Goal: Task Accomplishment & Management: Complete application form

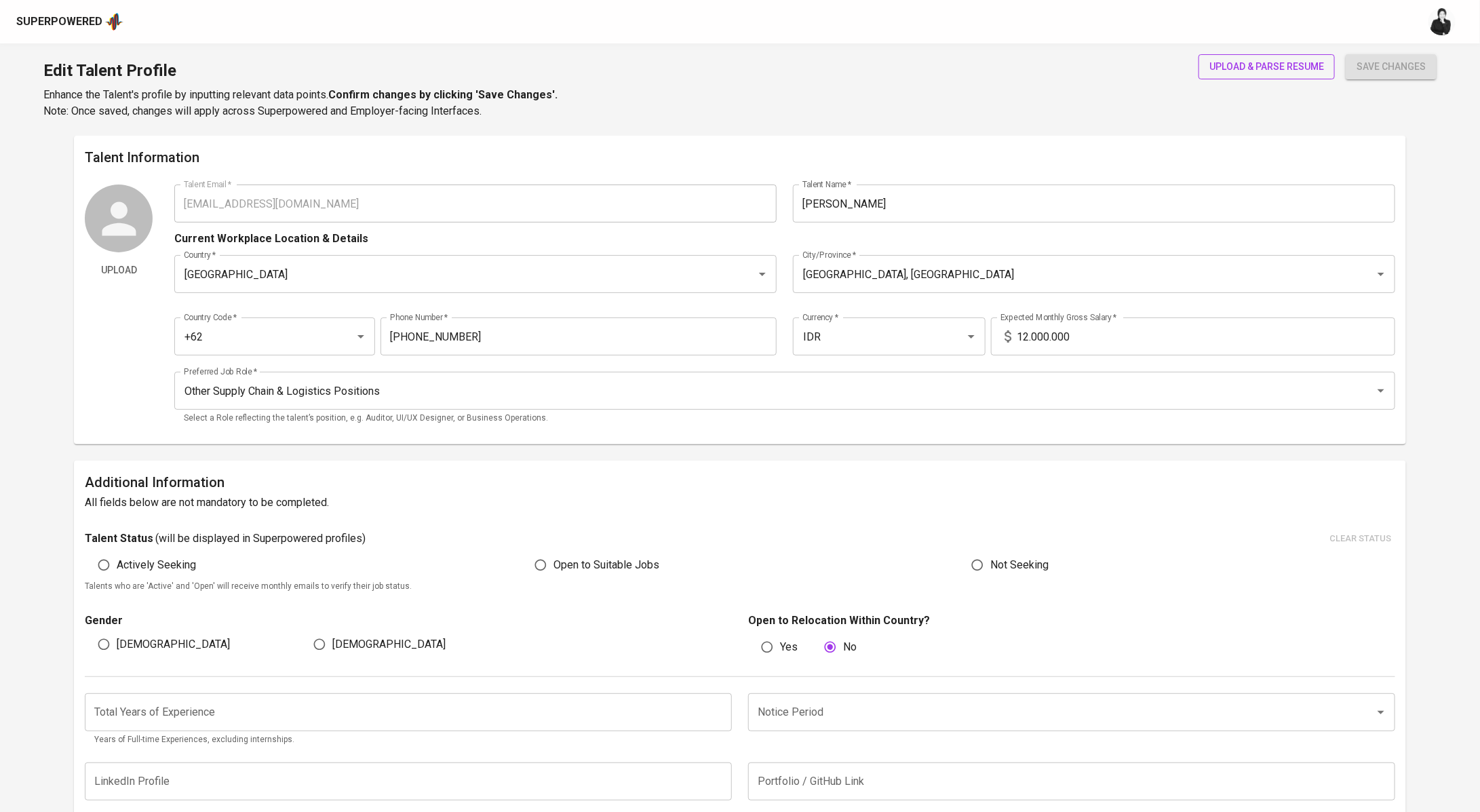
click at [1281, 64] on span "upload & parse resume" at bounding box center [1266, 67] width 115 height 17
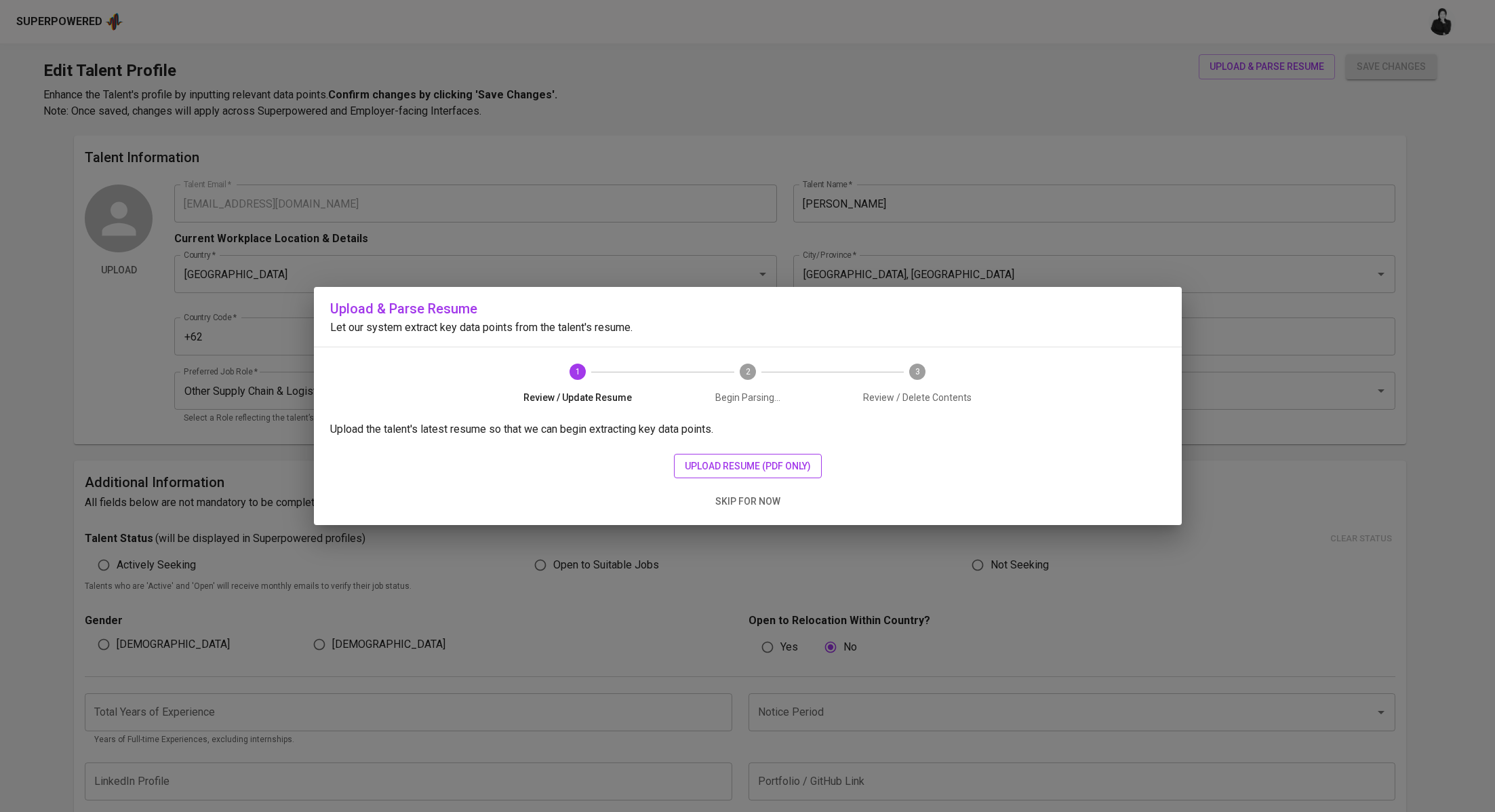
click at [788, 462] on span "upload resume (pdf only)" at bounding box center [748, 467] width 126 height 17
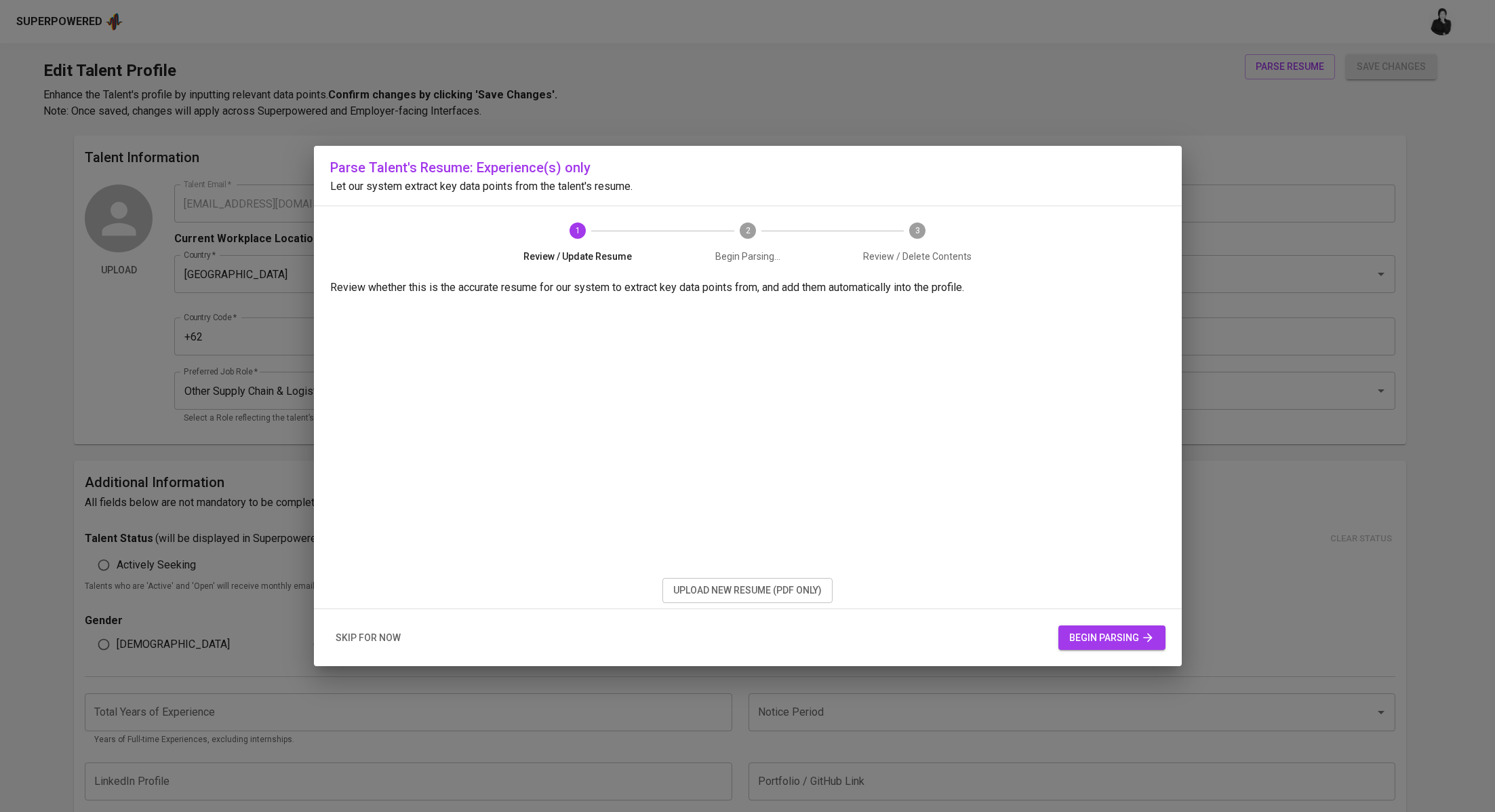
click at [1095, 644] on span "begin parsing" at bounding box center [1112, 638] width 85 height 17
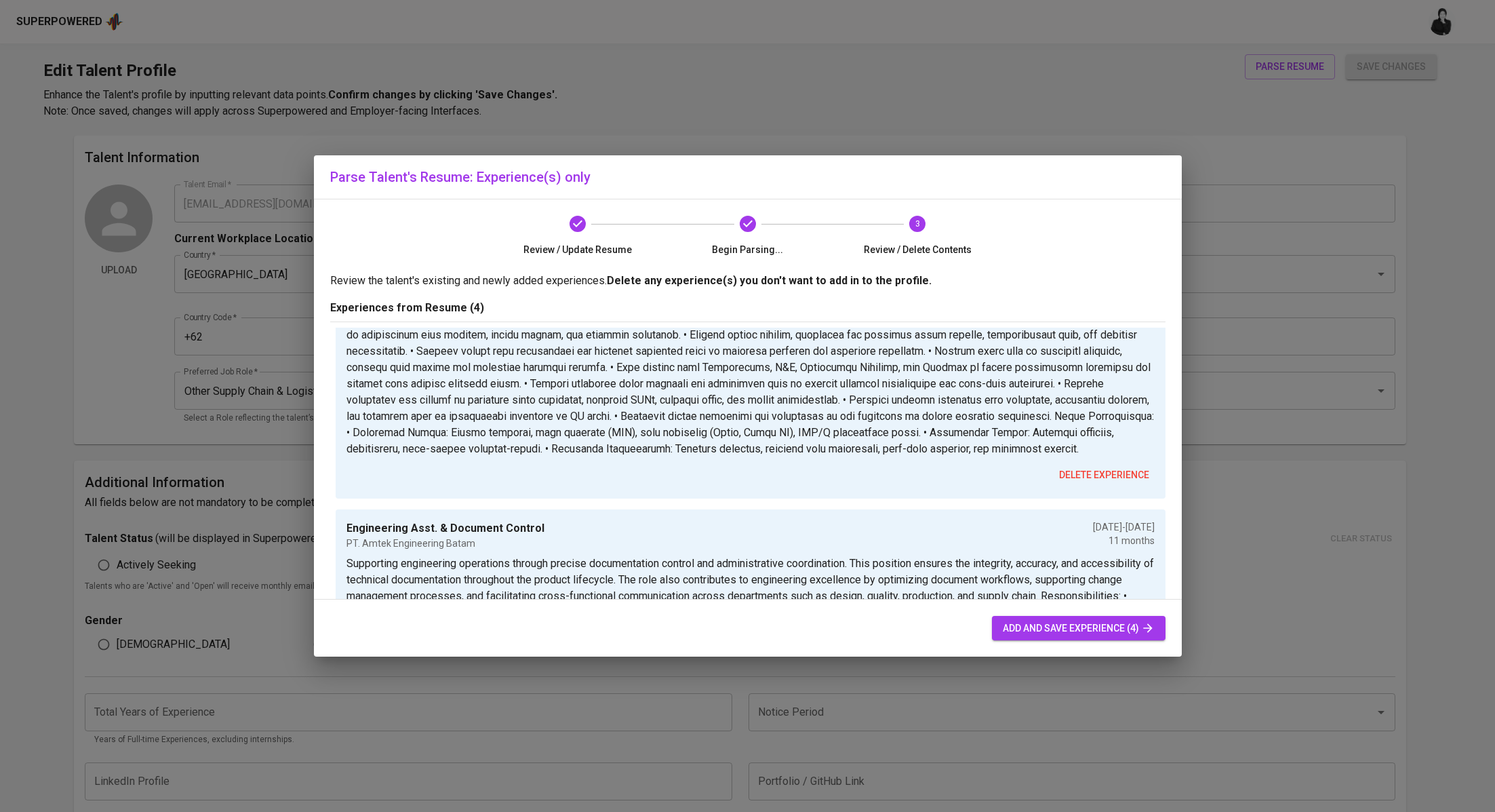
scroll to position [736, 0]
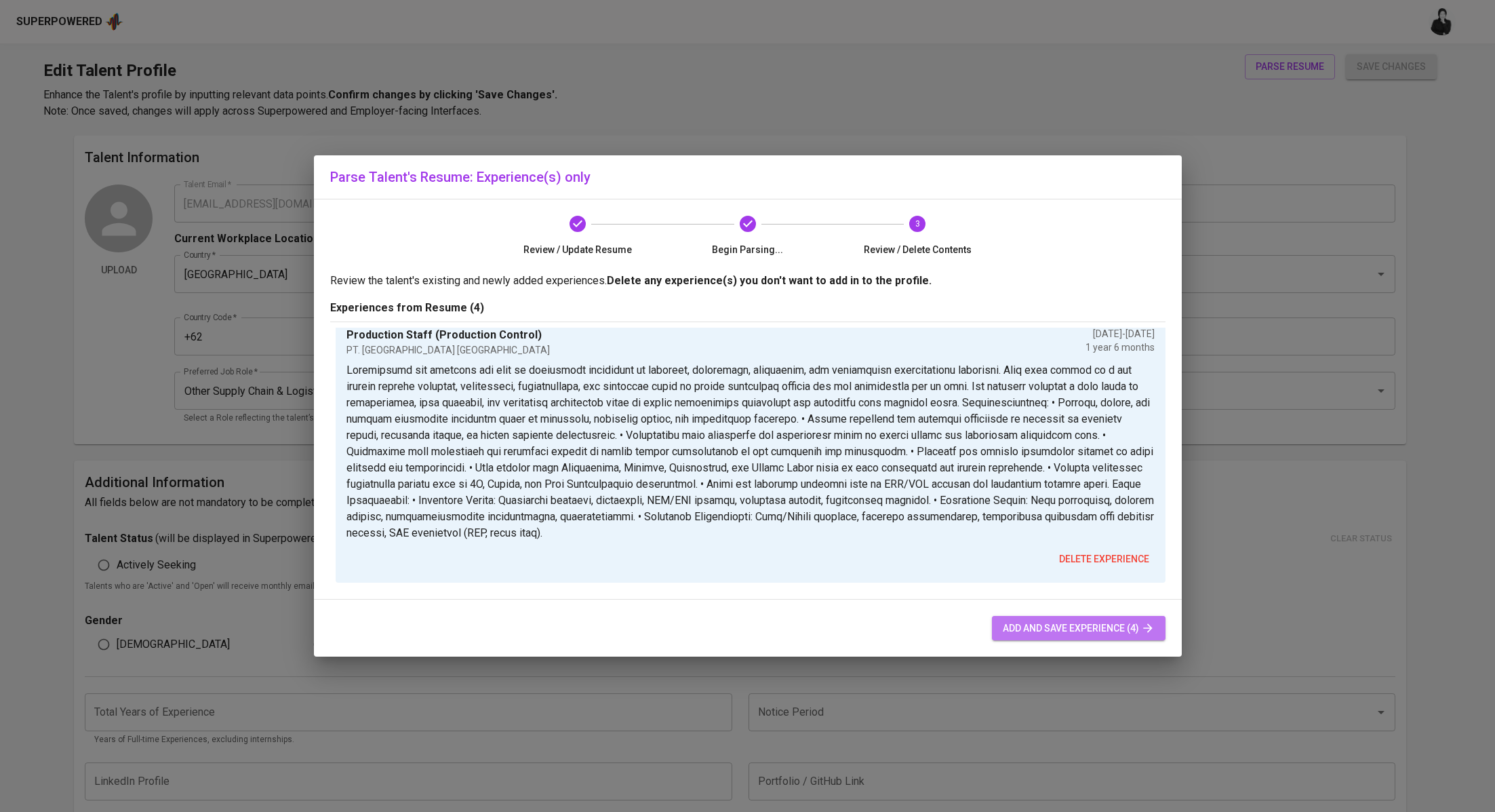
click at [1049, 624] on span "add and save experience (4)" at bounding box center [1079, 629] width 152 height 17
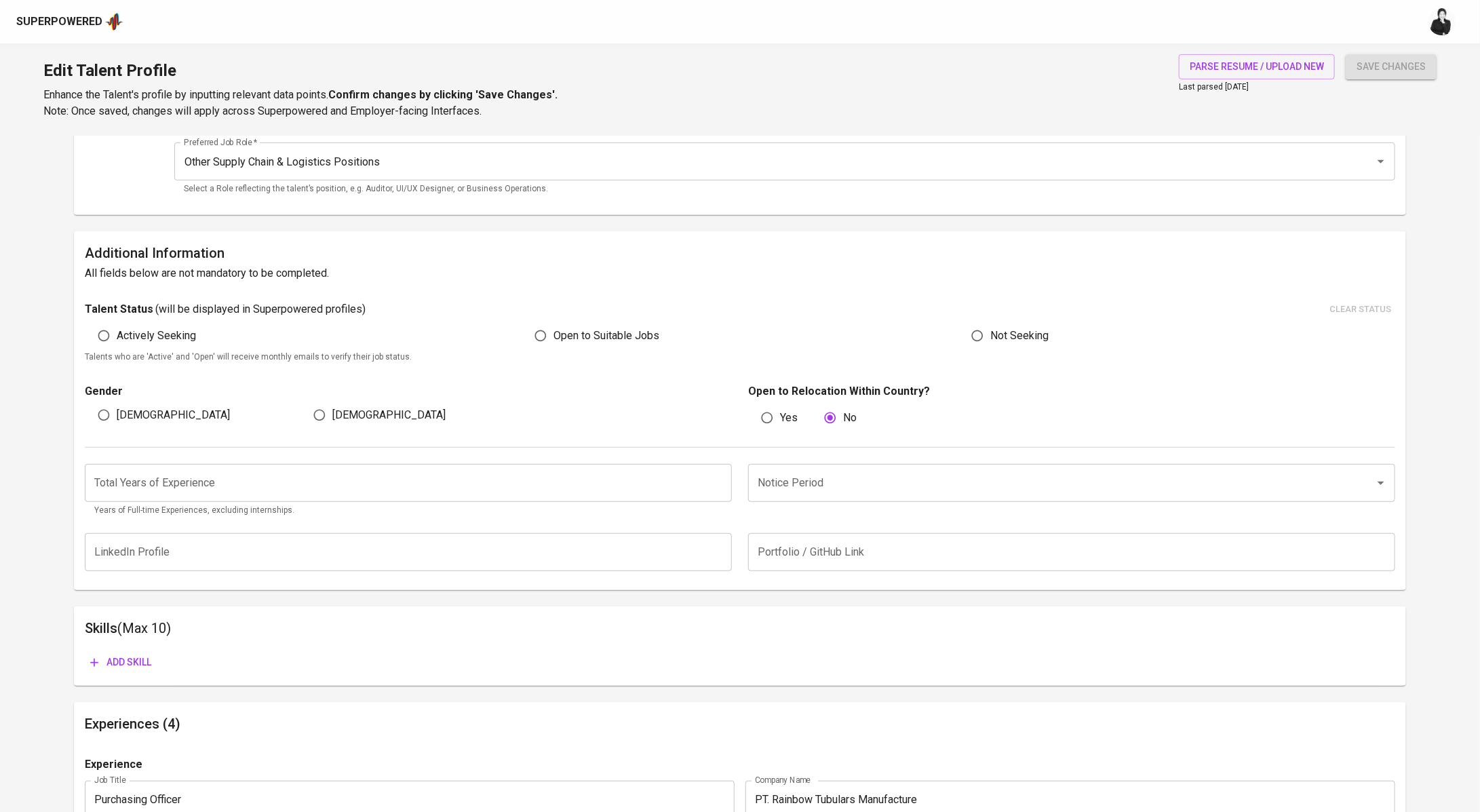
scroll to position [246, 0]
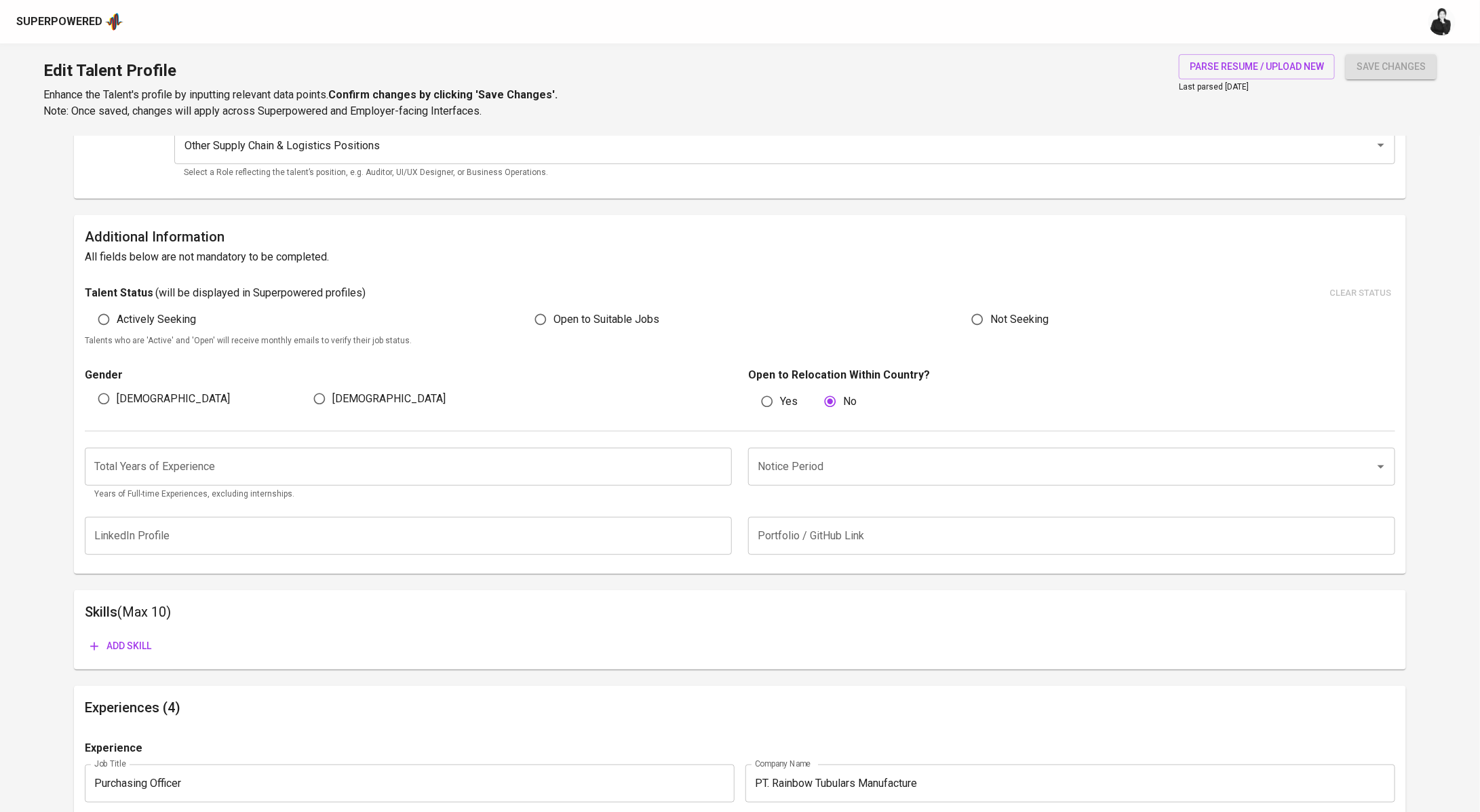
click at [271, 469] on input "number" at bounding box center [408, 466] width 647 height 38
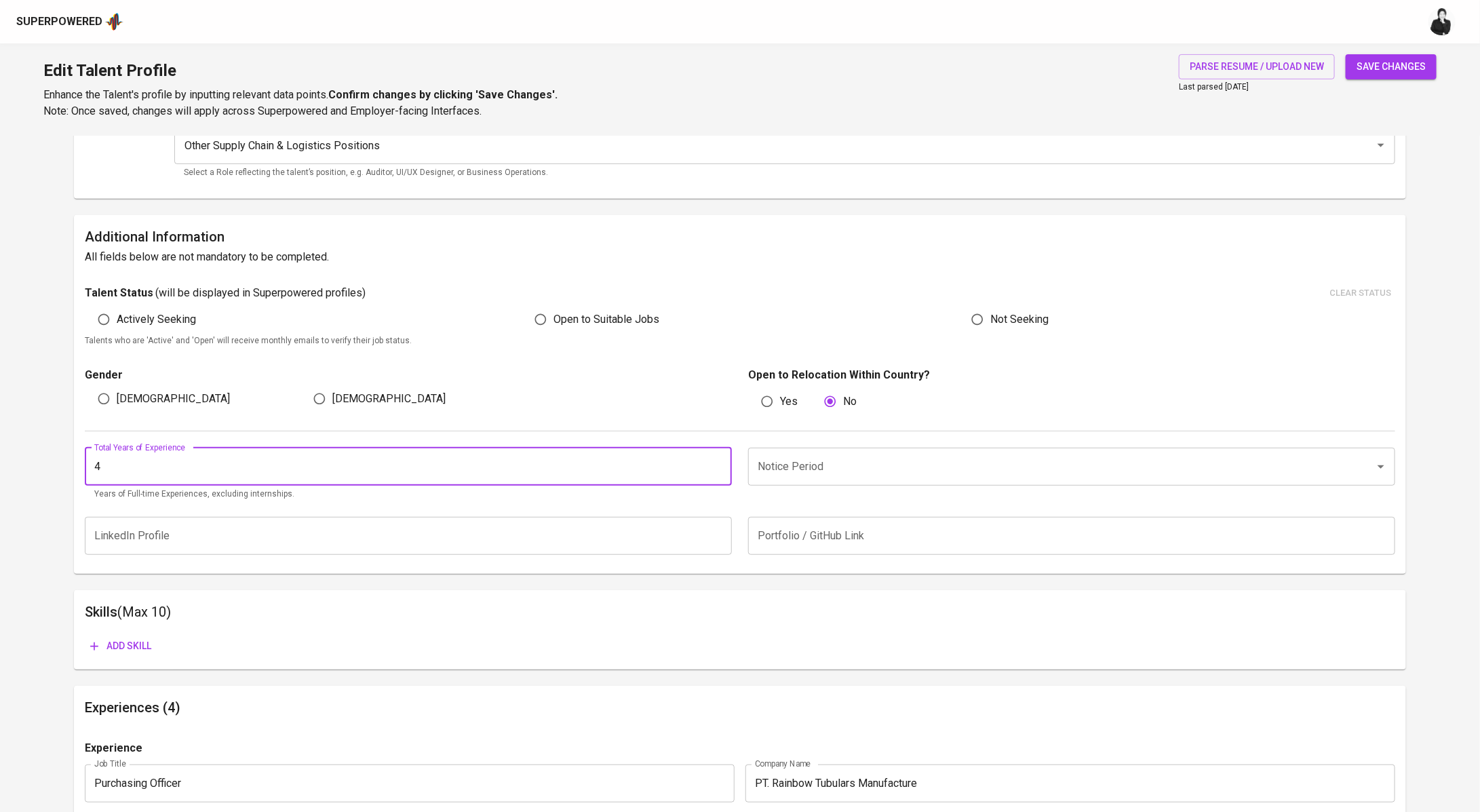
click at [770, 479] on div "Notice Period" at bounding box center [1071, 466] width 647 height 38
type input "4"
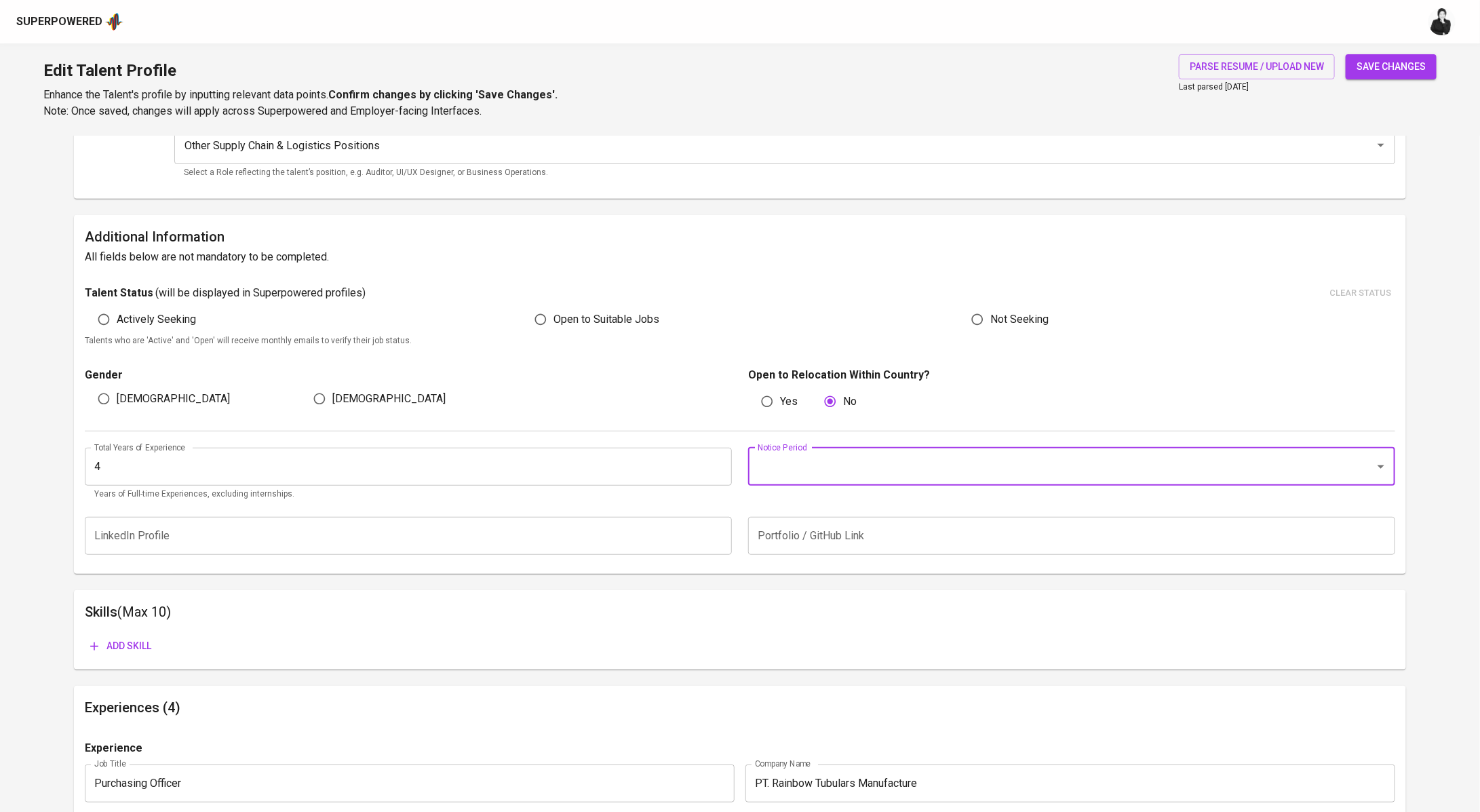
click at [823, 468] on input "Notice Period" at bounding box center [1052, 467] width 597 height 26
click at [821, 555] on li "2 Weeks" at bounding box center [1071, 554] width 647 height 24
type input "2 Weeks"
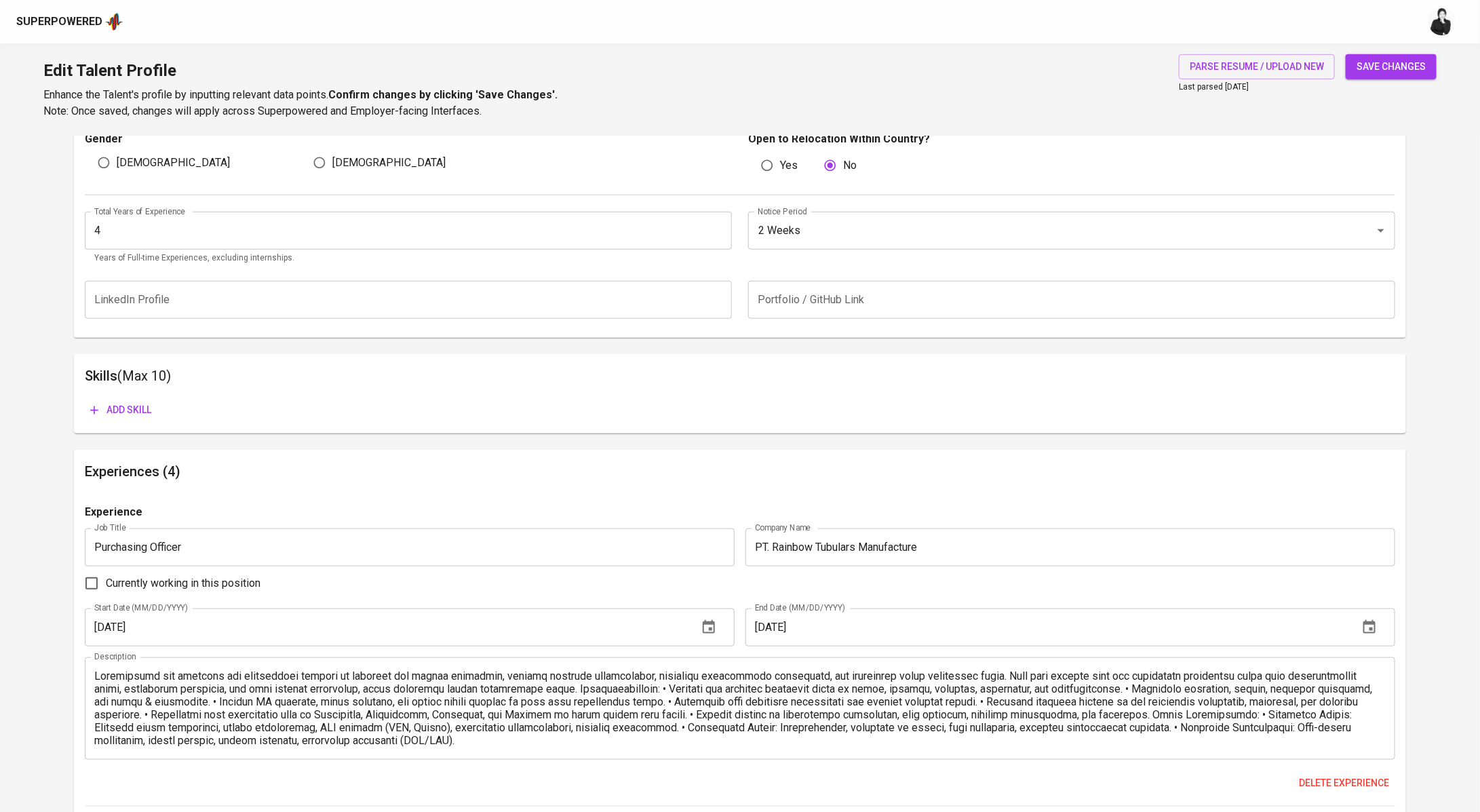
scroll to position [577, 0]
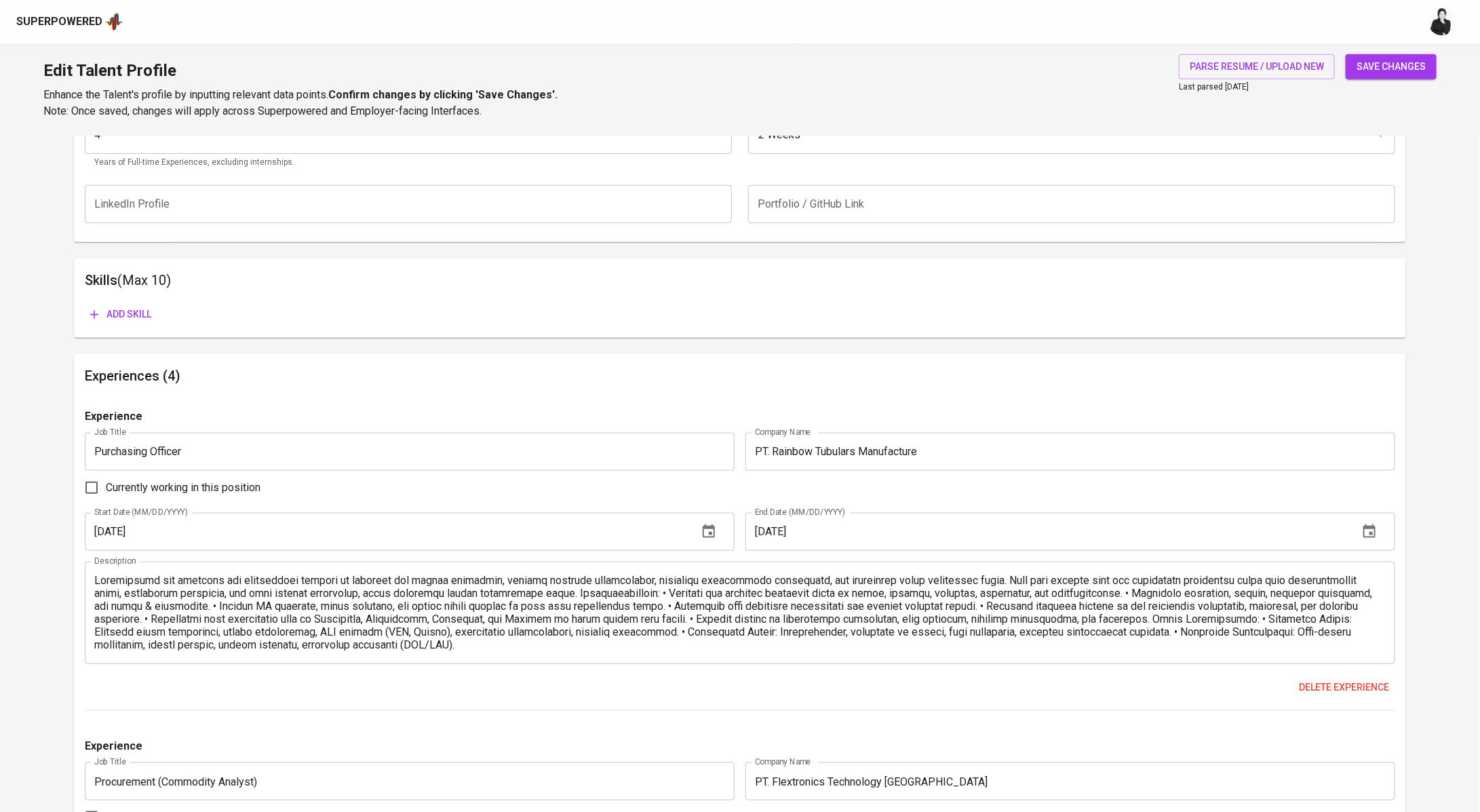
click at [125, 319] on span "Add skill" at bounding box center [120, 315] width 61 height 17
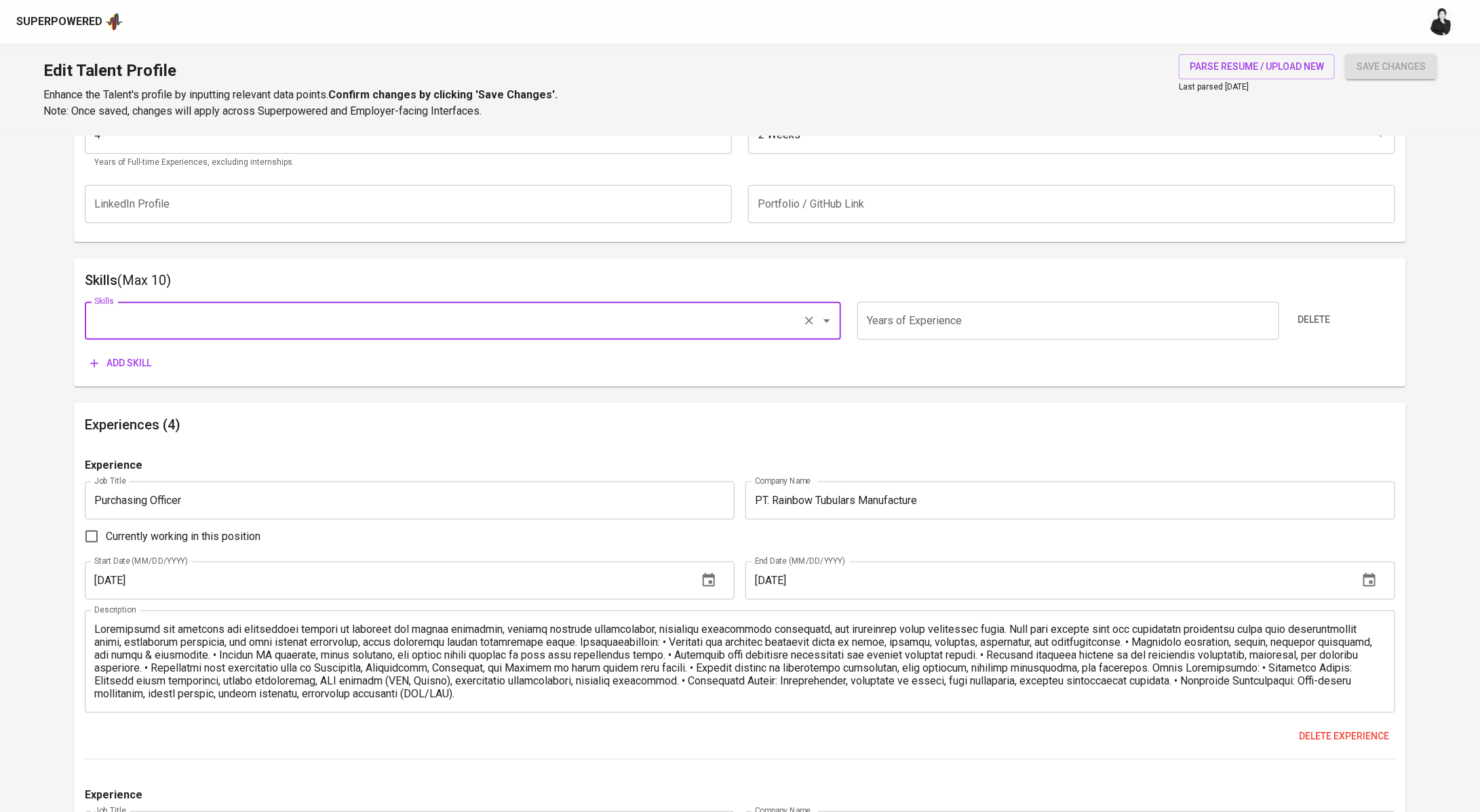
click at [243, 311] on input "Skills" at bounding box center [444, 321] width 706 height 26
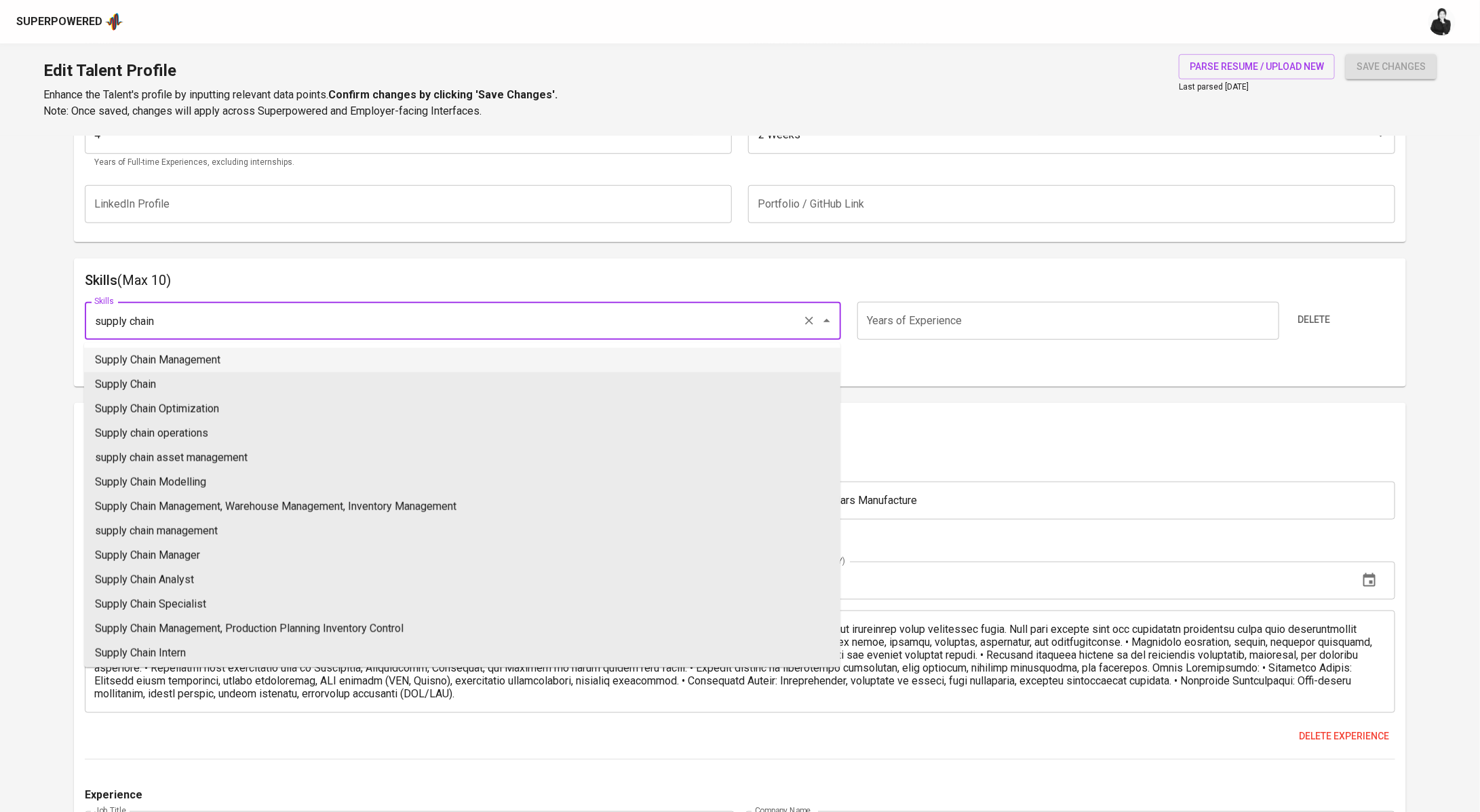
click at [247, 357] on li "Supply Chain Management" at bounding box center [462, 360] width 756 height 24
type input "Supply Chain Management"
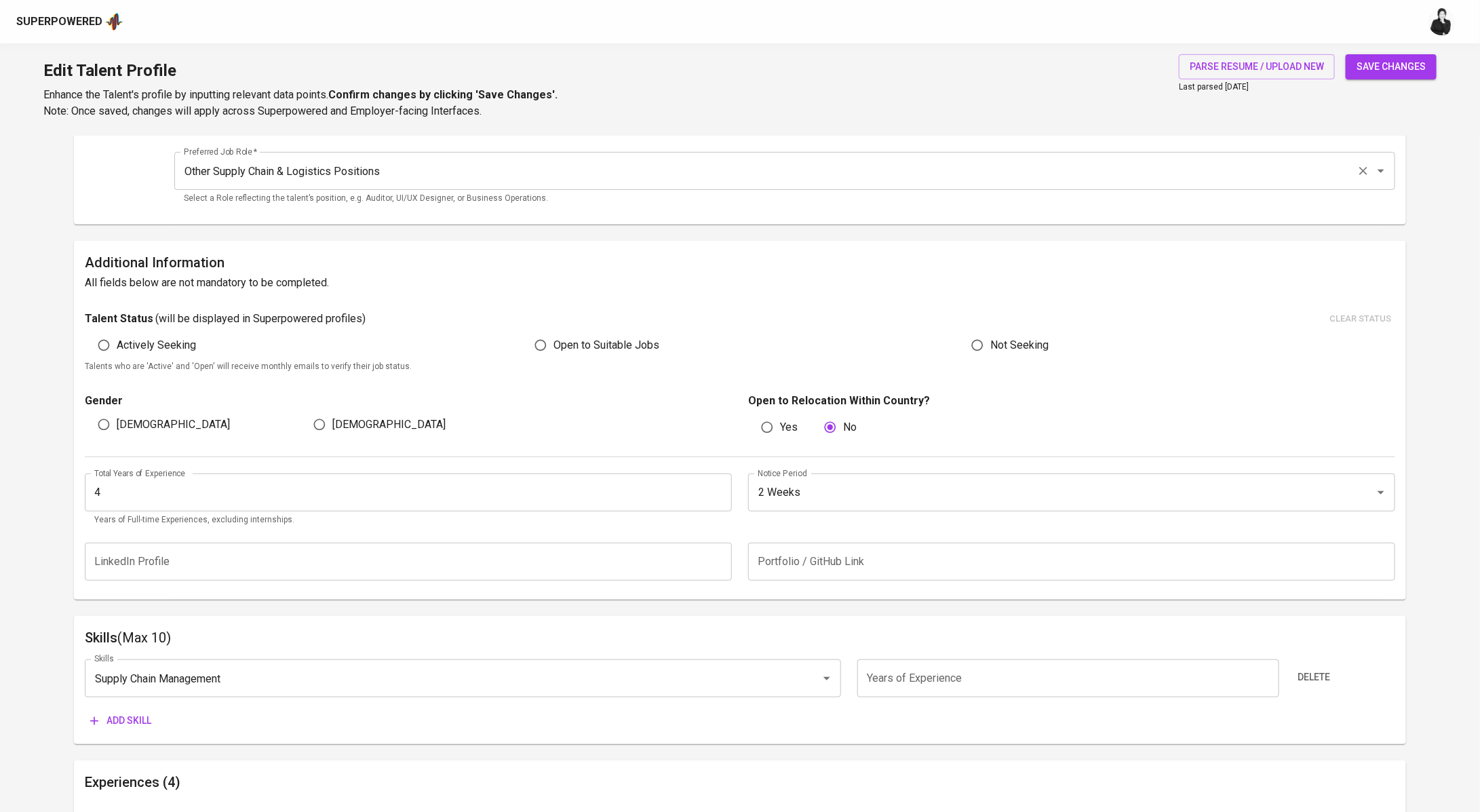
scroll to position [455, 0]
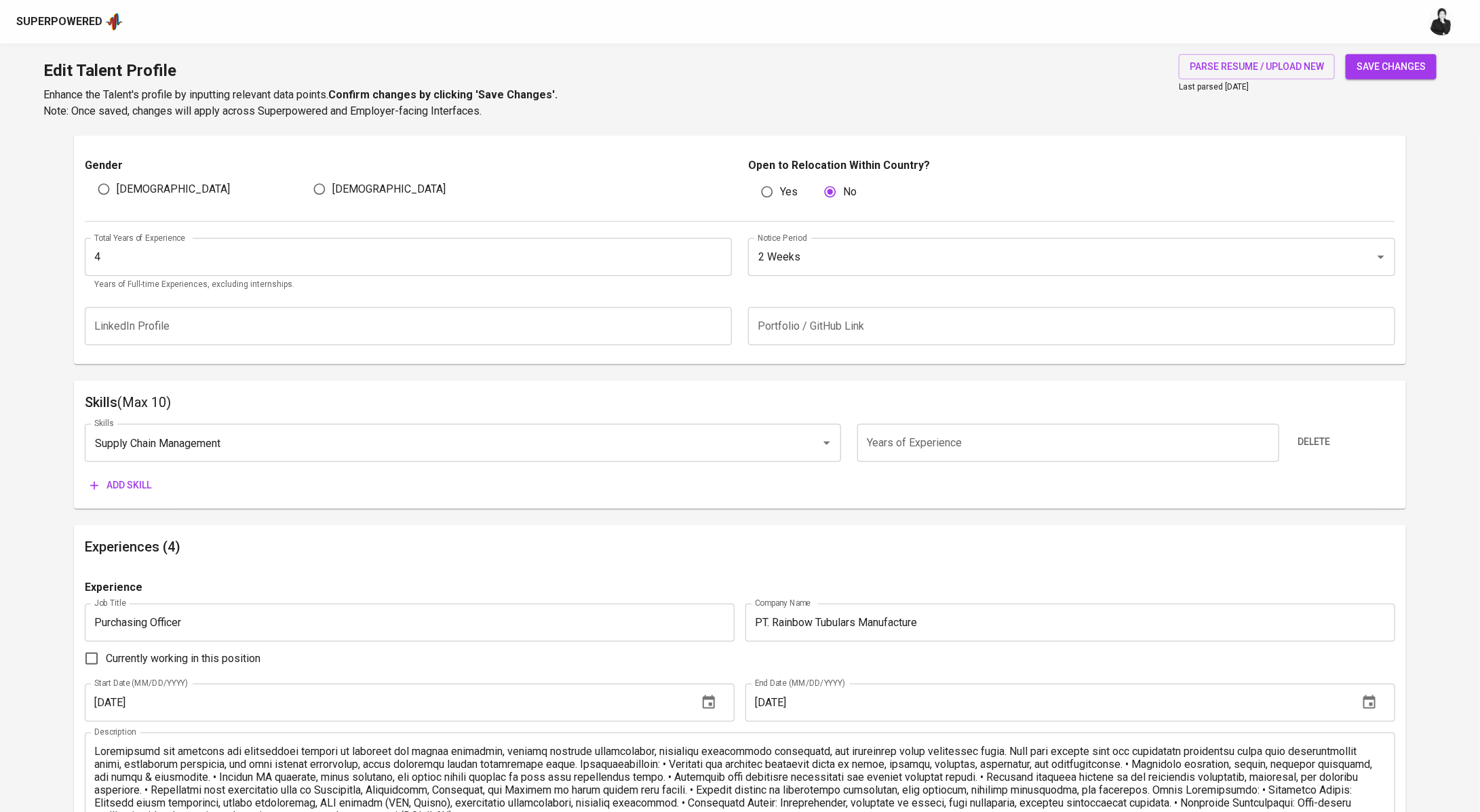
click at [974, 431] on input "number" at bounding box center [1068, 442] width 422 height 38
type input "4"
click at [102, 474] on button "Add skill" at bounding box center [120, 484] width 72 height 25
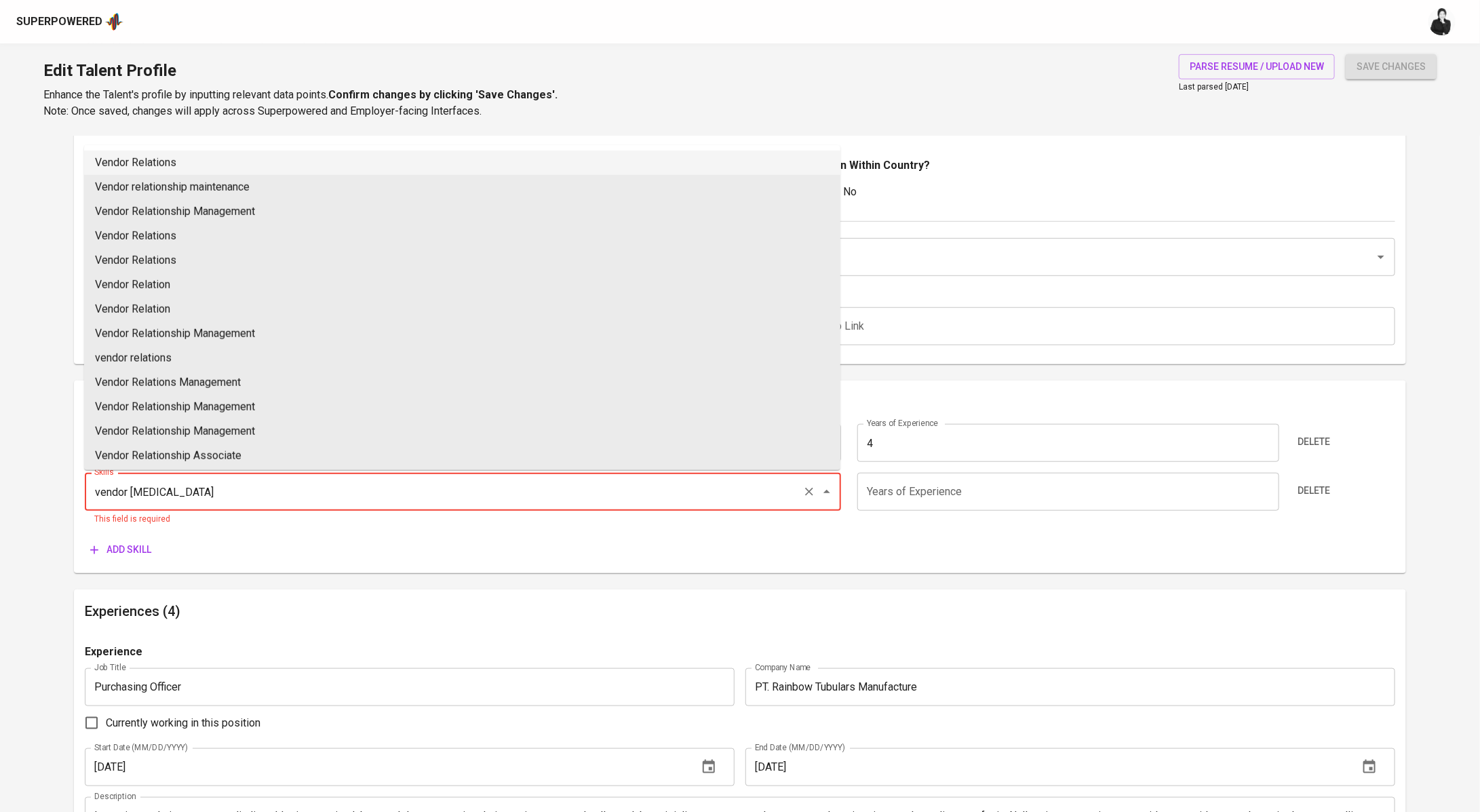
click at [342, 167] on li "Vendor Relations" at bounding box center [462, 163] width 756 height 24
type input "Vendor Relations"
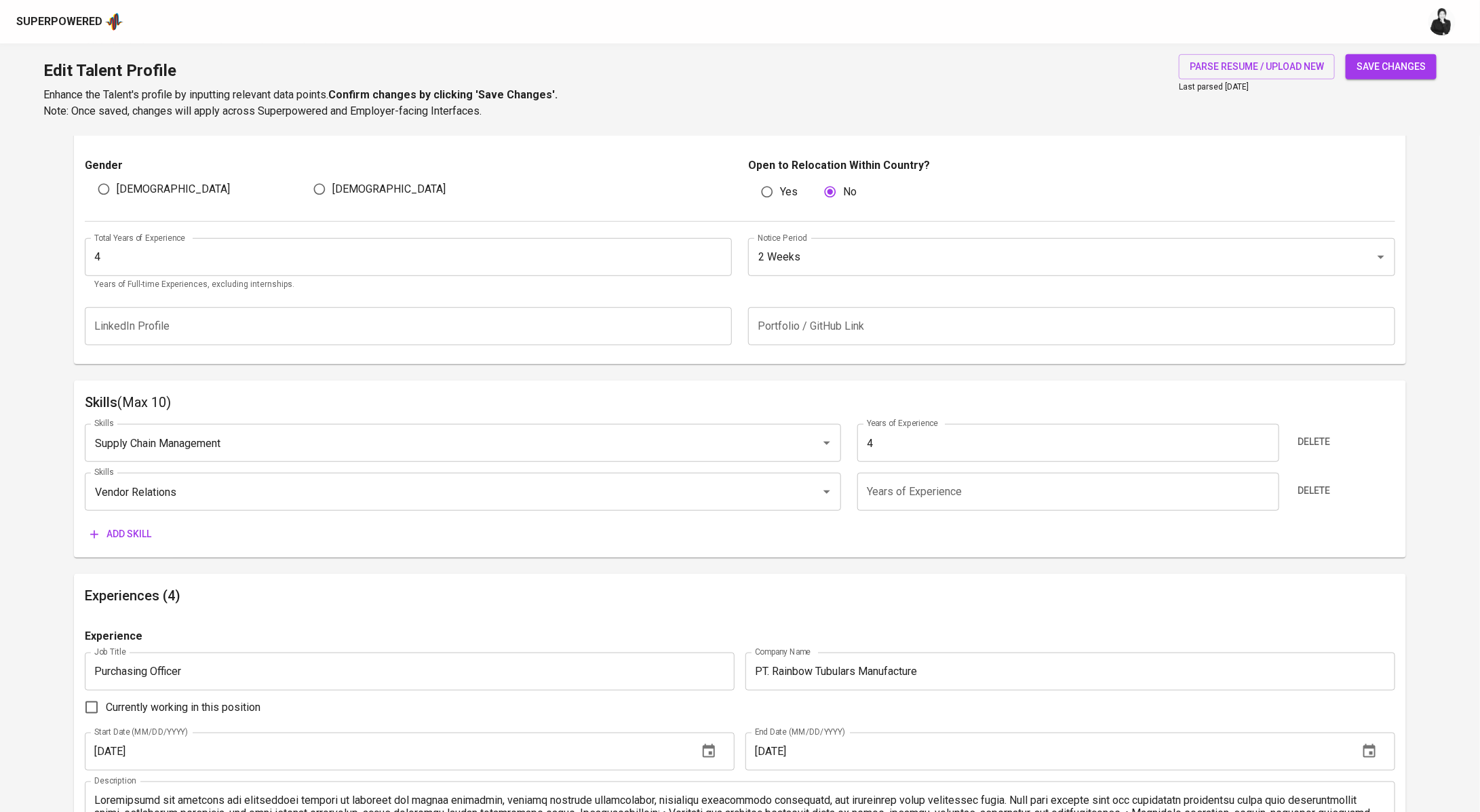
click at [911, 494] on input "number" at bounding box center [1068, 491] width 422 height 38
type input "4"
click at [133, 533] on span "Add skill" at bounding box center [120, 534] width 61 height 17
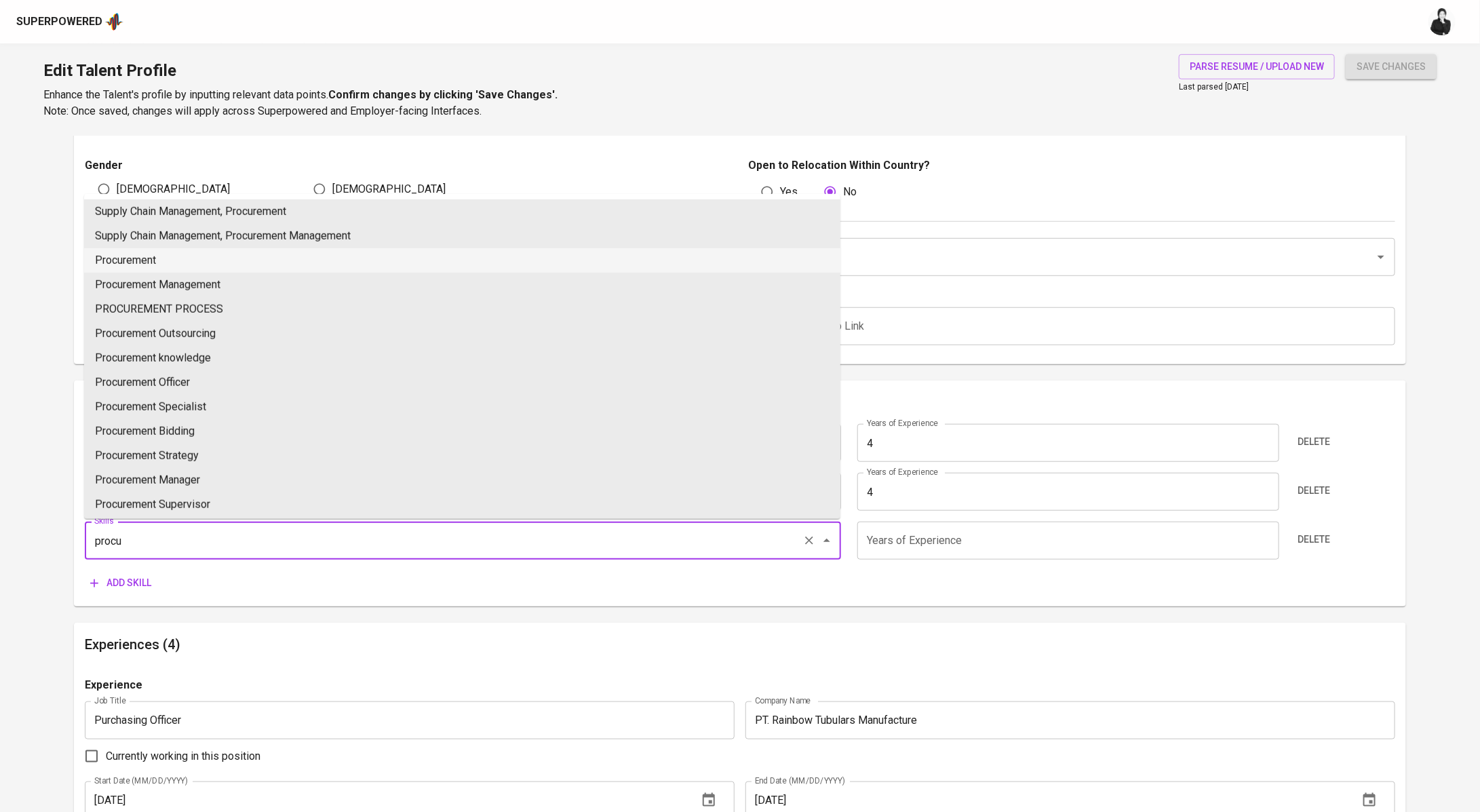
click at [197, 261] on li "Procurement" at bounding box center [462, 260] width 756 height 24
type input "Procurement"
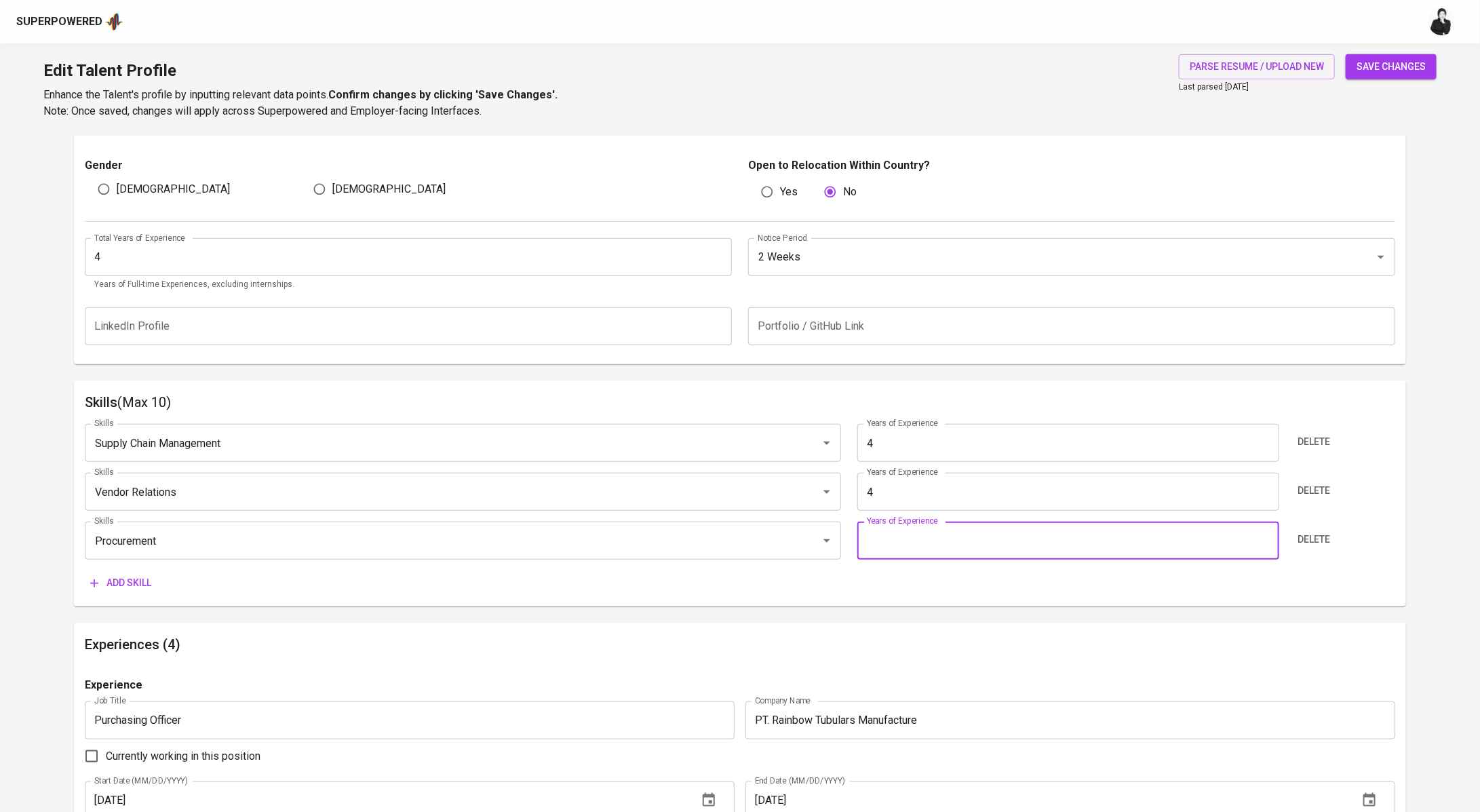
click at [1014, 547] on input "number" at bounding box center [1068, 540] width 422 height 38
type input "4"
click at [133, 580] on span "Add skill" at bounding box center [120, 583] width 61 height 17
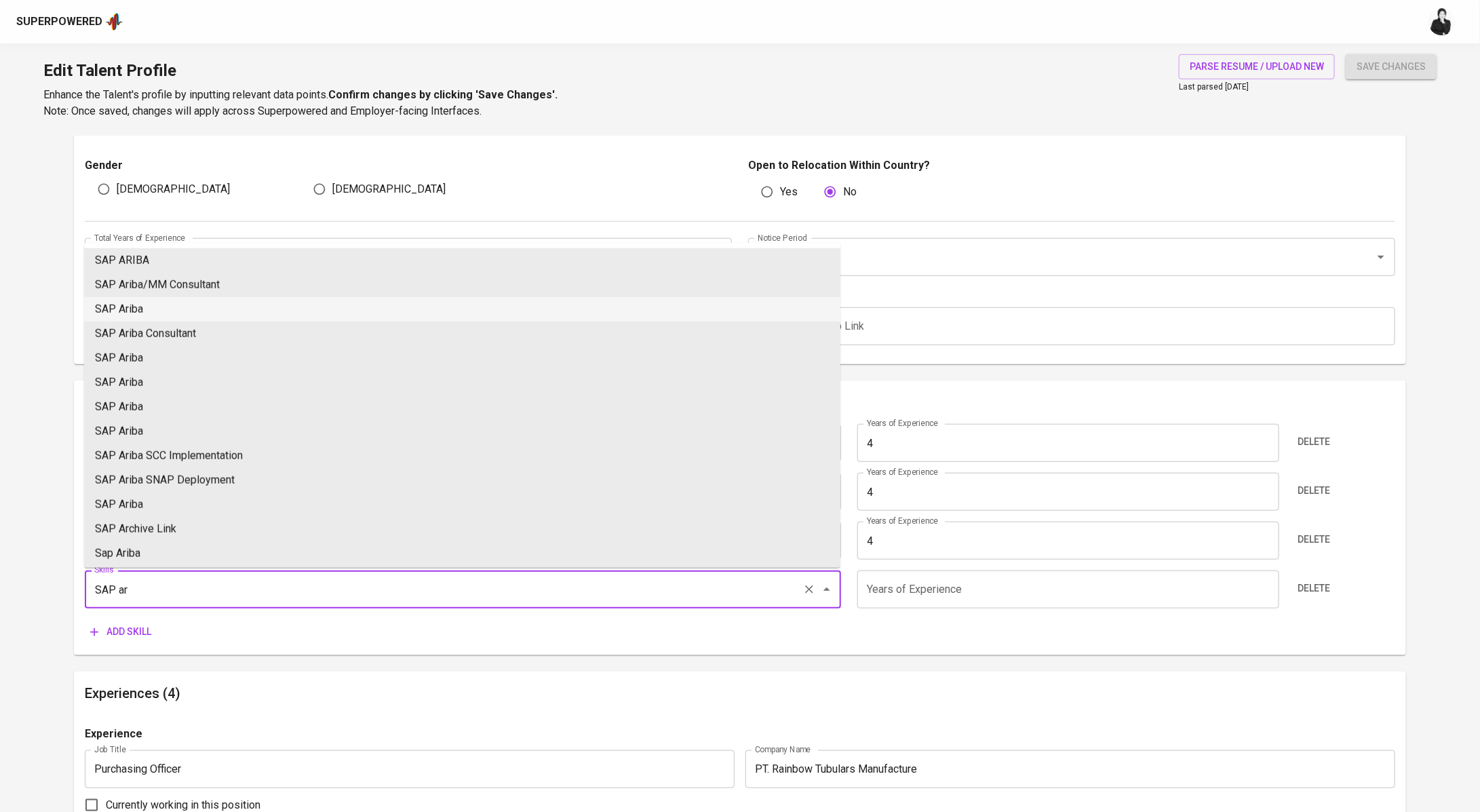
click at [206, 308] on li "SAP Ariba" at bounding box center [462, 309] width 756 height 24
type input "SAP Ariba"
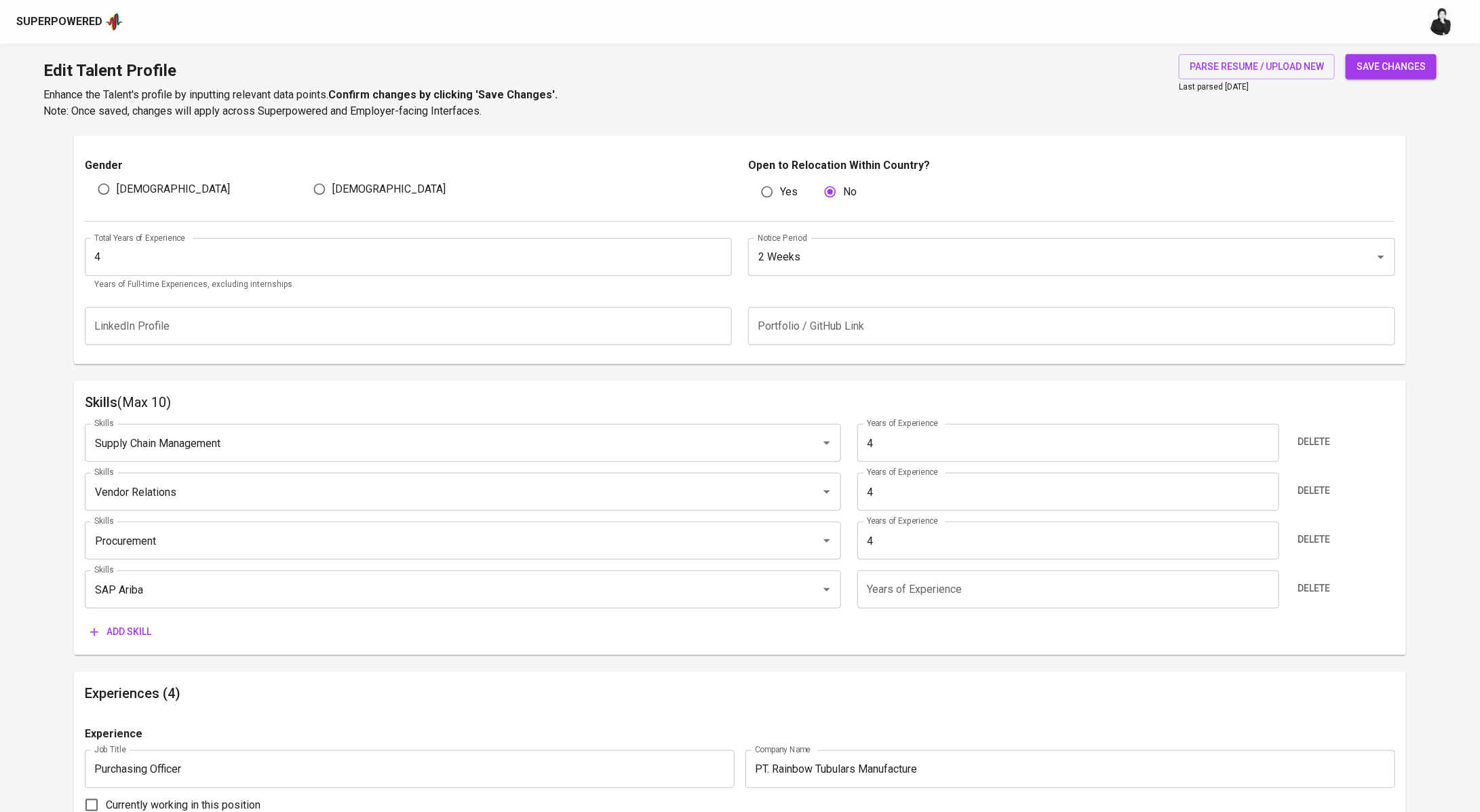
click at [912, 586] on input "number" at bounding box center [1068, 589] width 422 height 38
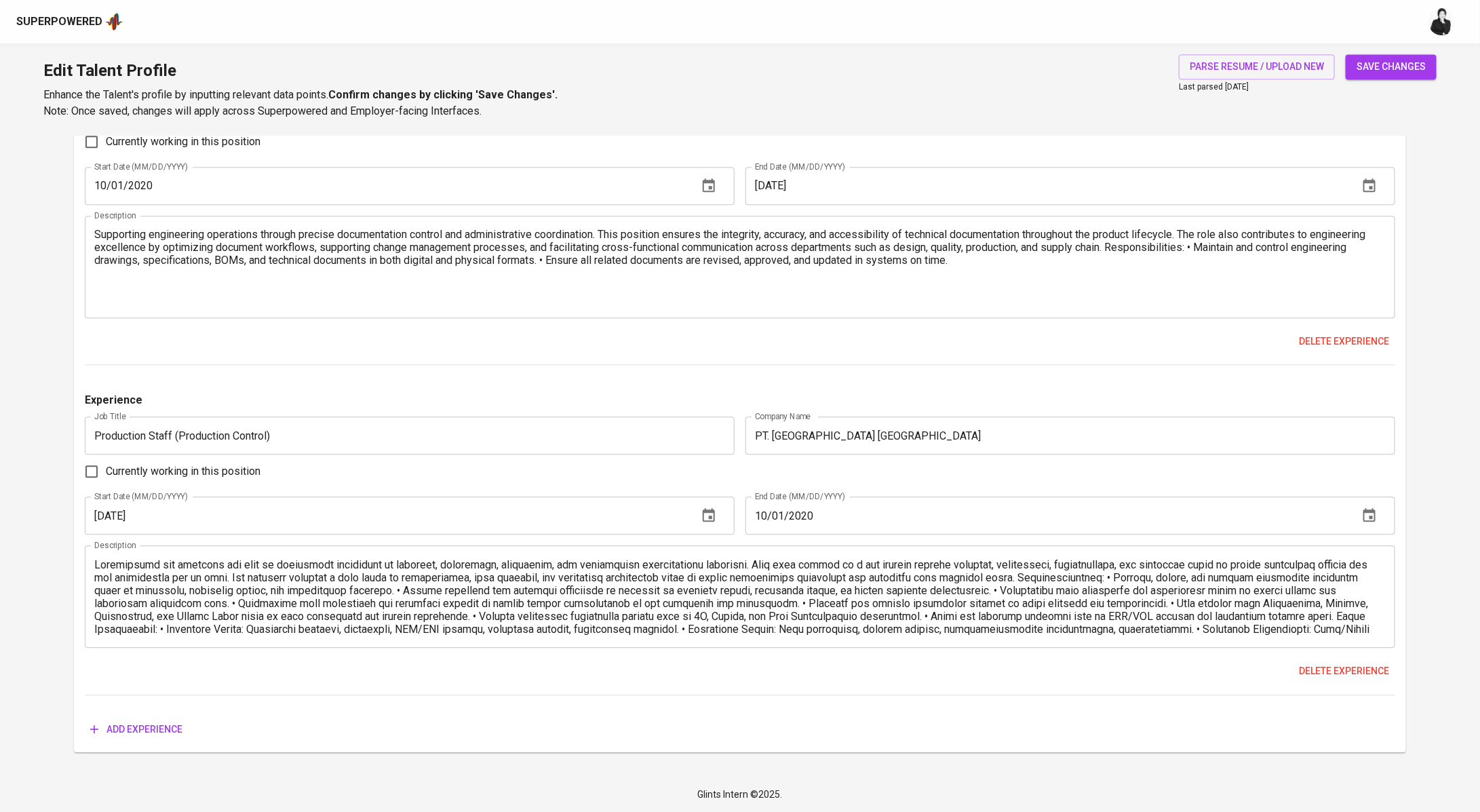
scroll to position [201, 0]
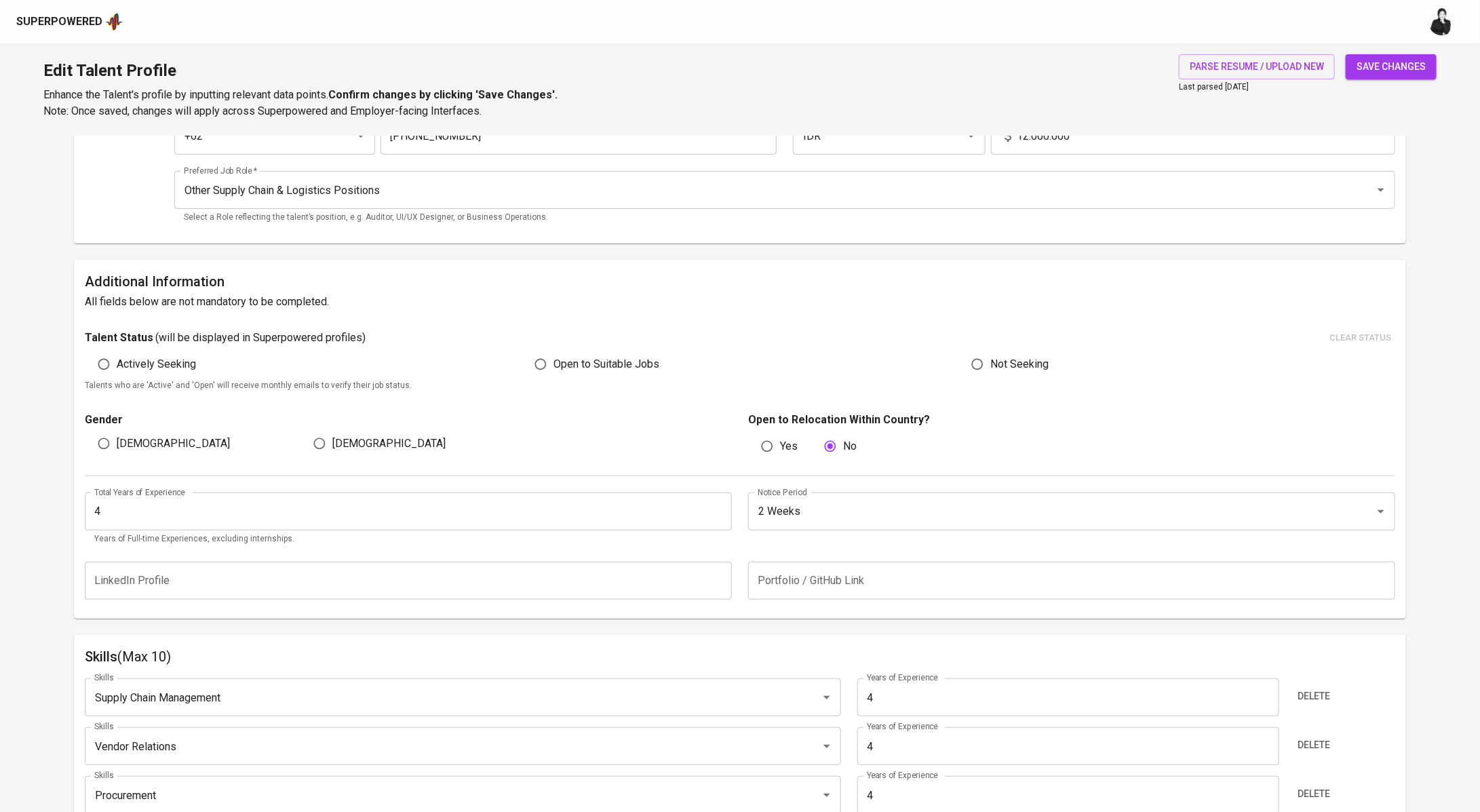
type input "1"
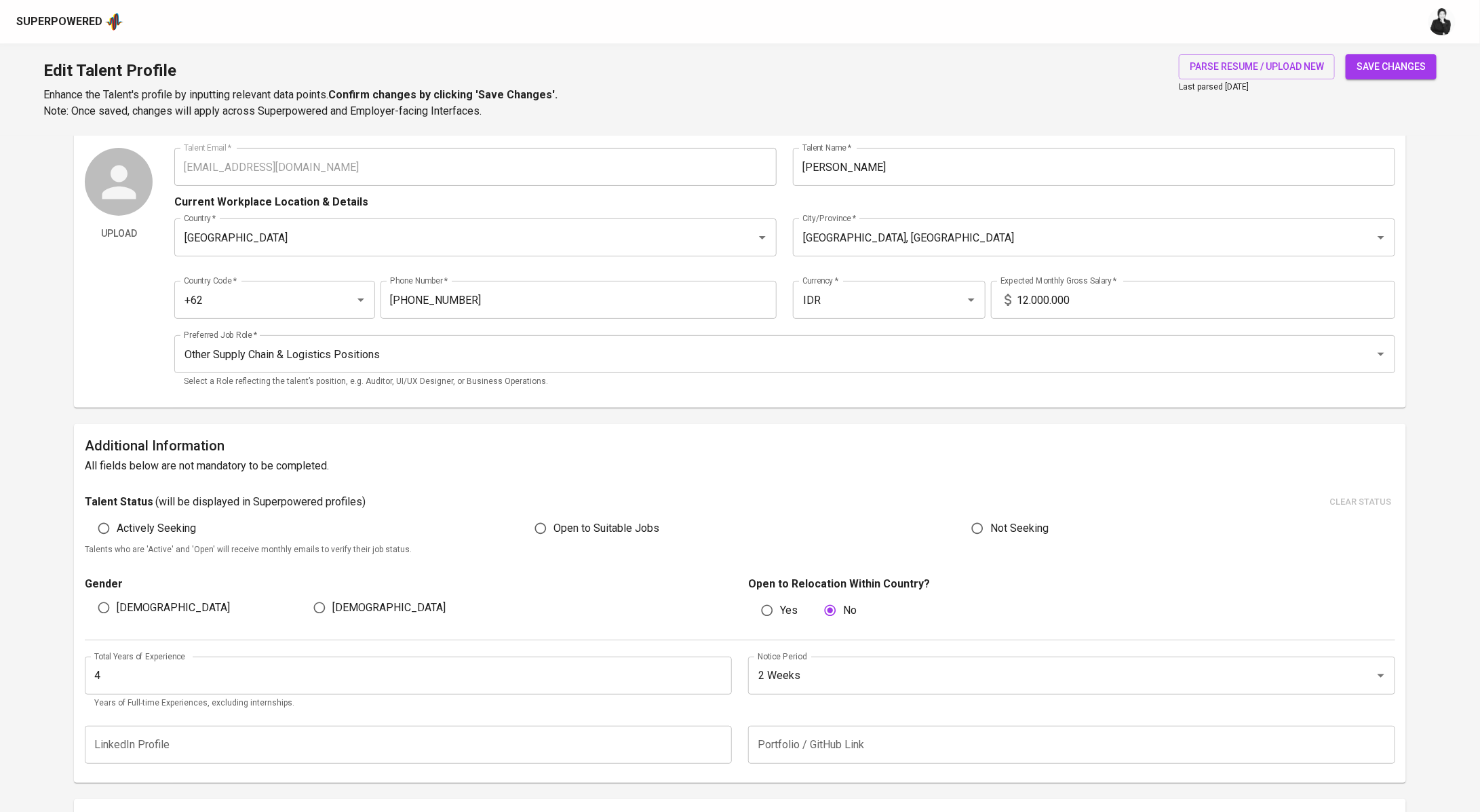
scroll to position [0, 0]
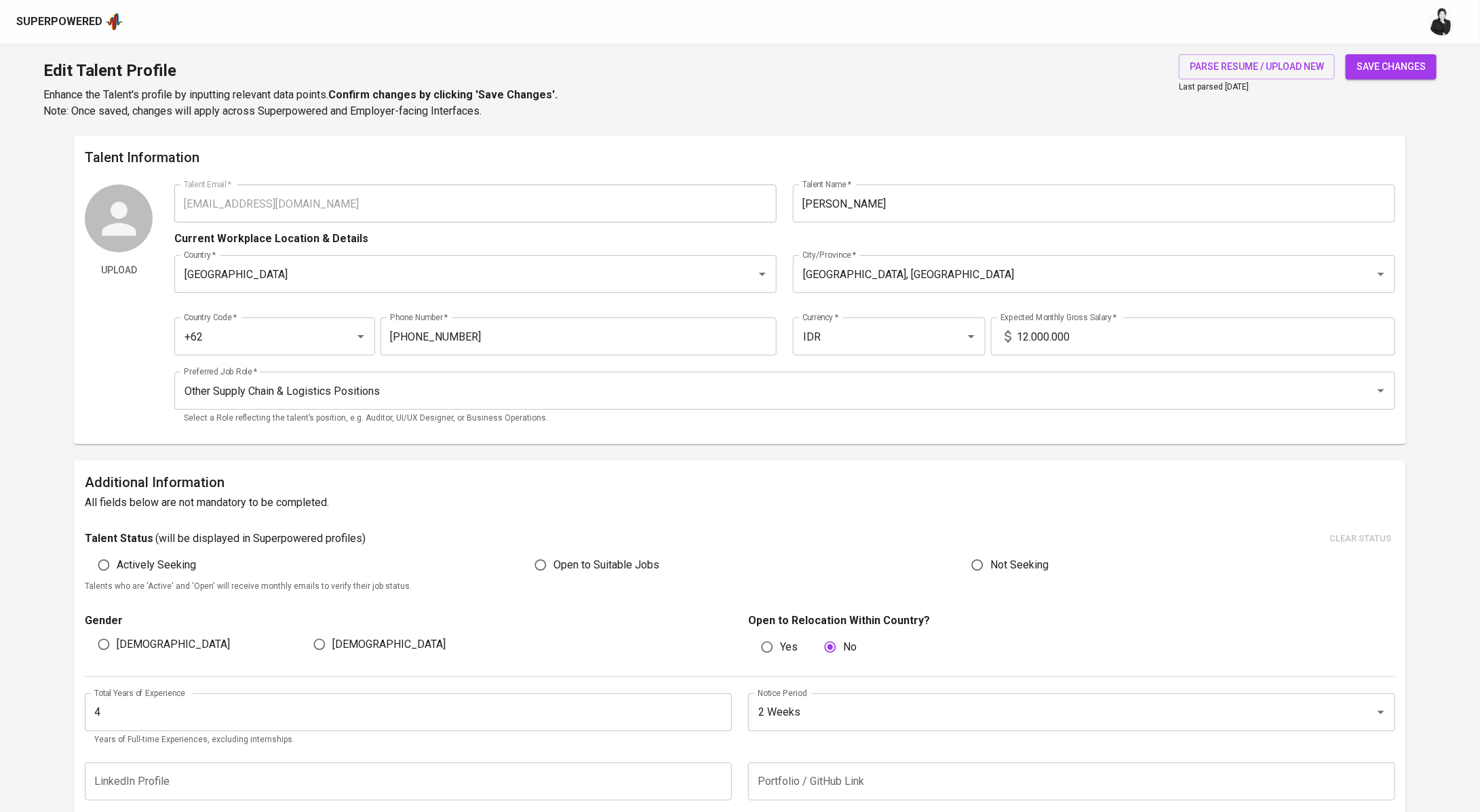
click at [1424, 65] on span "save changes" at bounding box center [1390, 67] width 70 height 17
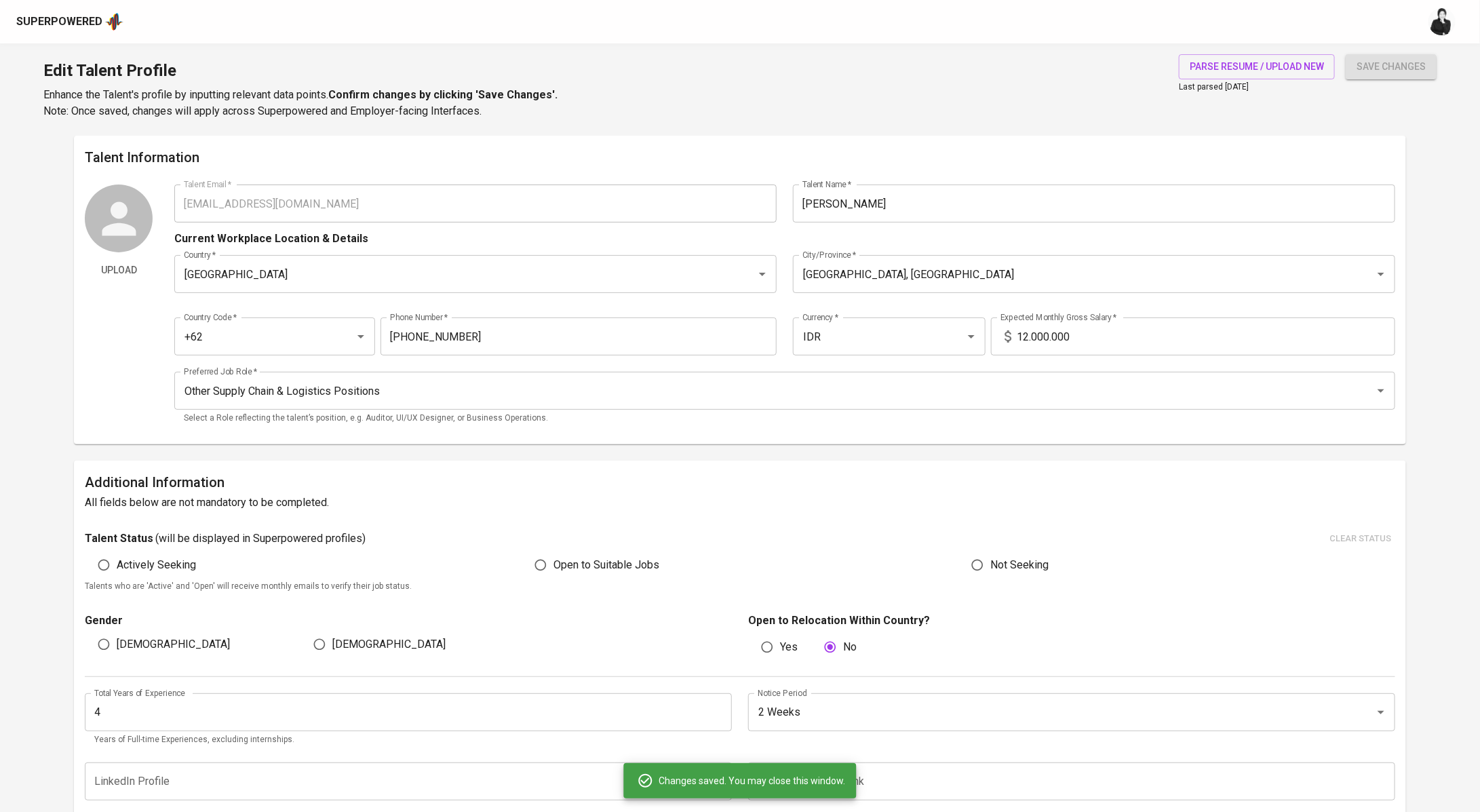
type input "Procurement"
type input "Supply Chain Management"
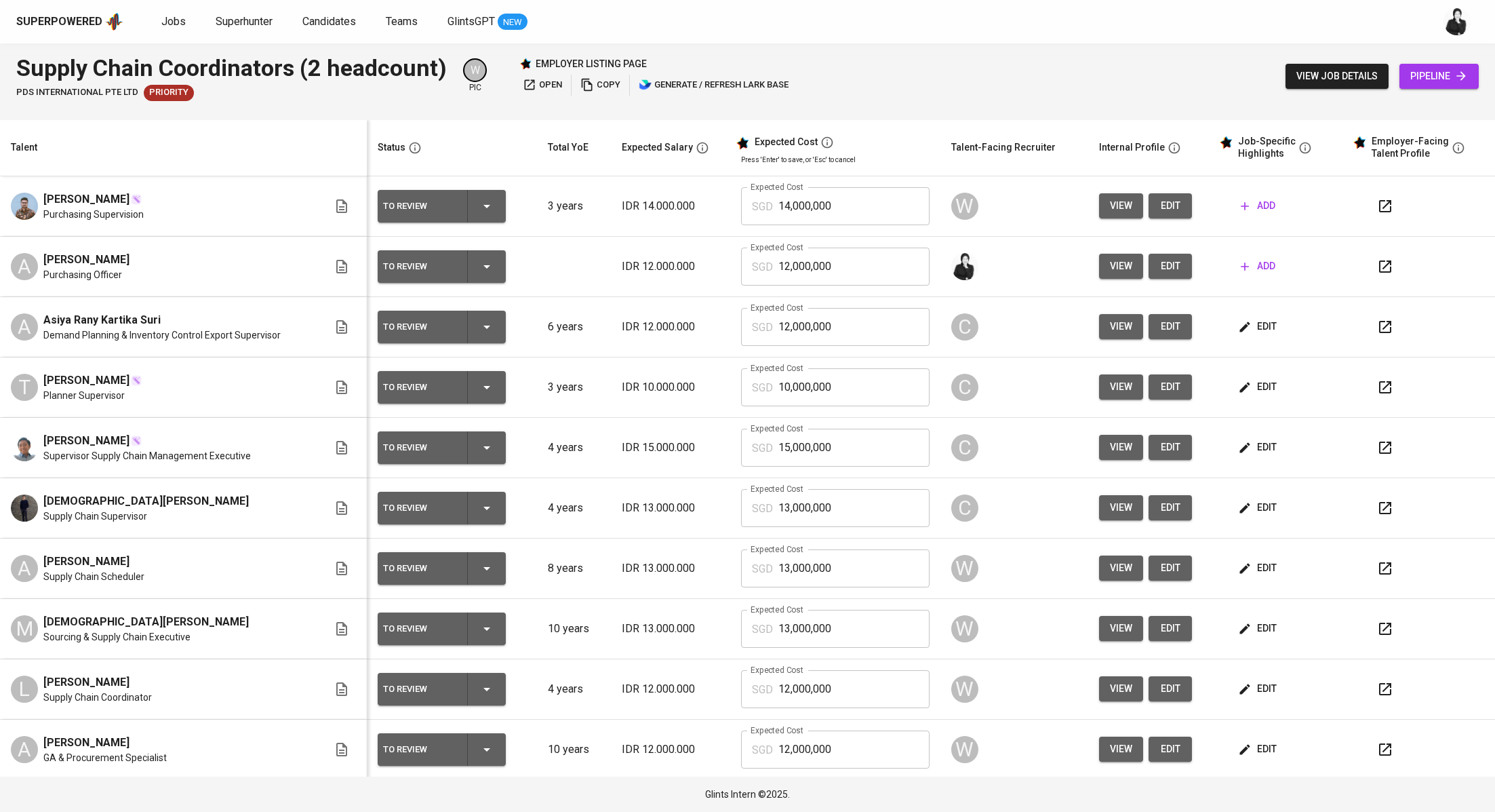
click at [550, 87] on span "open" at bounding box center [542, 85] width 39 height 16
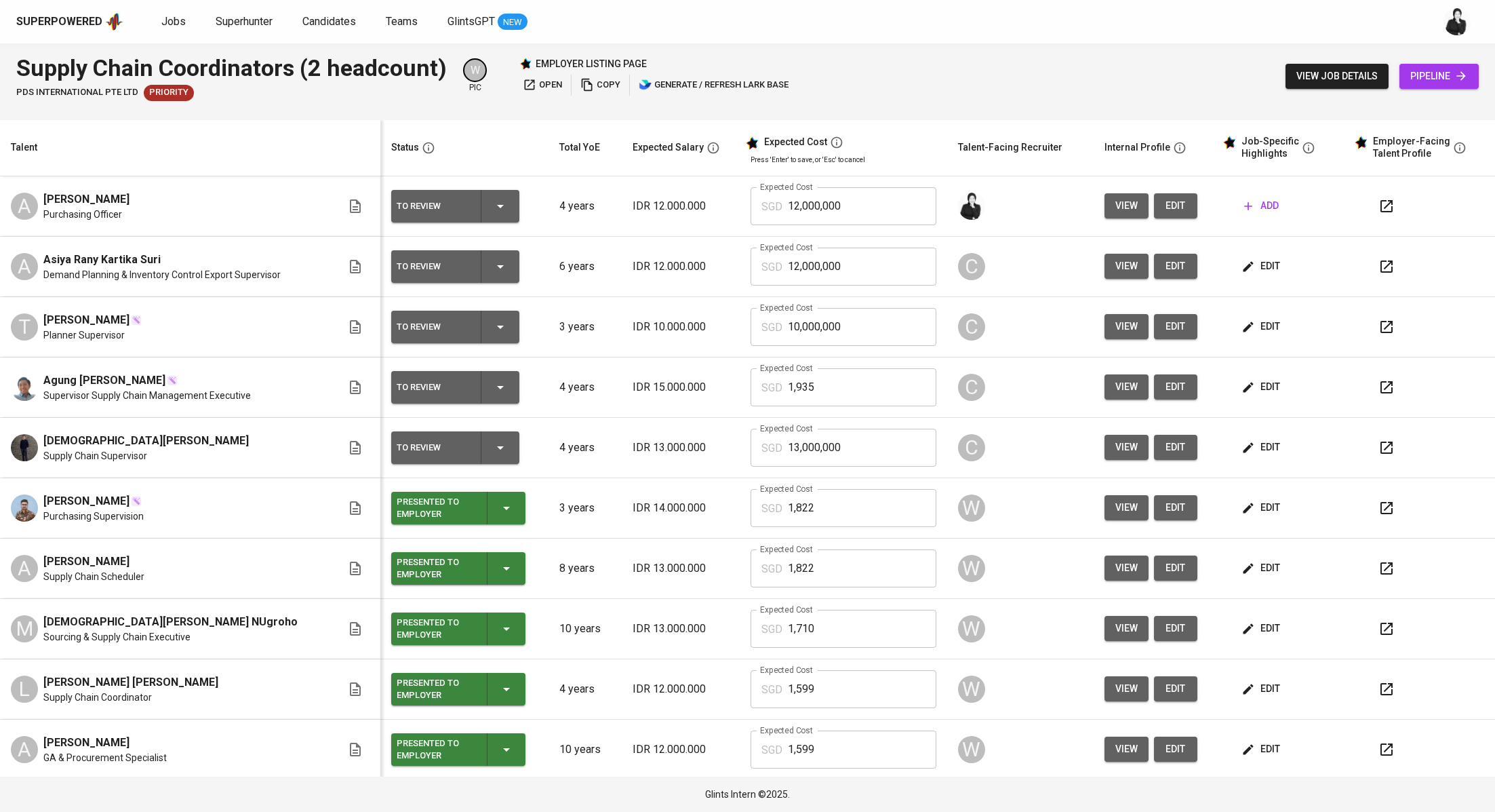
click at [1379, 208] on icon "button" at bounding box center [1387, 206] width 16 height 16
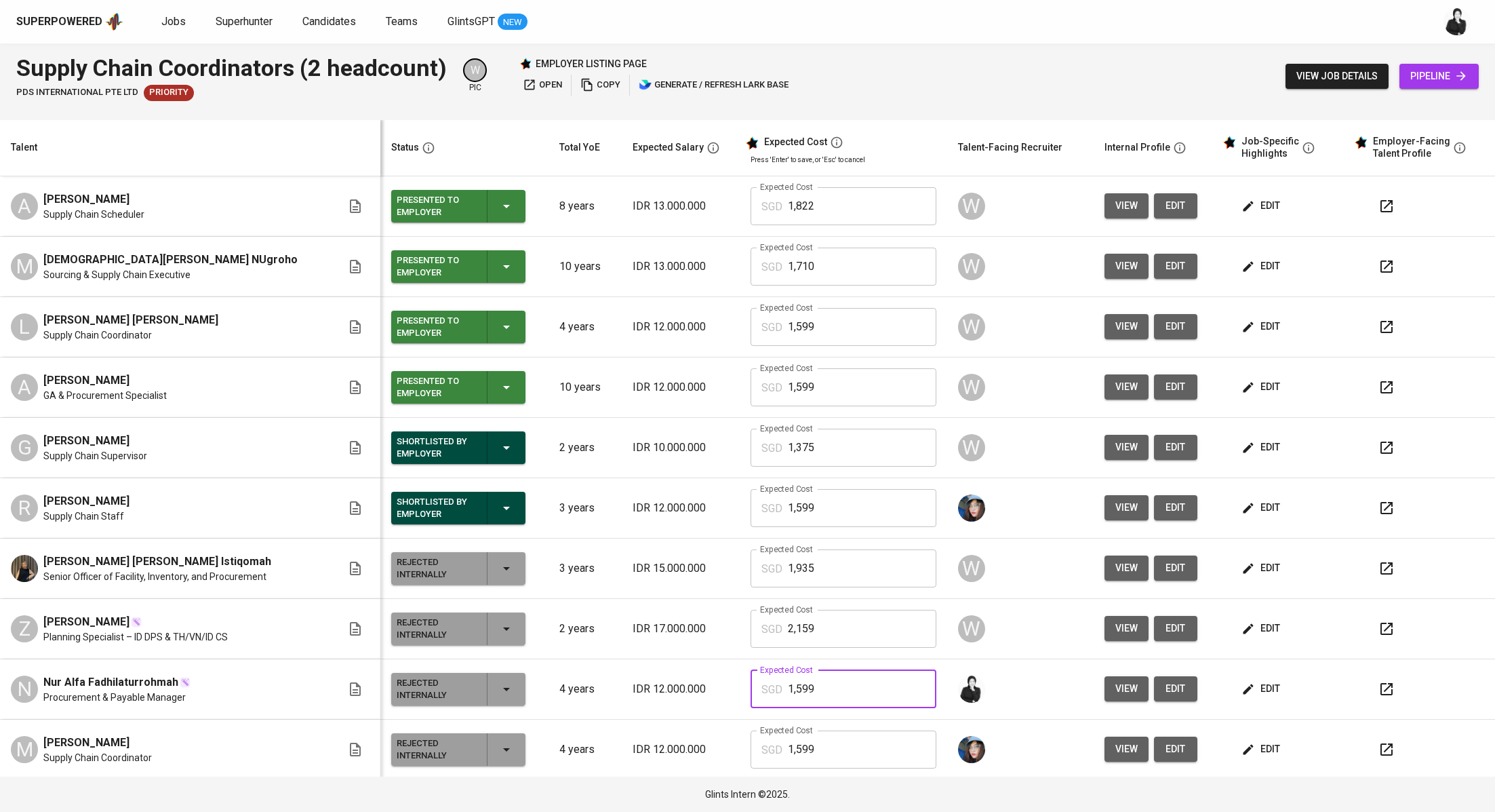
drag, startPoint x: 839, startPoint y: 687, endPoint x: 768, endPoint y: 682, distance: 71.2
click at [768, 682] on div "SGD 1,599 Expected Cost" at bounding box center [843, 689] width 186 height 38
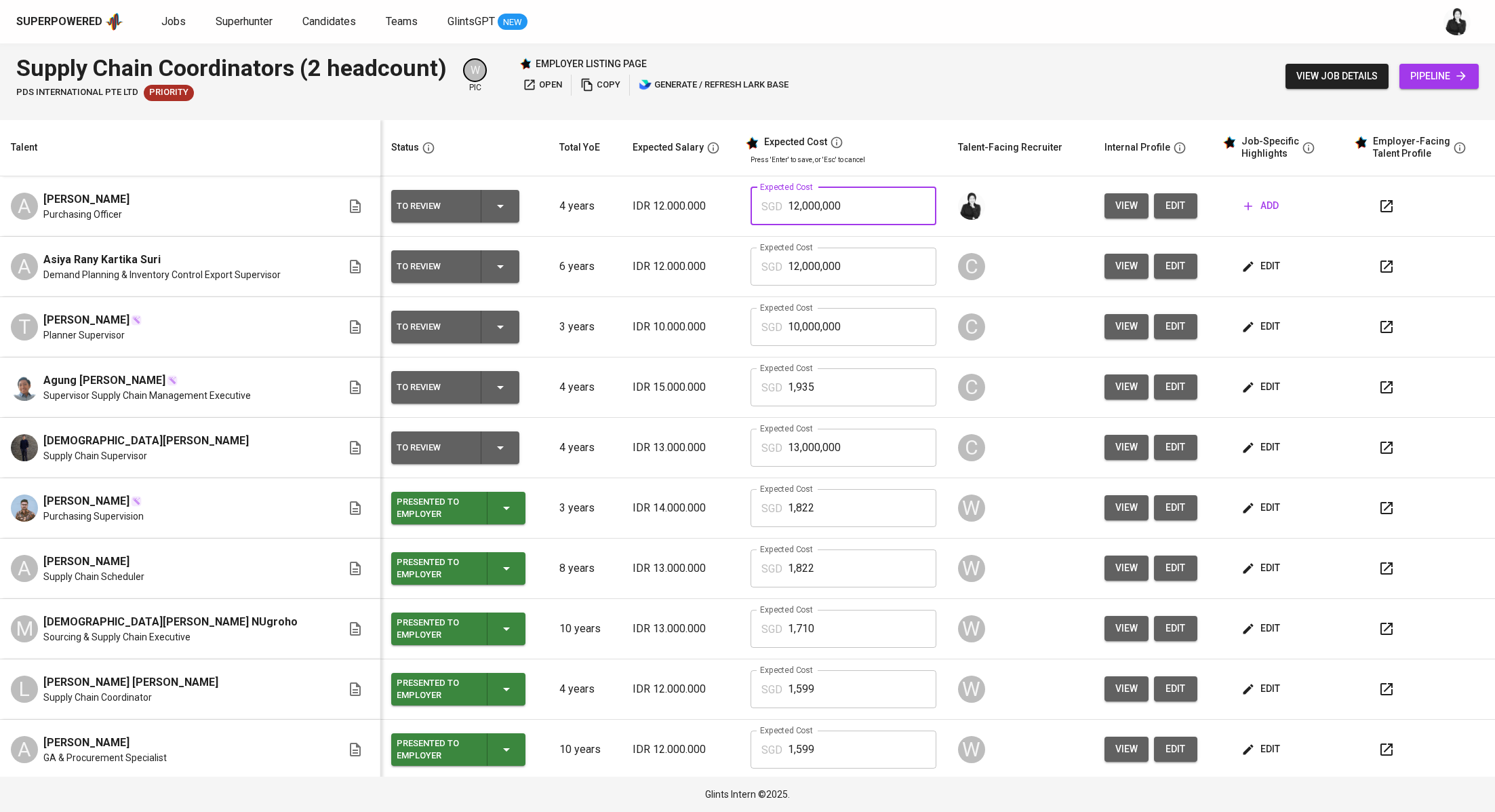
drag, startPoint x: 822, startPoint y: 206, endPoint x: 750, endPoint y: 204, distance: 72.0
click at [750, 204] on div "SGD 12,000,000 Expected Cost" at bounding box center [843, 206] width 186 height 38
paste input ",599"
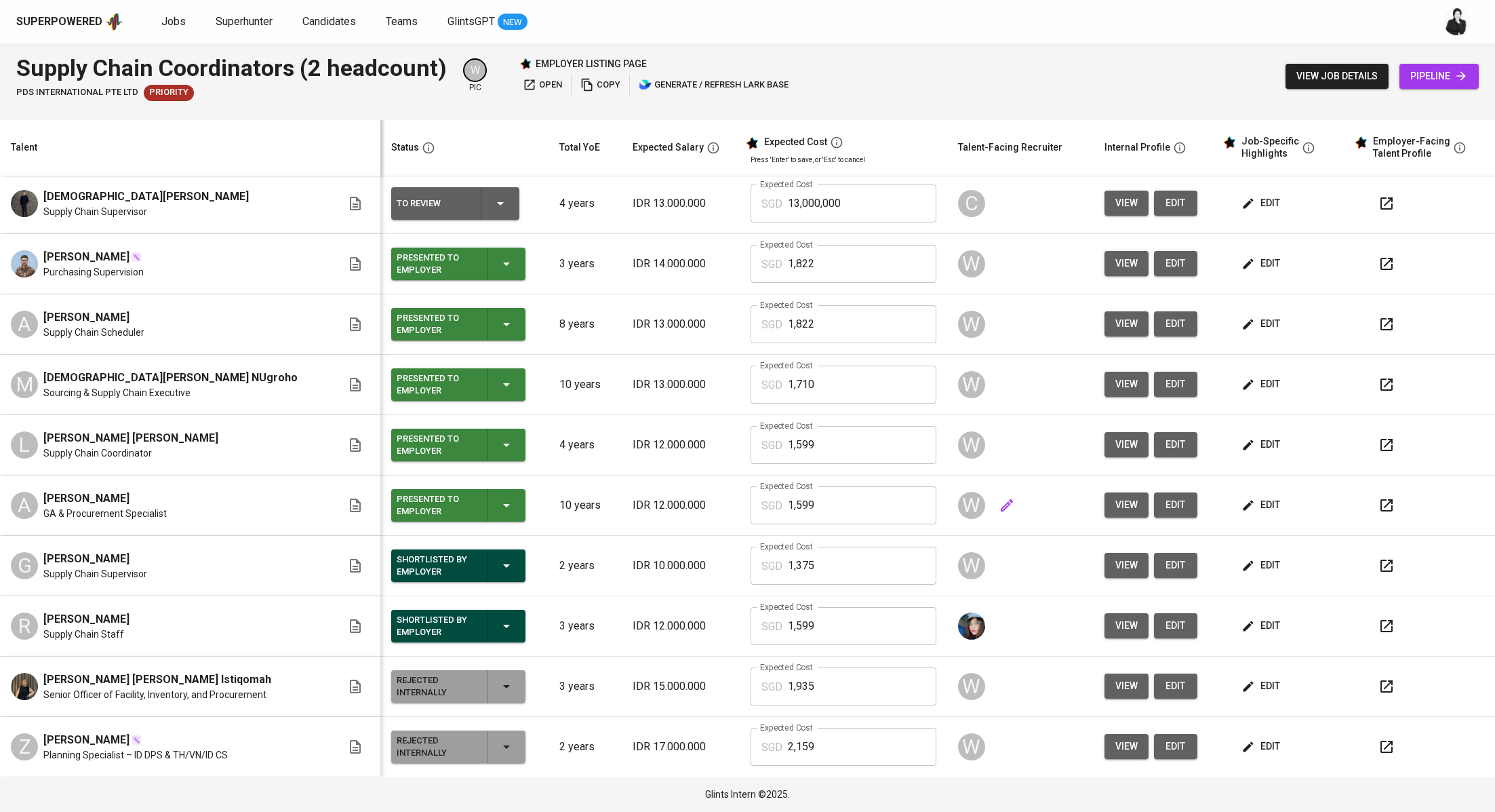
scroll to position [362, 0]
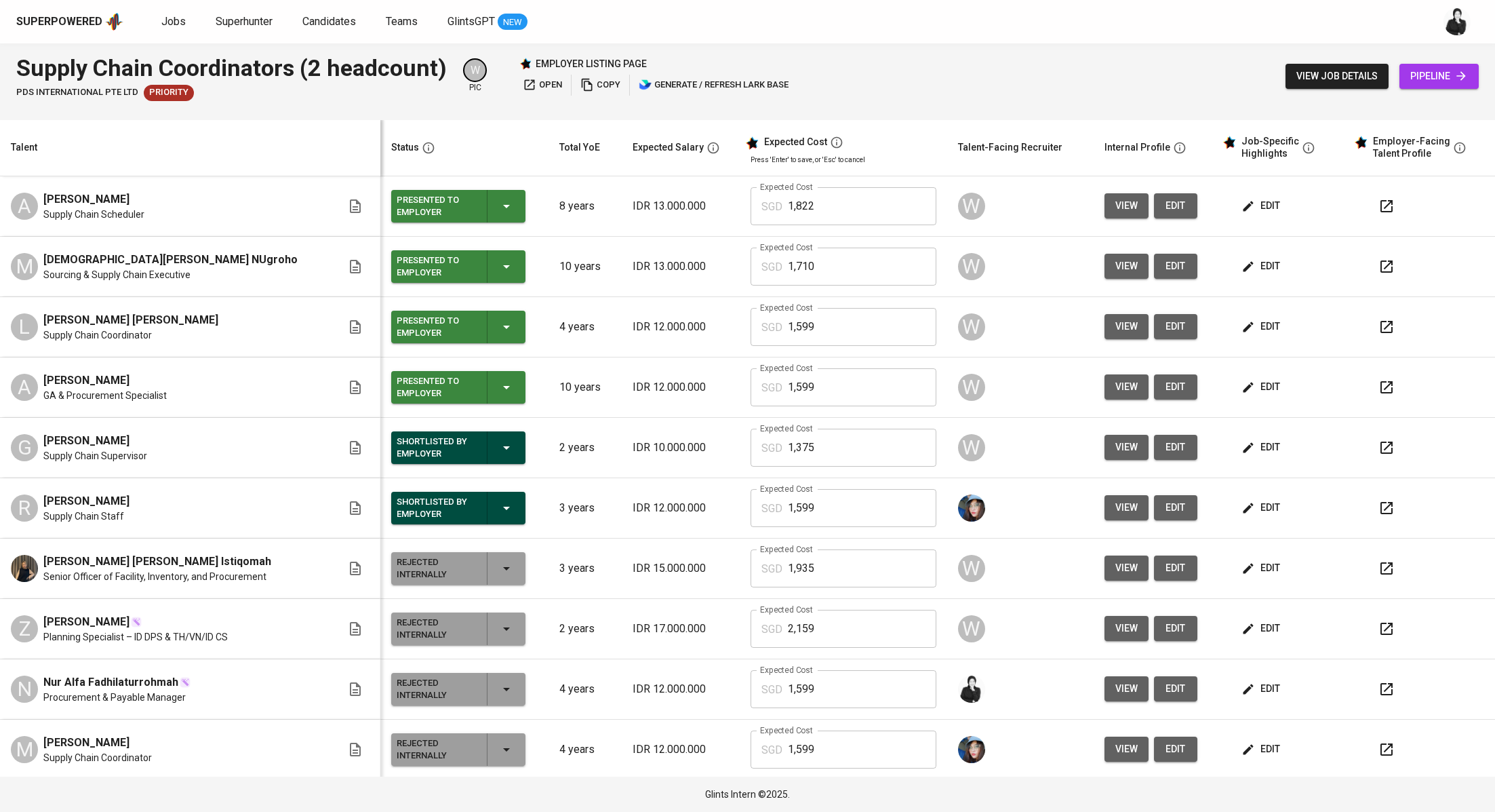
type input "1,599"
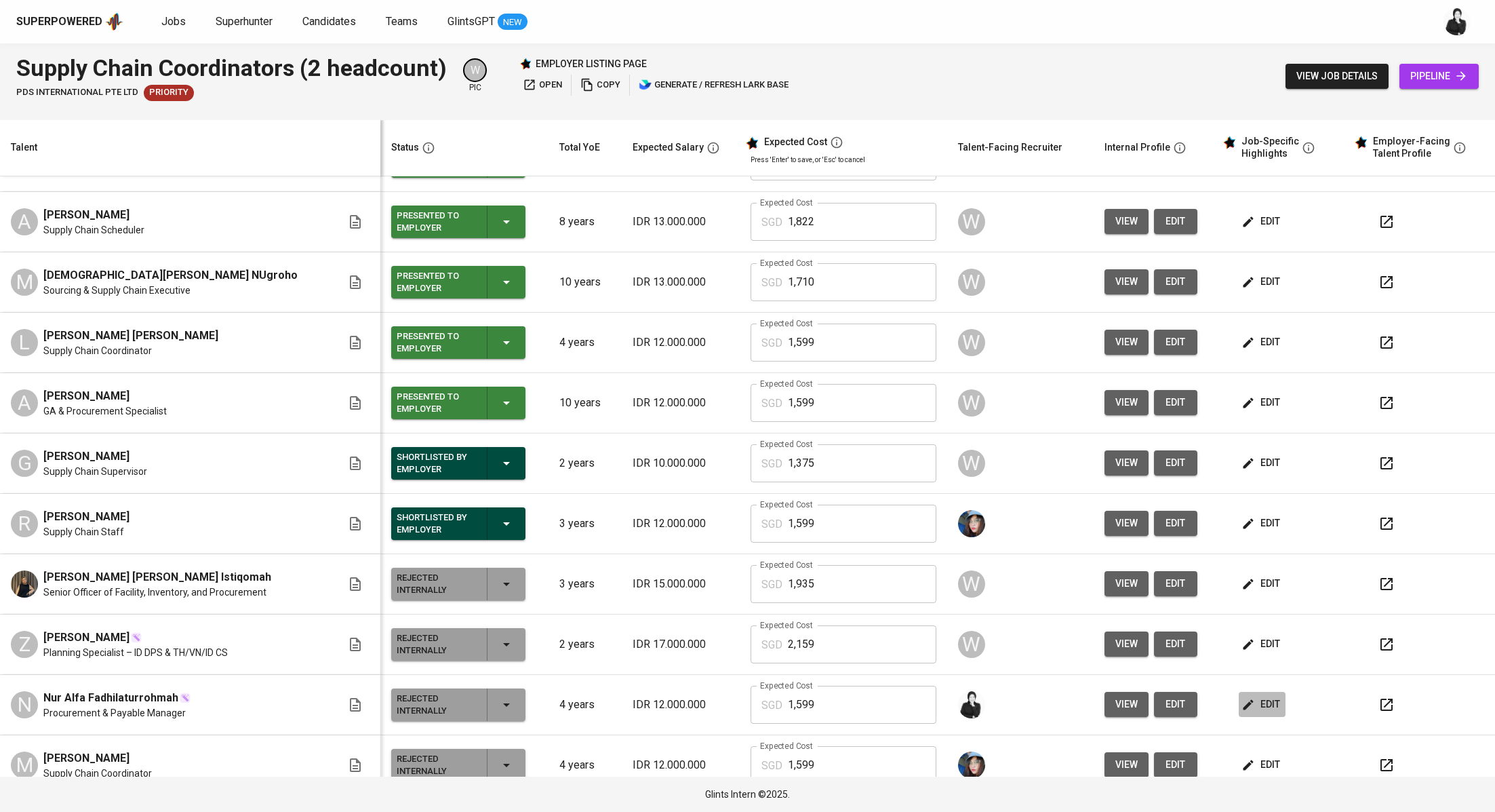
click at [1253, 696] on span "edit" at bounding box center [1262, 704] width 36 height 17
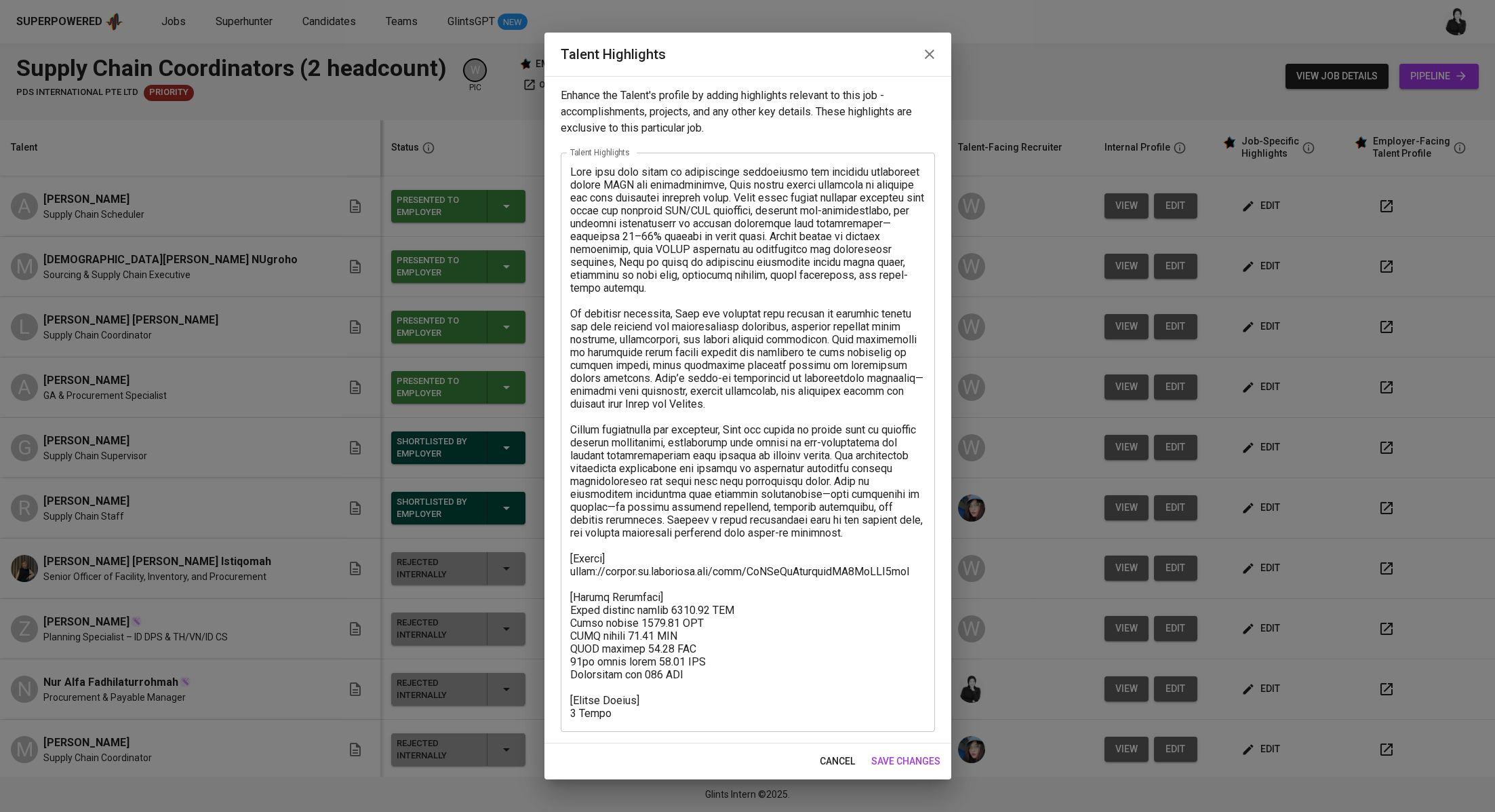
drag, startPoint x: 568, startPoint y: 559, endPoint x: 647, endPoint y: 677, distance: 142.0
click at [740, 689] on div "x Talent Highlights" at bounding box center [748, 442] width 374 height 579
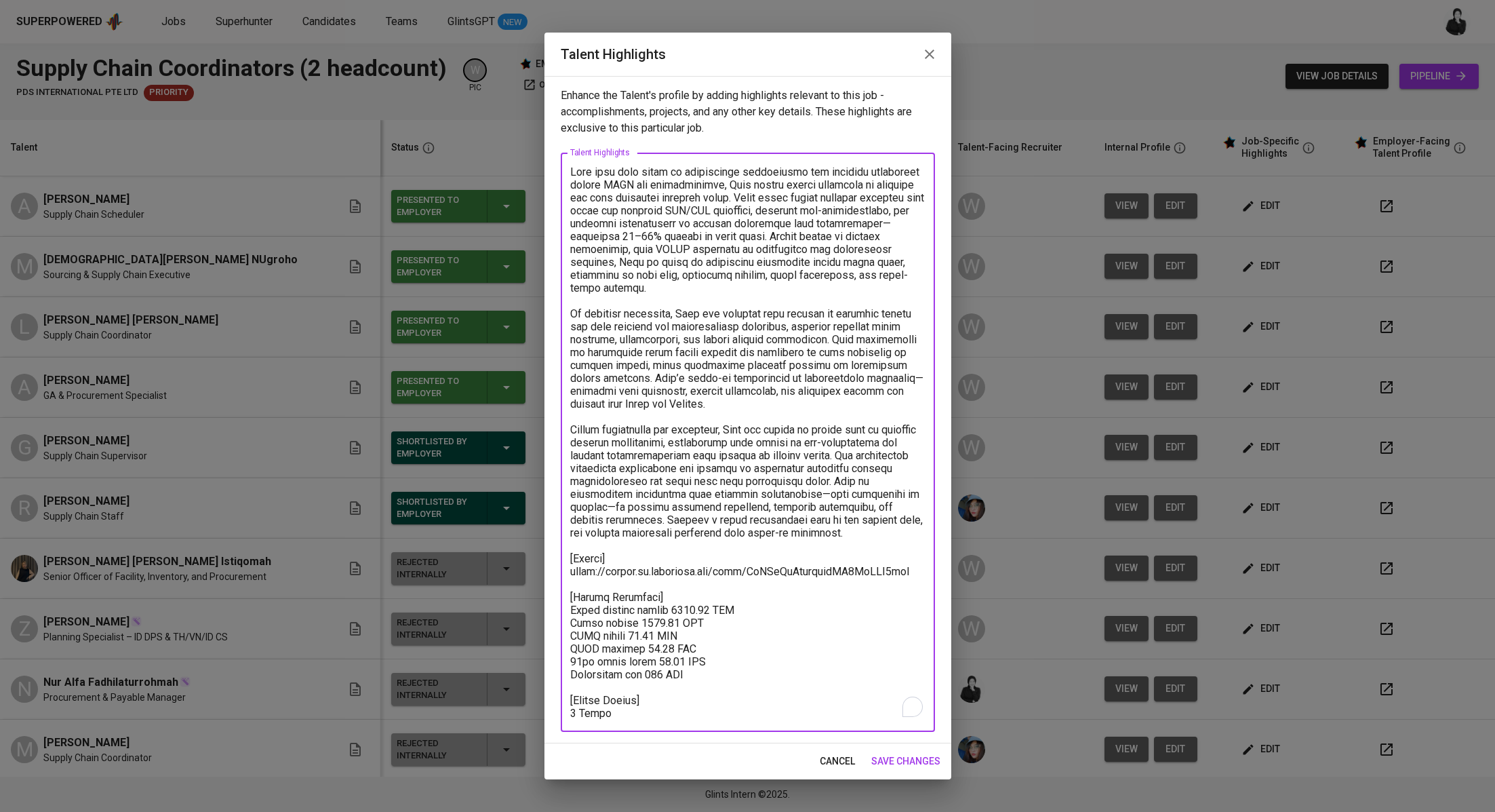
drag, startPoint x: 631, startPoint y: 708, endPoint x: 547, endPoint y: 501, distance: 223.4
click at [547, 501] on div "Enhance the Talent's profile by adding highlights relevant to this job - accomp…" at bounding box center [748, 409] width 407 height 667
click at [712, 560] on textarea "To enrich screen reader interactions, please activate Accessibility in Grammarl…" at bounding box center [748, 442] width 355 height 554
drag, startPoint x: 839, startPoint y: 540, endPoint x: 694, endPoint y: 657, distance: 186.3
click at [857, 727] on div "x Talent Highlights" at bounding box center [748, 442] width 374 height 579
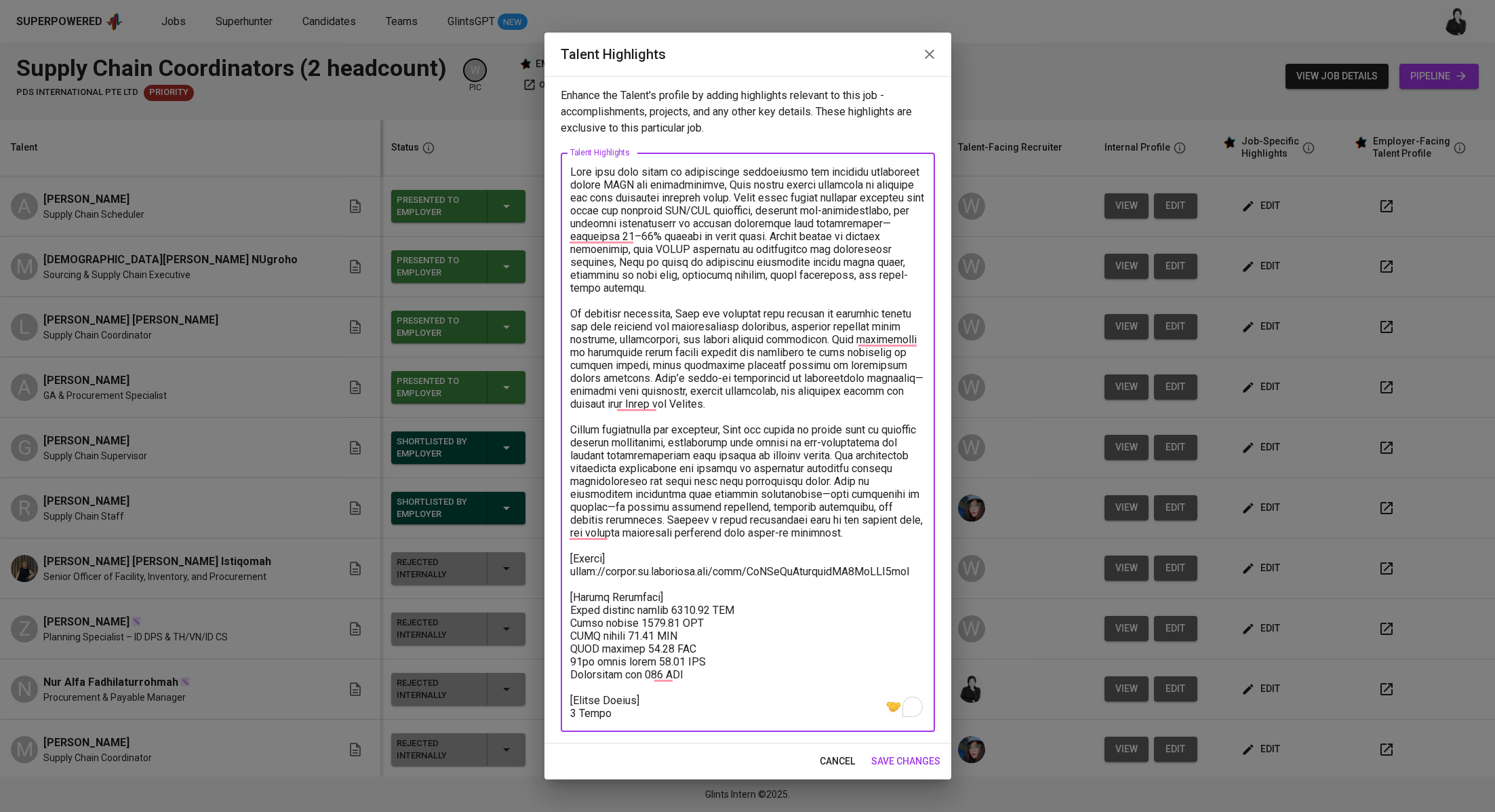
click at [930, 55] on icon "button" at bounding box center [930, 54] width 9 height 9
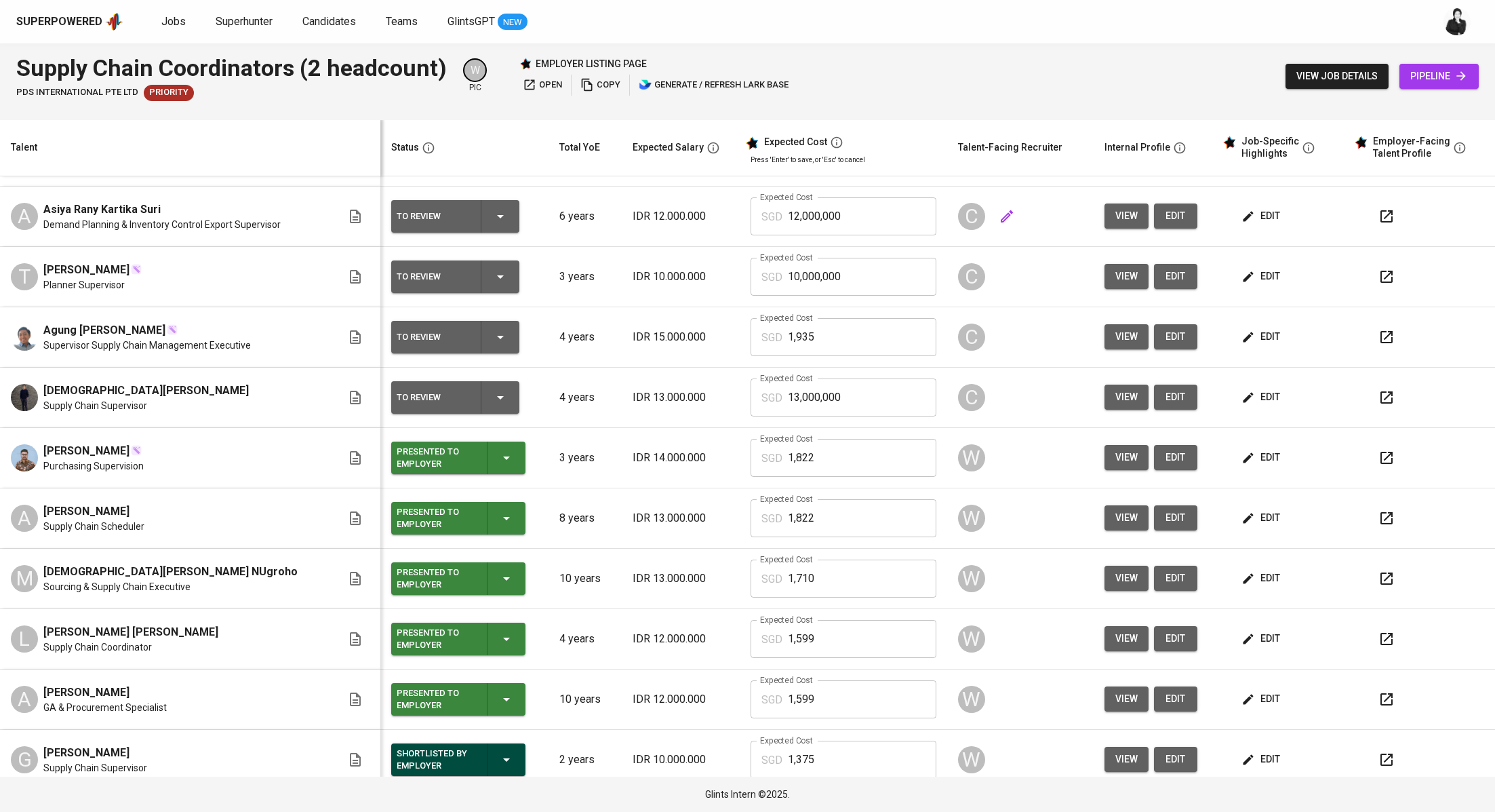
scroll to position [0, 0]
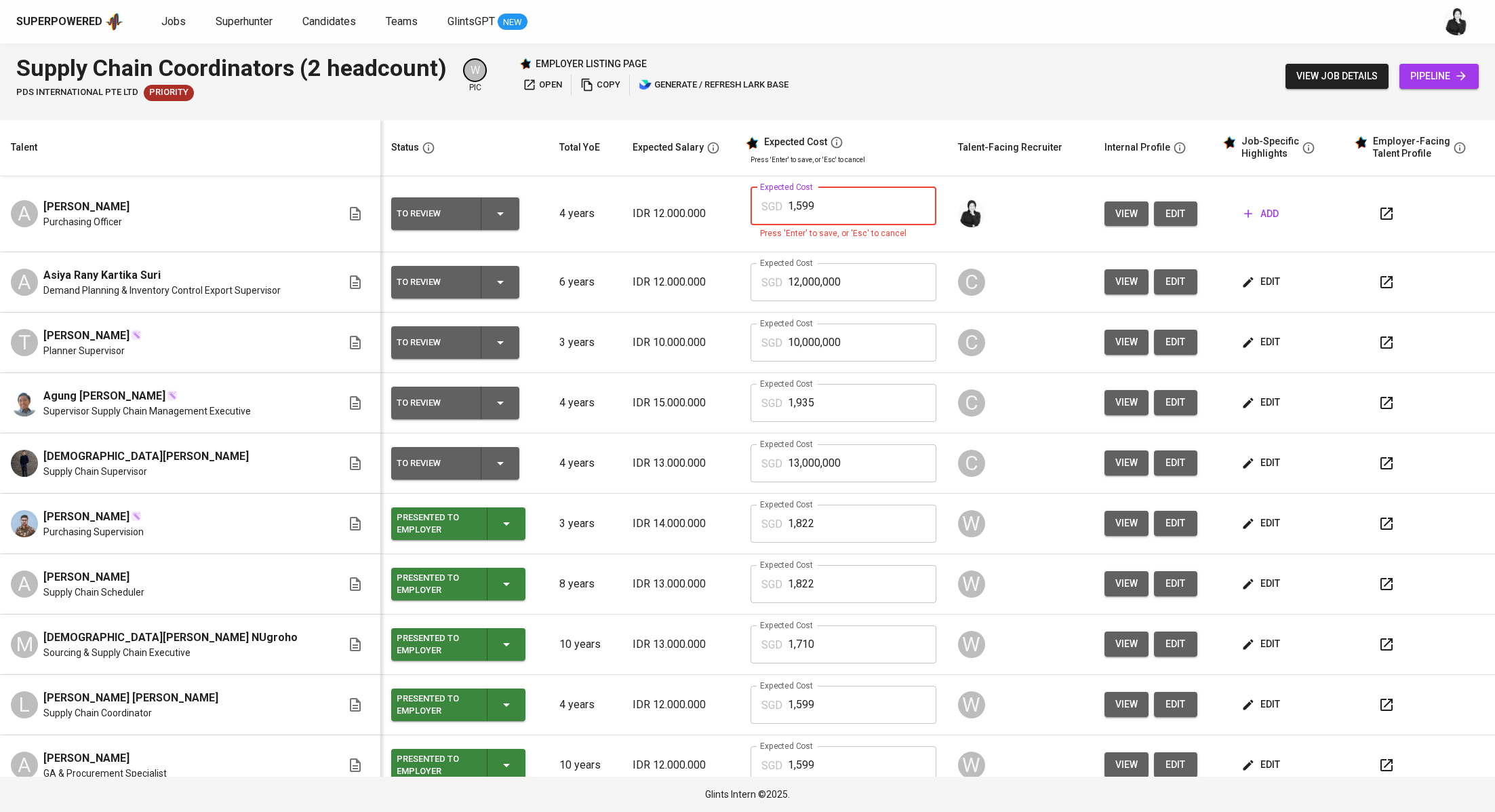
click at [863, 208] on input "1,599" at bounding box center [861, 206] width 148 height 38
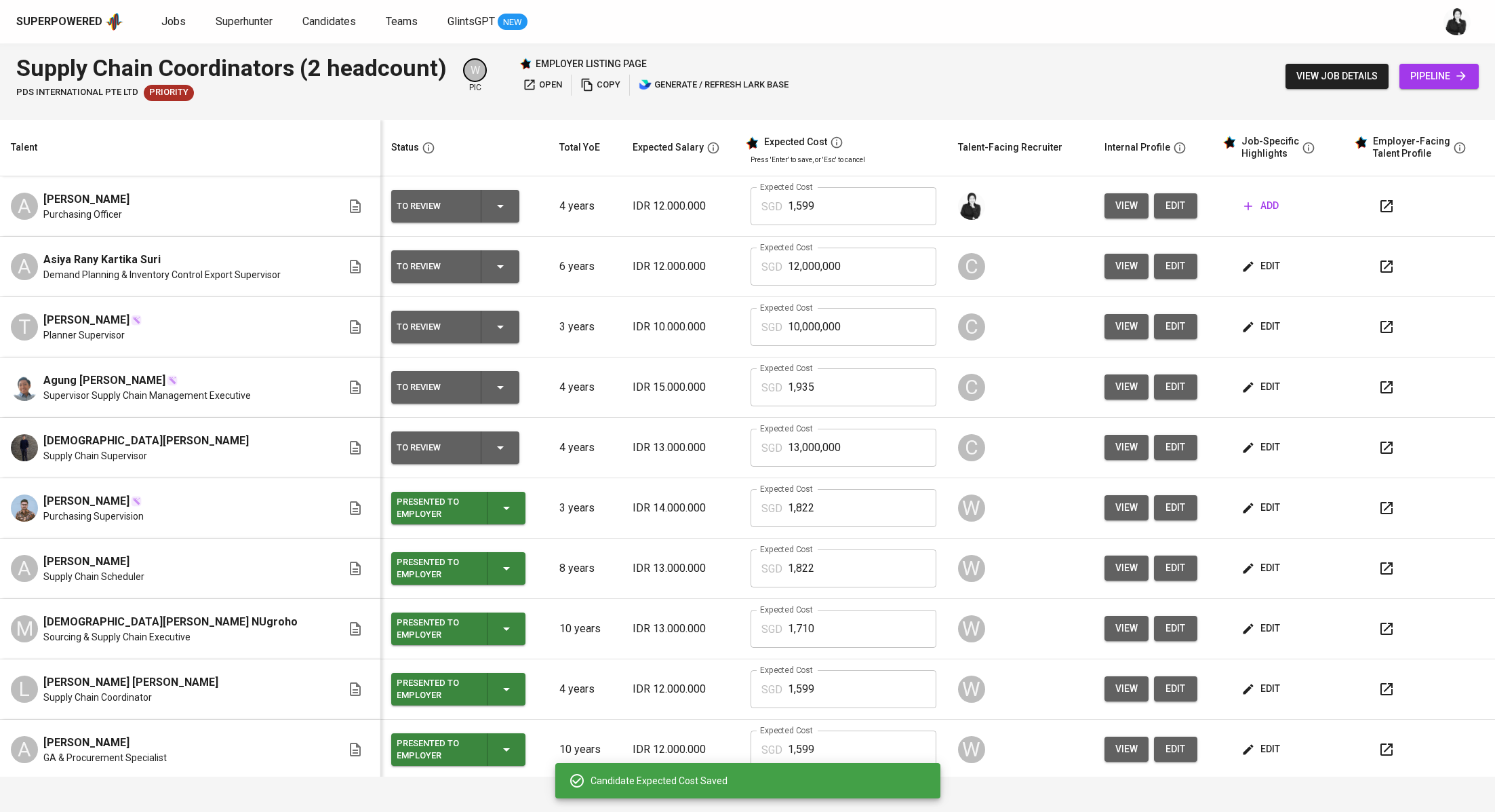
click at [1241, 204] on icon "button" at bounding box center [1248, 206] width 14 height 14
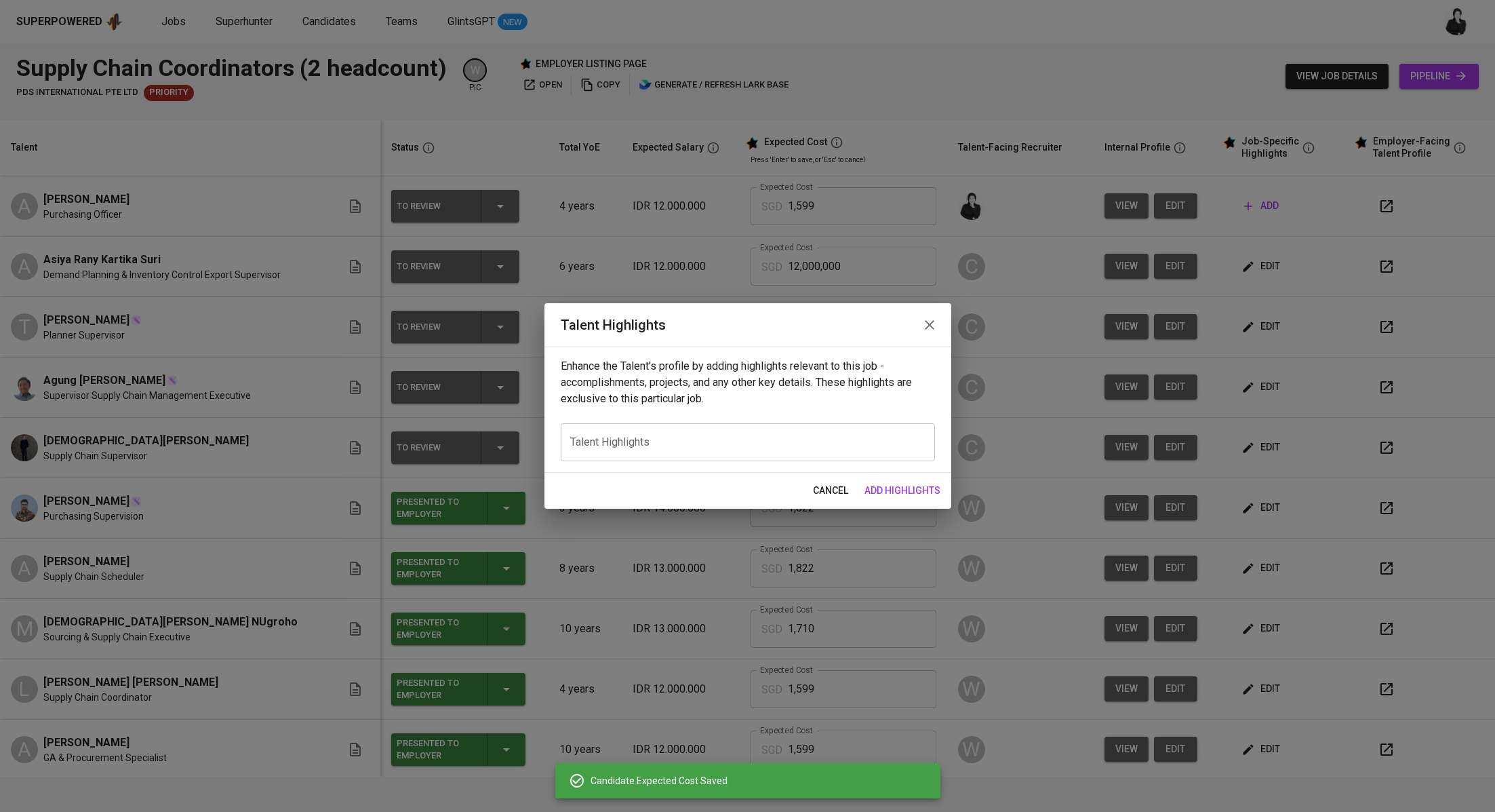
click at [730, 449] on div "x Talent Highlights" at bounding box center [748, 441] width 374 height 38
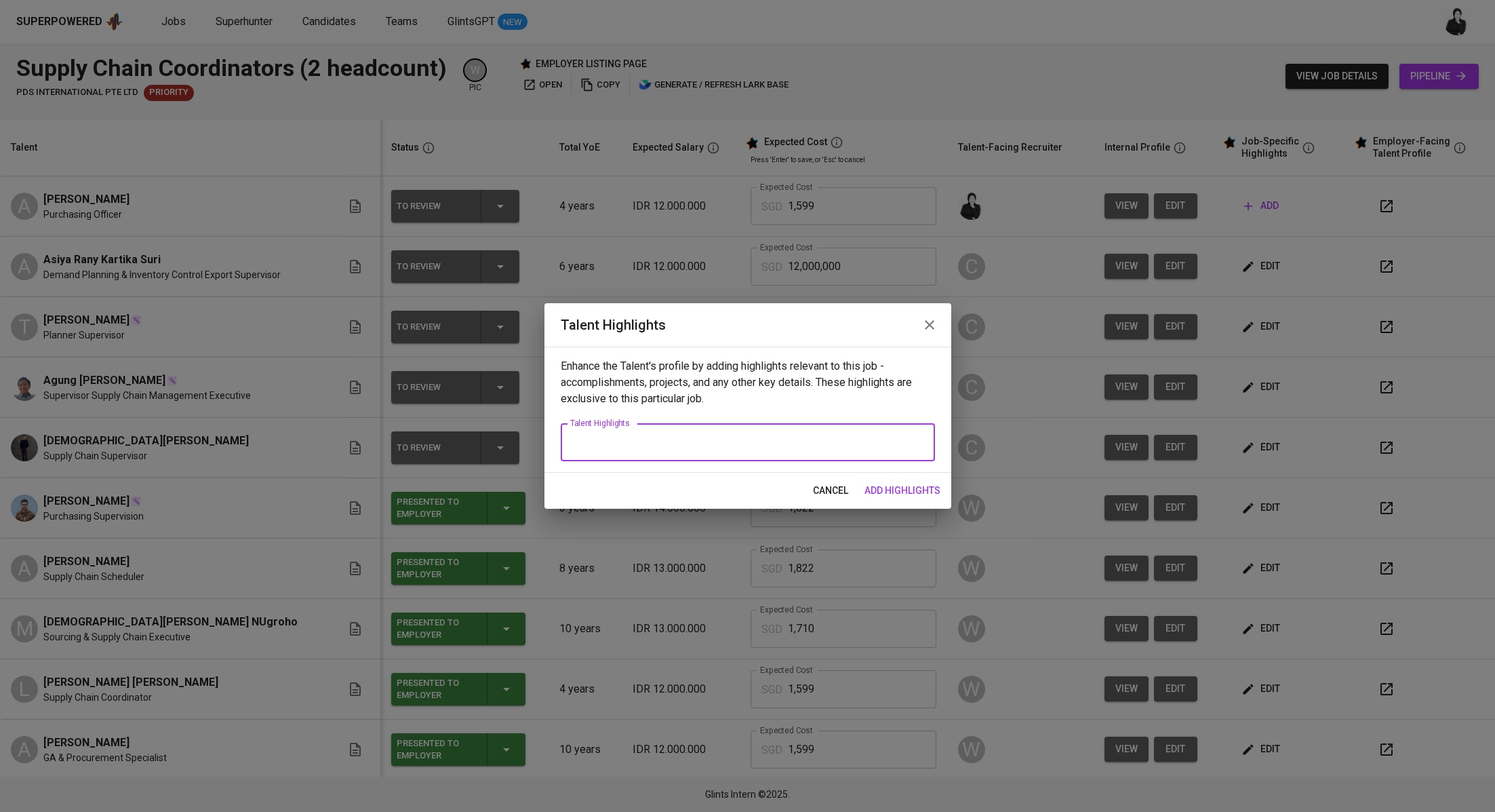
paste textarea "[Resume] https://glints.sg.larksuite.com/file/ZnXTbWkNkowlqsxHZ8UlXLK2gub [Sala…"
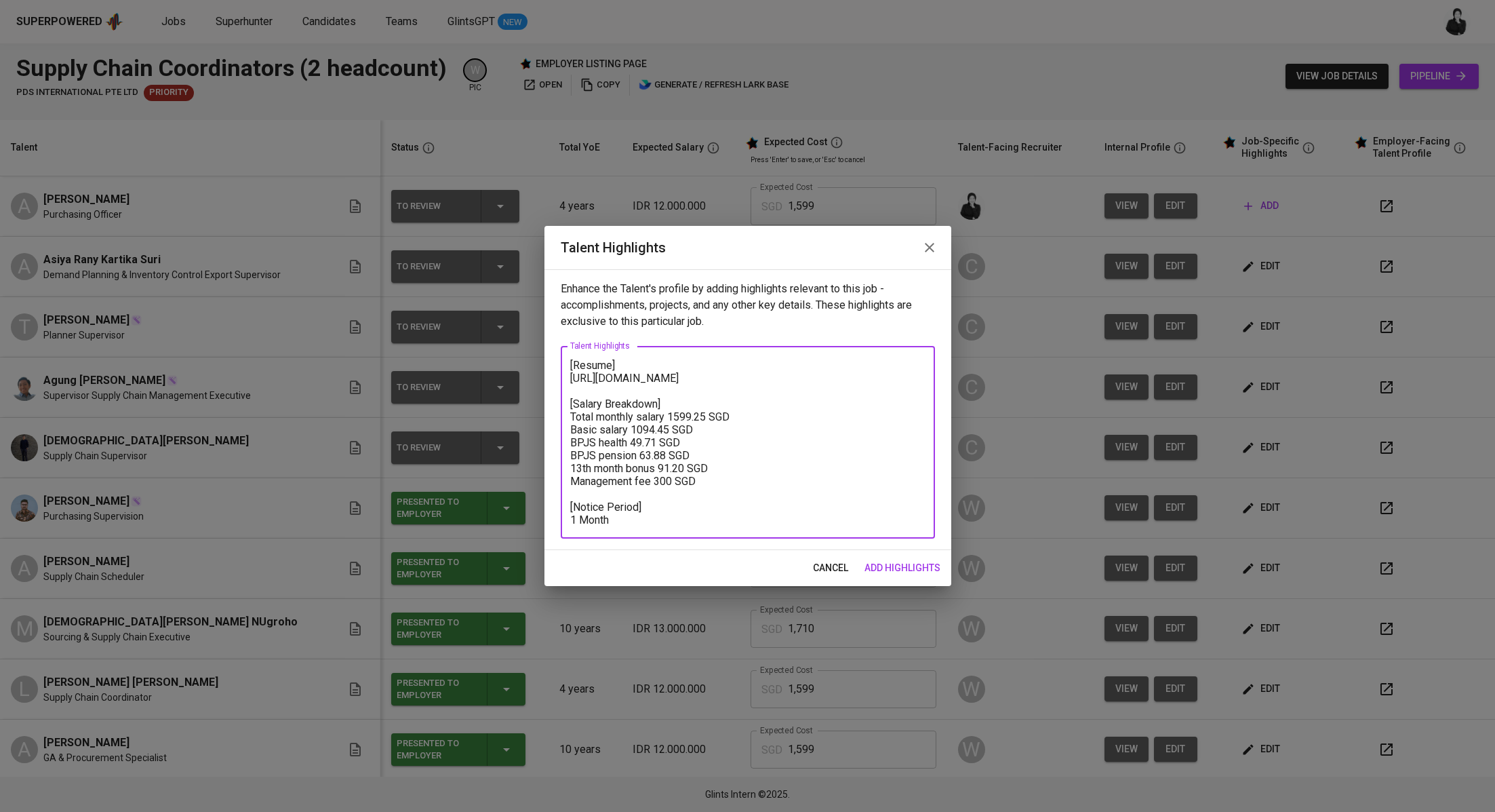
drag, startPoint x: 605, startPoint y: 520, endPoint x: 569, endPoint y: 520, distance: 36.0
click at [569, 520] on div "[Resume] https://glints.sg.larksuite.com/file/ZnXTbWkNkowlqsxHZ8UlXLK2gub [Sala…" at bounding box center [748, 442] width 374 height 193
drag, startPoint x: 908, startPoint y: 377, endPoint x: 549, endPoint y: 385, distance: 359.1
click at [549, 385] on div "Enhance the Talent's profile by adding highlights relevant to this job - accomp…" at bounding box center [748, 410] width 407 height 281
click at [700, 372] on textarea "[Resume] https://glints.sg.larksuite.com/file/ZnXTbWkNkowlqsxHZ8UlXLK2gub [Sala…" at bounding box center [748, 443] width 355 height 168
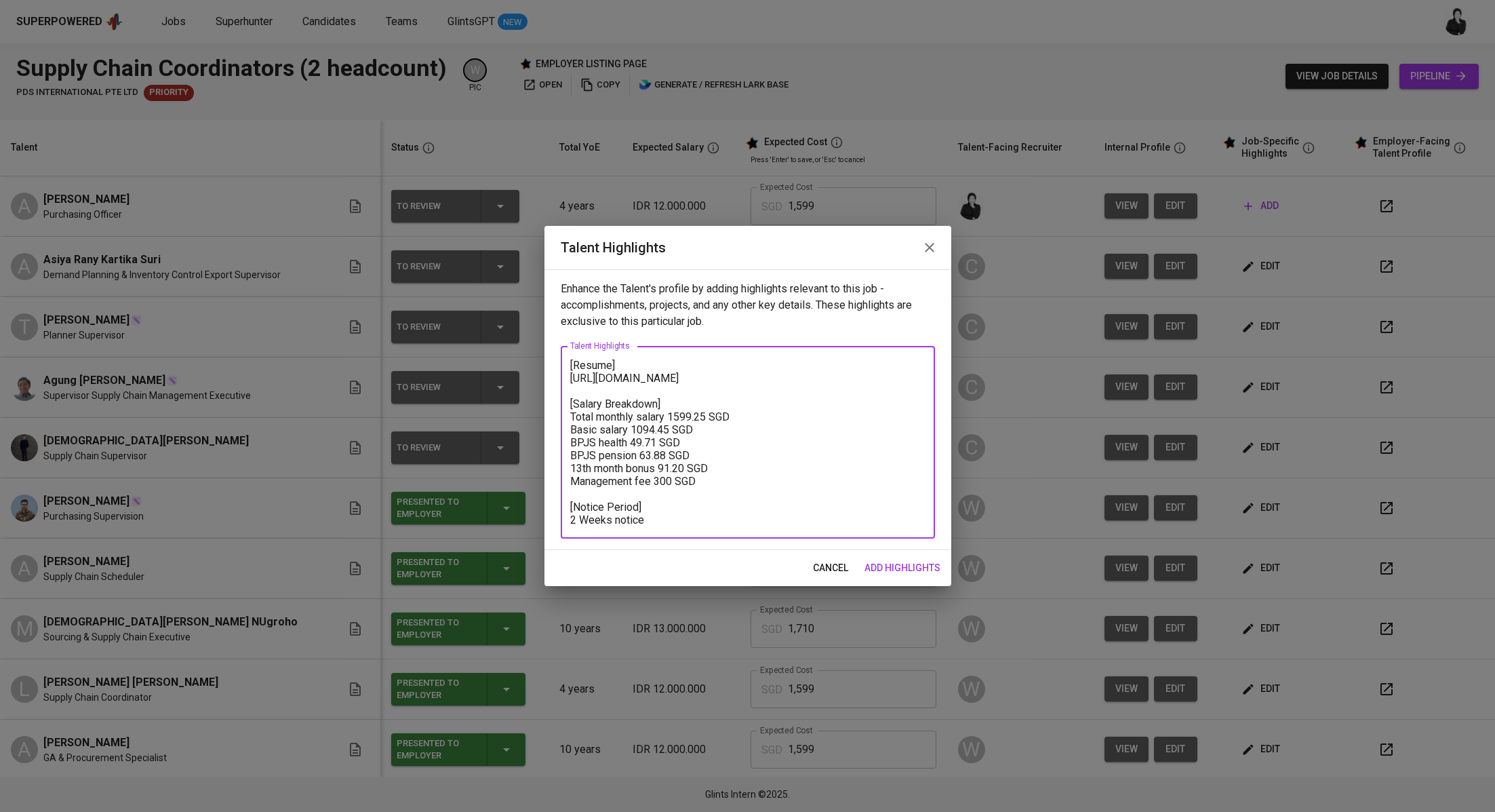
drag, startPoint x: 919, startPoint y: 378, endPoint x: 535, endPoint y: 378, distance: 384.0
click at [535, 378] on div "Talent Highlights Enhance the Talent's profile by adding highlights relevant to…" at bounding box center [748, 406] width 1495 height 812
paste textarea "https://glints.sg.larksuite.com/file/RIsjbbevmoKGWRxlqLwlBh1Cgff?from=from_copy…"
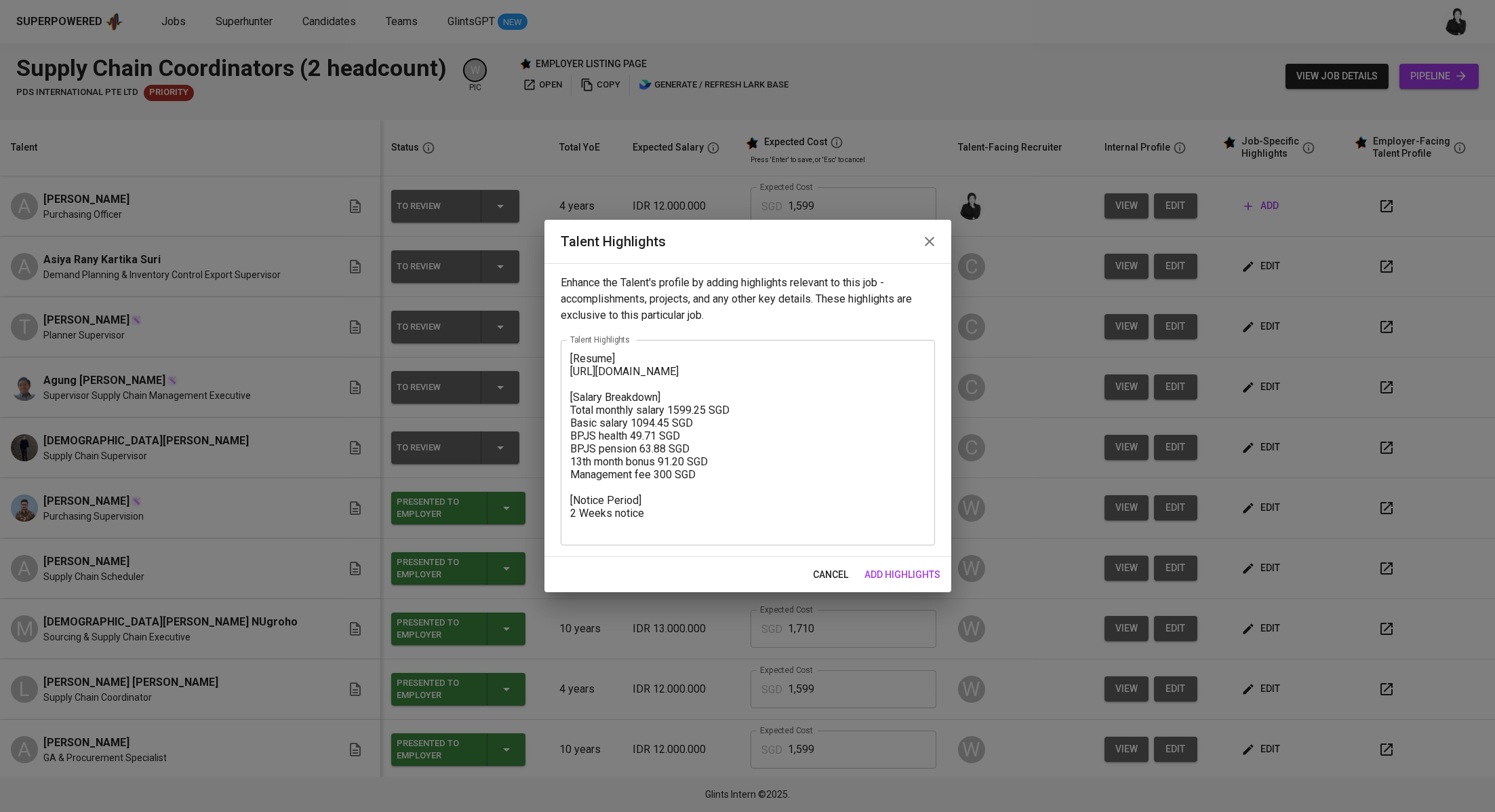
click at [570, 350] on div "[Resume] https://glints.sg.larksuite.com/file/RIsjbbevmoKGWRxlqLwlBh1Cgff?from=…" at bounding box center [748, 442] width 374 height 206
click at [702, 527] on textarea "[Resume] https://glints.sg.larksuite.com/file/RIsjbbevmoKGWRxlqLwlBh1Cgff?from=…" at bounding box center [748, 442] width 355 height 181
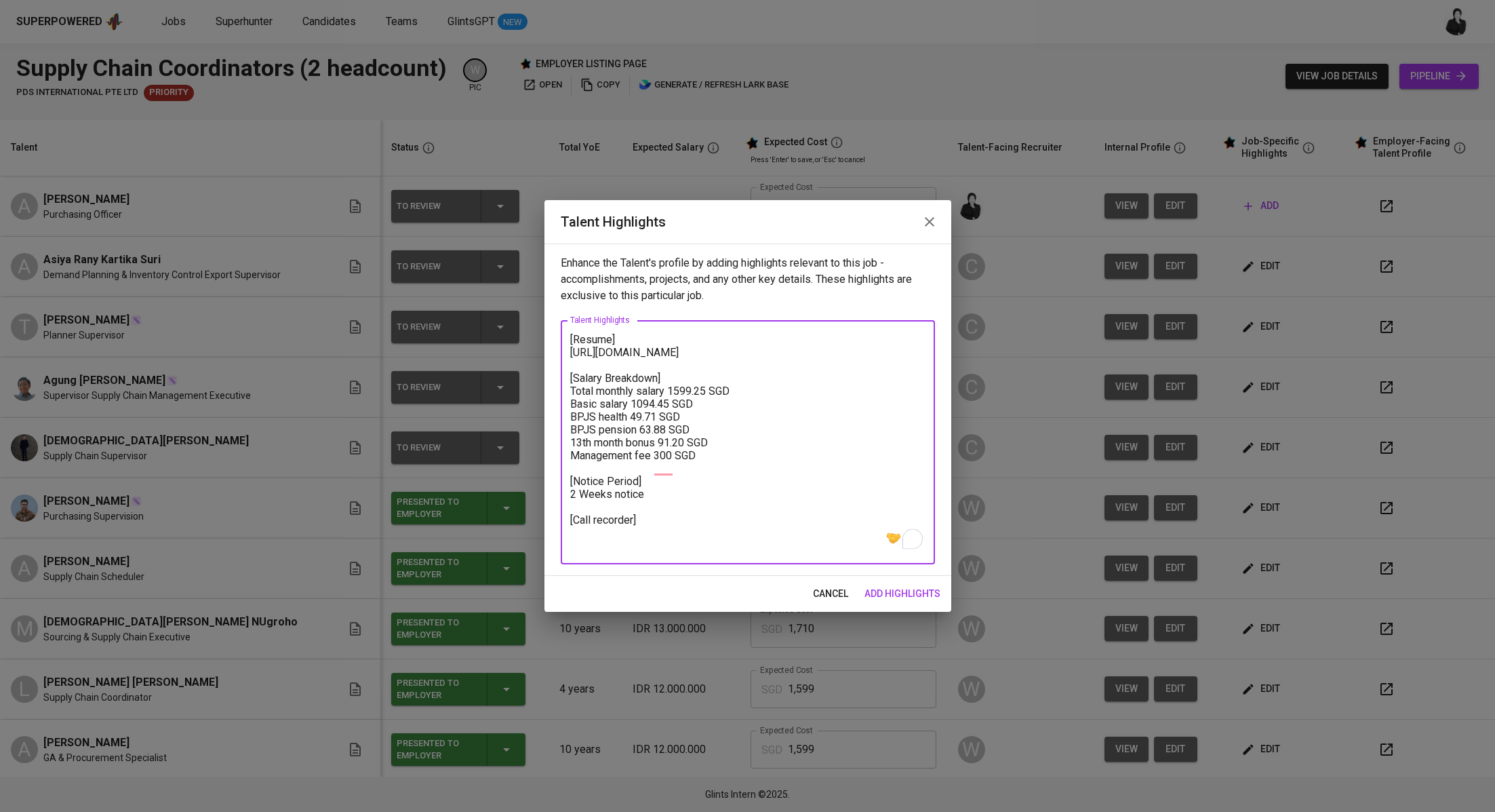
type textarea "[Resume] https://glints.sg.larksuite.com/file/RIsjbbevmoKGWRxlqLwlBh1Cgff?from=…"
click at [902, 593] on span "add highlights" at bounding box center [902, 594] width 76 height 17
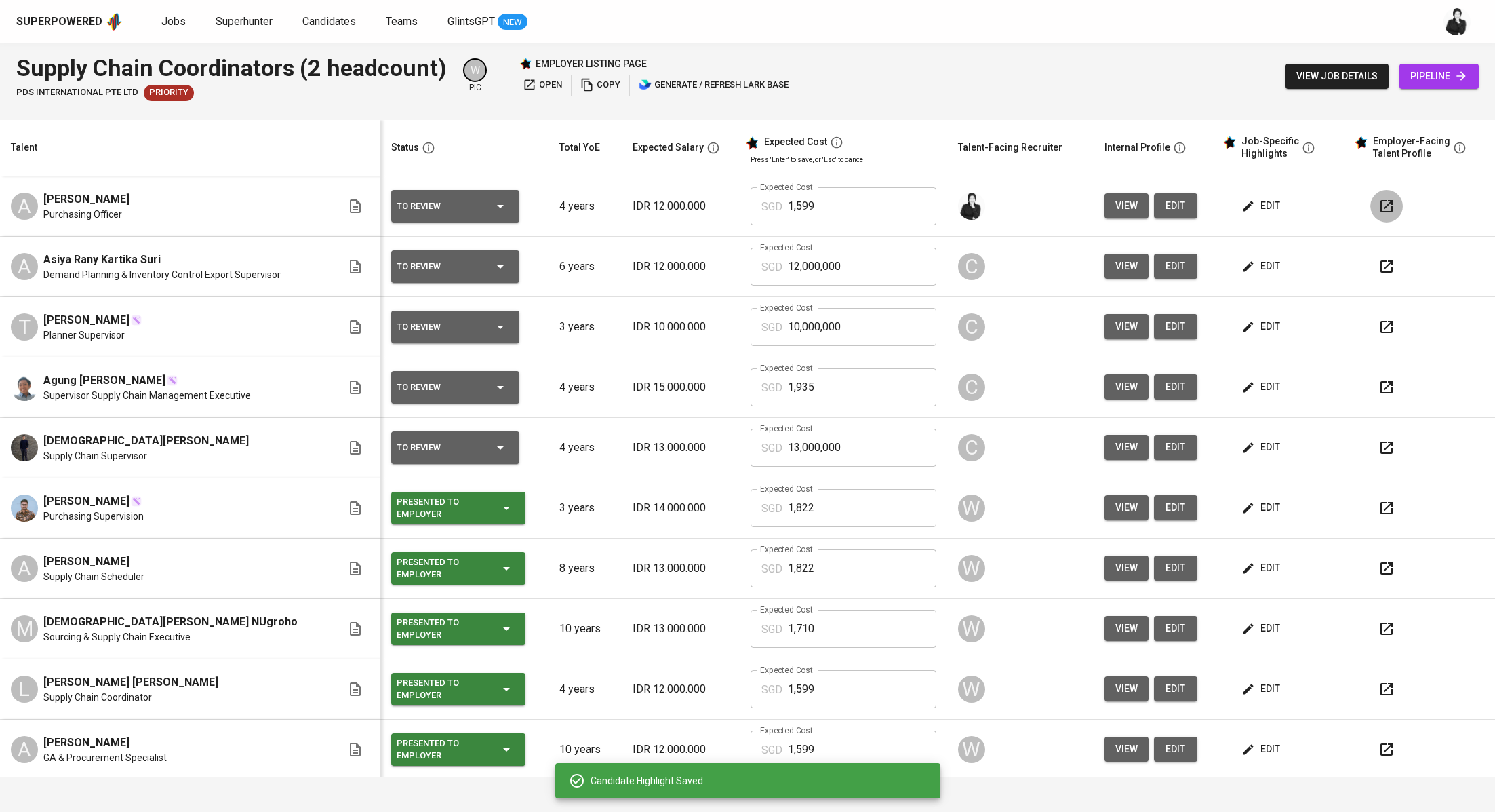
click at [1370, 206] on button "button" at bounding box center [1386, 206] width 32 height 32
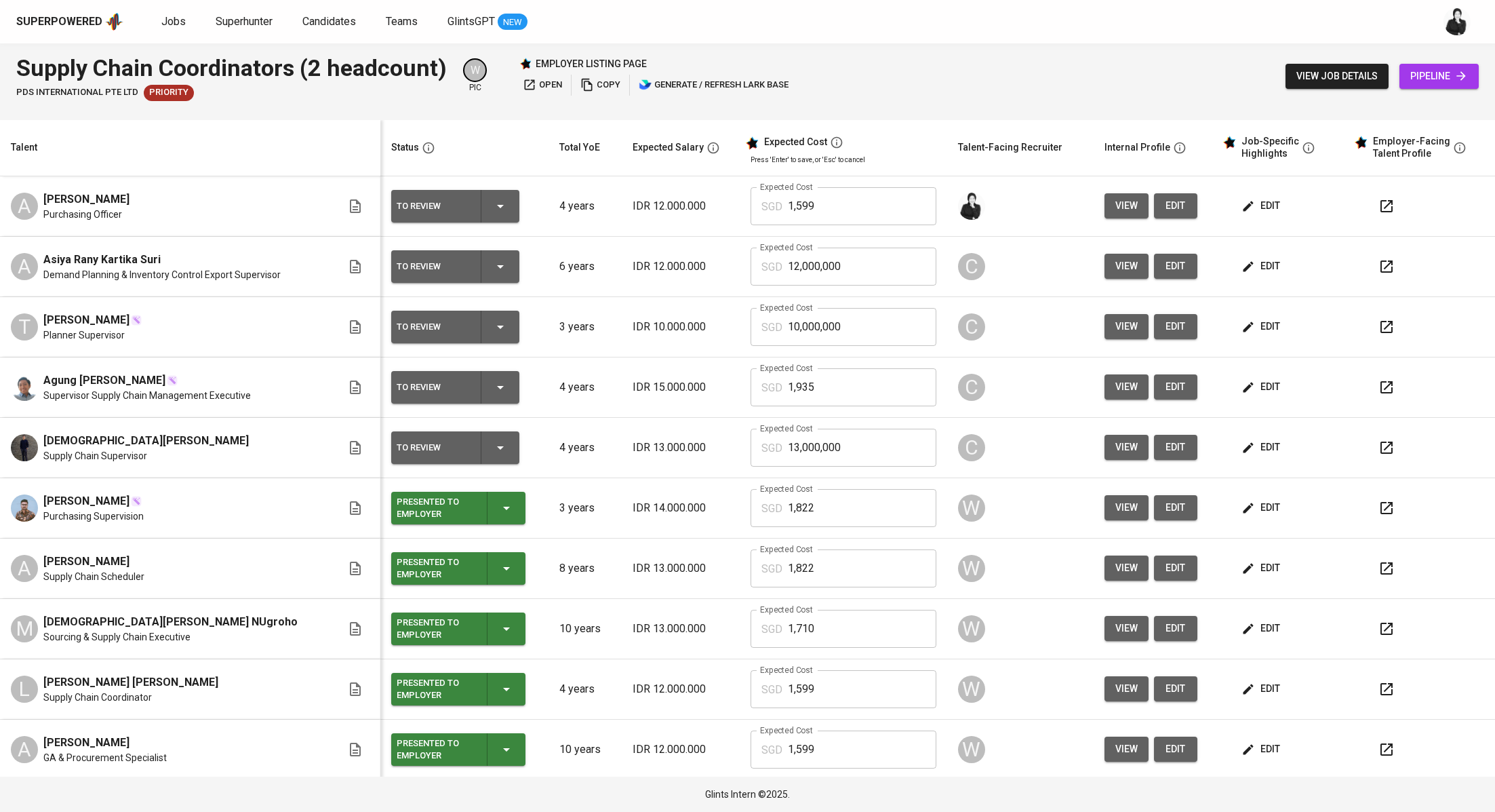
click at [1248, 209] on span "edit" at bounding box center [1262, 206] width 36 height 17
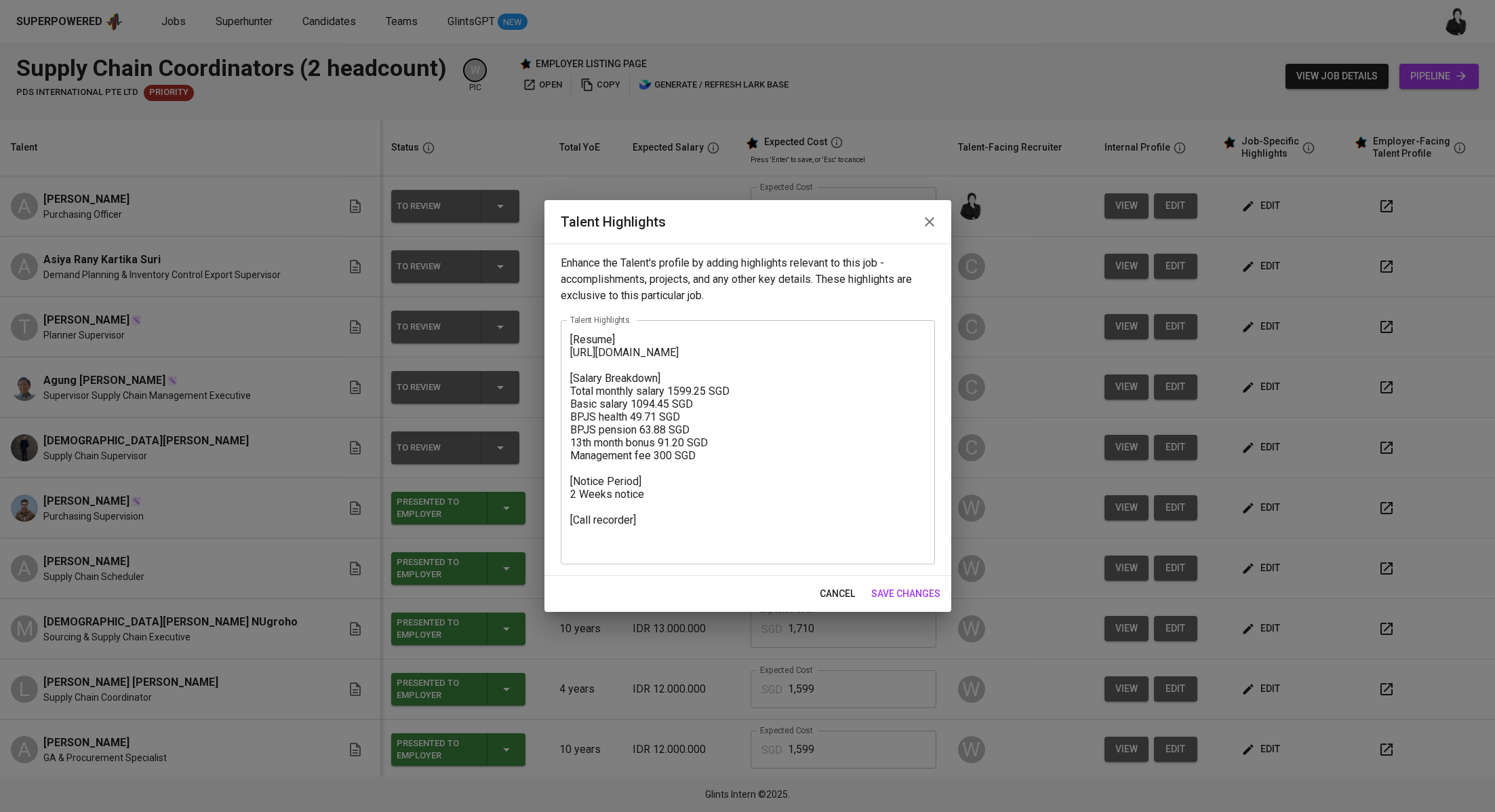
click at [570, 334] on textarea "[Resume] https://glints.sg.larksuite.com/file/RIsjbbevmoKGWRxlqLwlBh1Cgff?from=…" at bounding box center [748, 443] width 355 height 219
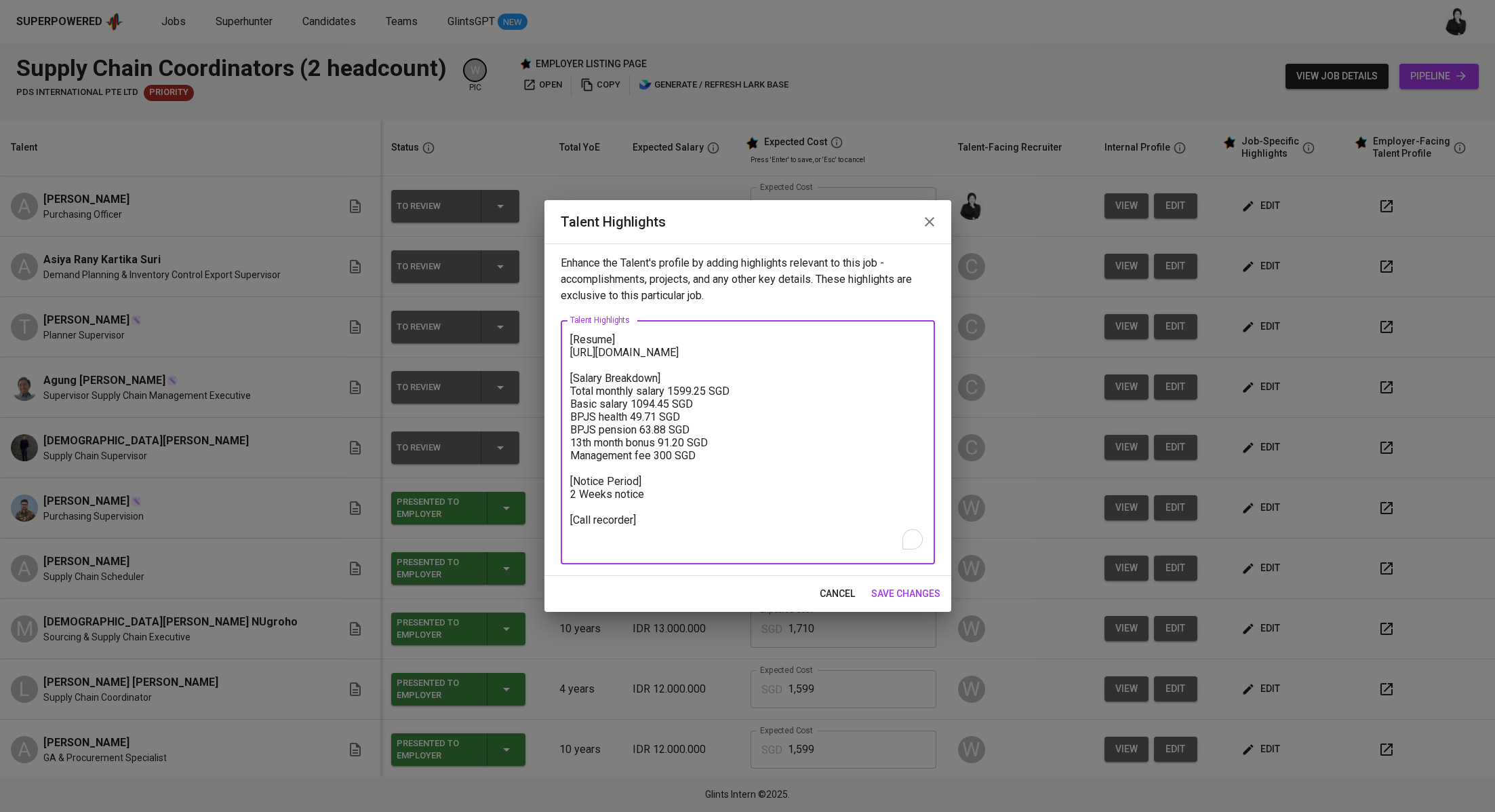
paste textarea "With over five years of progressive experience in procurement, sourcing, and su…"
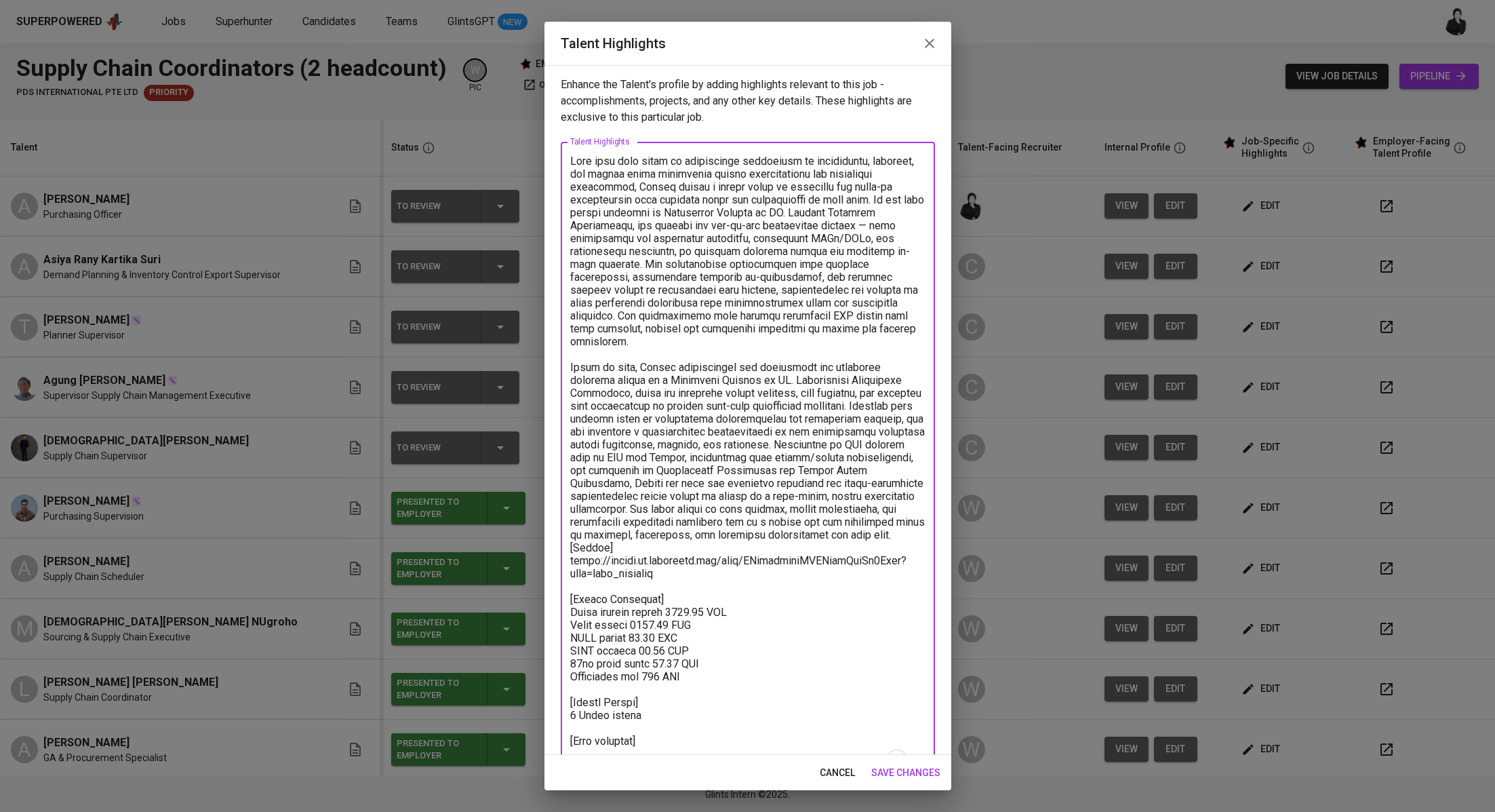
click at [912, 550] on div "x Talent Highlights" at bounding box center [748, 464] width 374 height 644
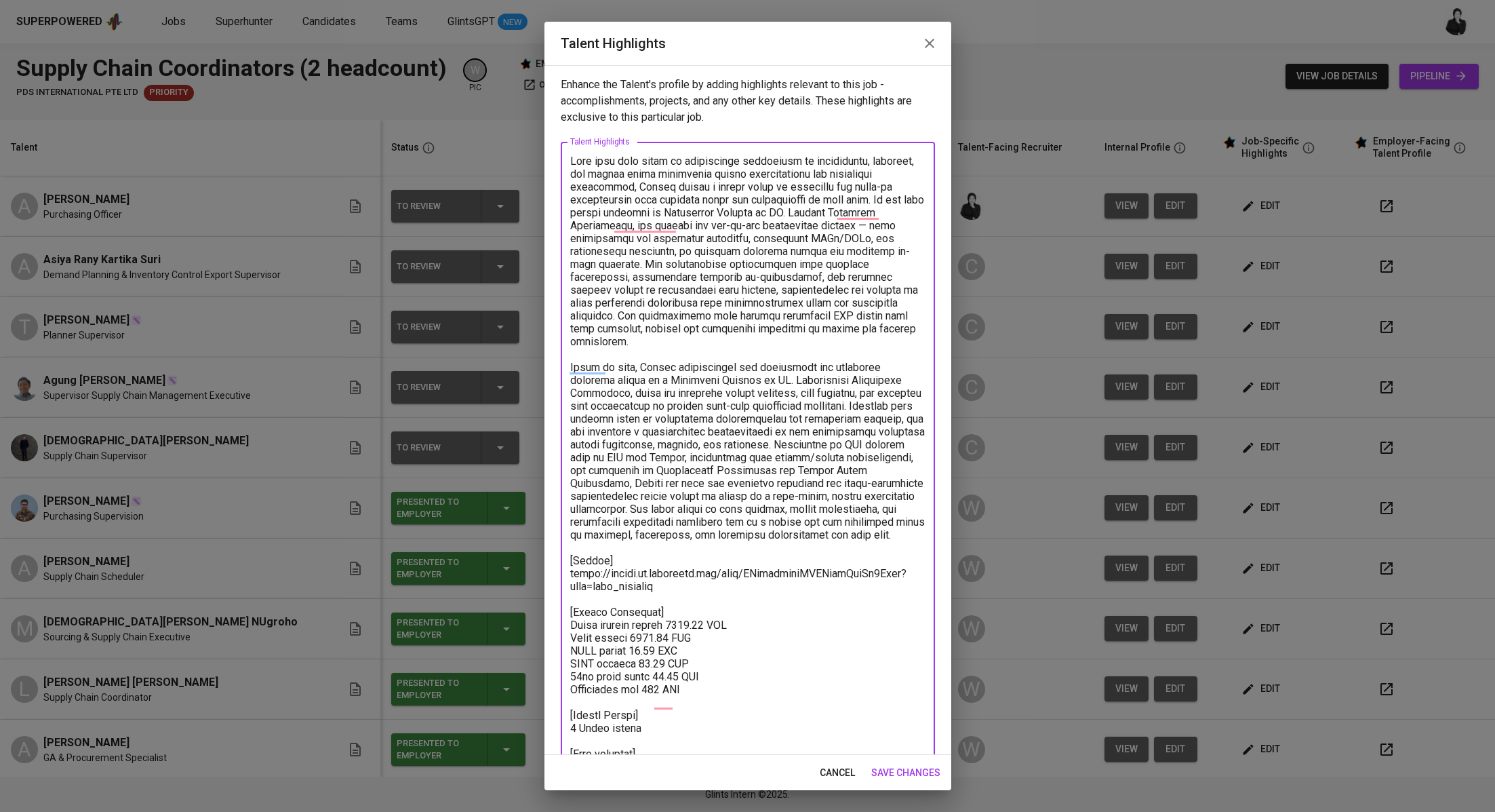
drag, startPoint x: 734, startPoint y: 162, endPoint x: 691, endPoint y: 159, distance: 43.1
click at [691, 159] on textarea "To enrich screen reader interactions, please activate Accessibility in Grammarl…" at bounding box center [748, 470] width 355 height 631
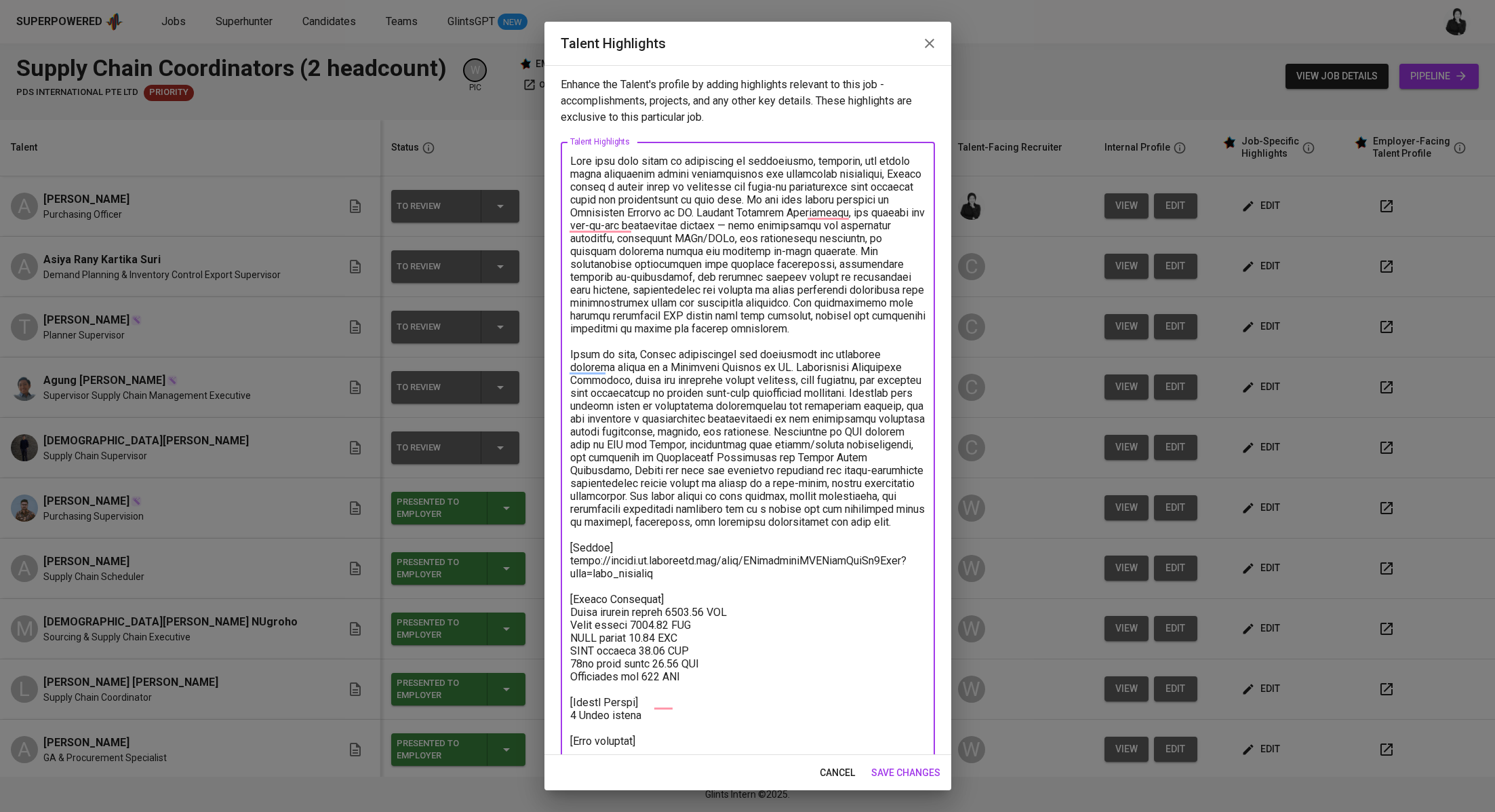
click at [730, 187] on textarea "To enrich screen reader interactions, please activate Accessibility in Grammarl…" at bounding box center [748, 470] width 355 height 631
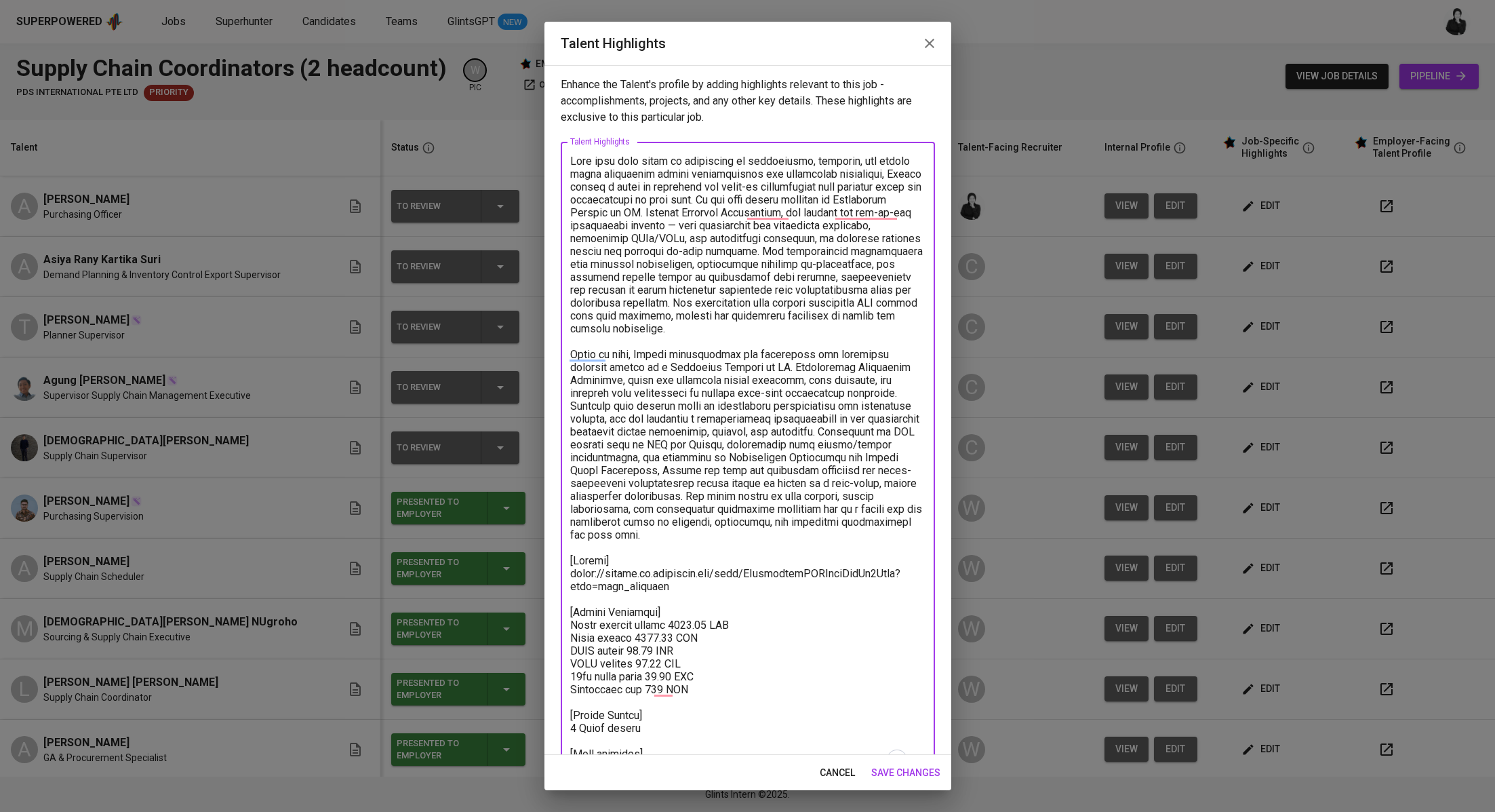
drag, startPoint x: 798, startPoint y: 199, endPoint x: 622, endPoint y: 183, distance: 176.7
click at [622, 183] on textarea "To enrich screen reader interactions, please activate Accessibility in Grammarl…" at bounding box center [748, 464] width 355 height 618
click at [660, 199] on textarea "To enrich screen reader interactions, please activate Accessibility in Grammarl…" at bounding box center [748, 464] width 355 height 618
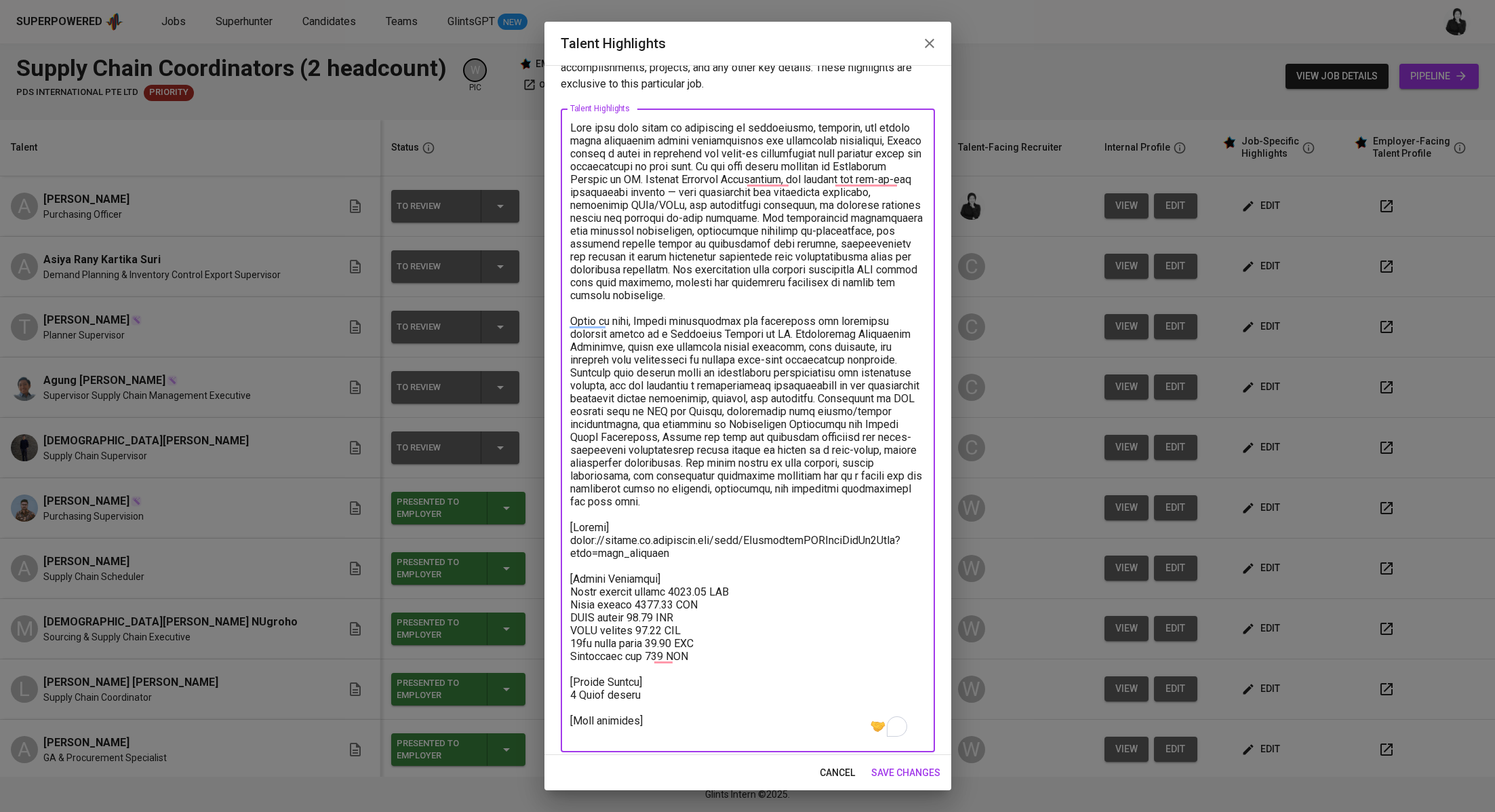
drag, startPoint x: 636, startPoint y: 478, endPoint x: 913, endPoint y: 509, distance: 278.7
click at [913, 509] on div "x Talent Highlights" at bounding box center [748, 430] width 374 height 644
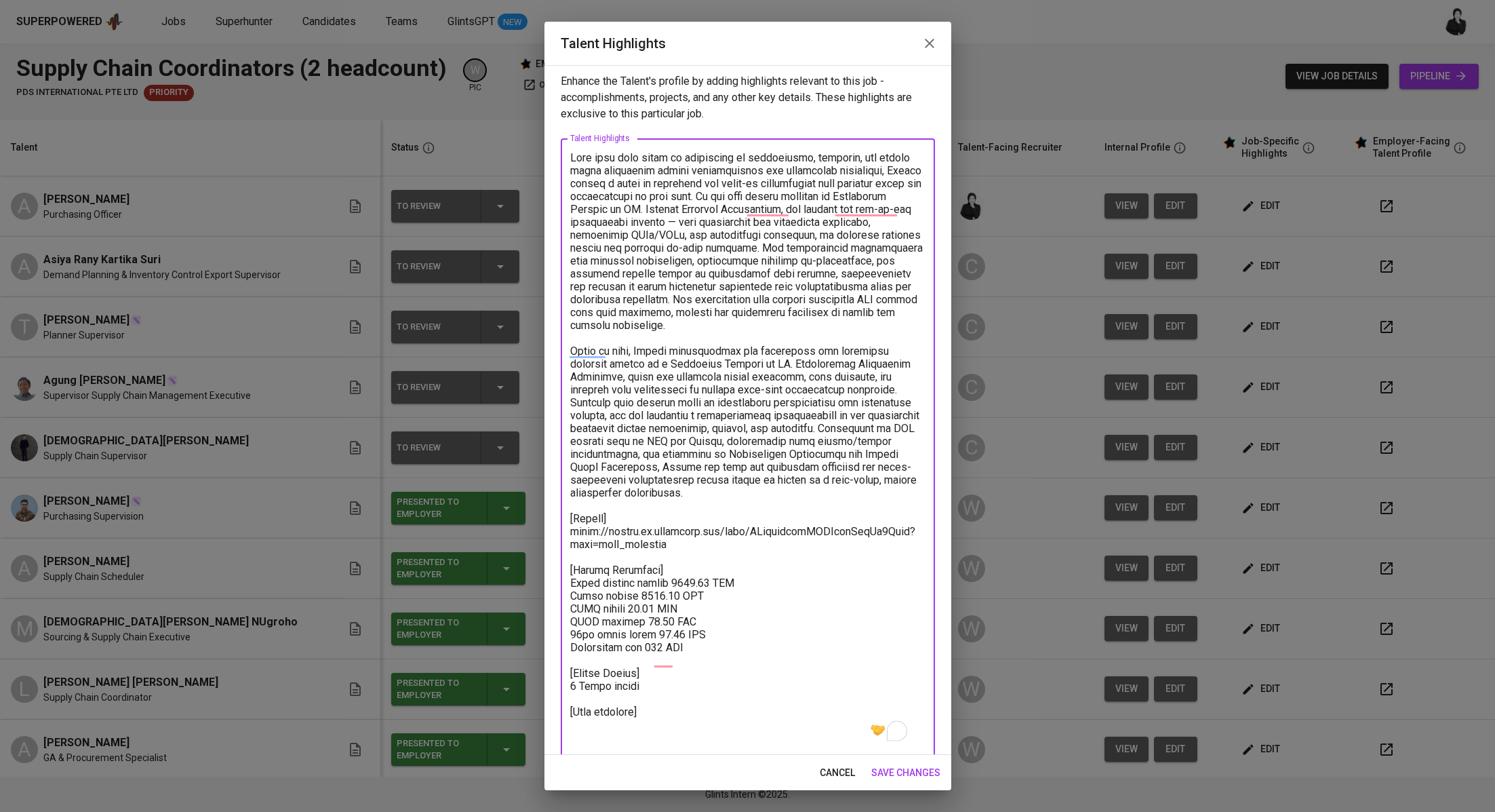
scroll to position [16, 0]
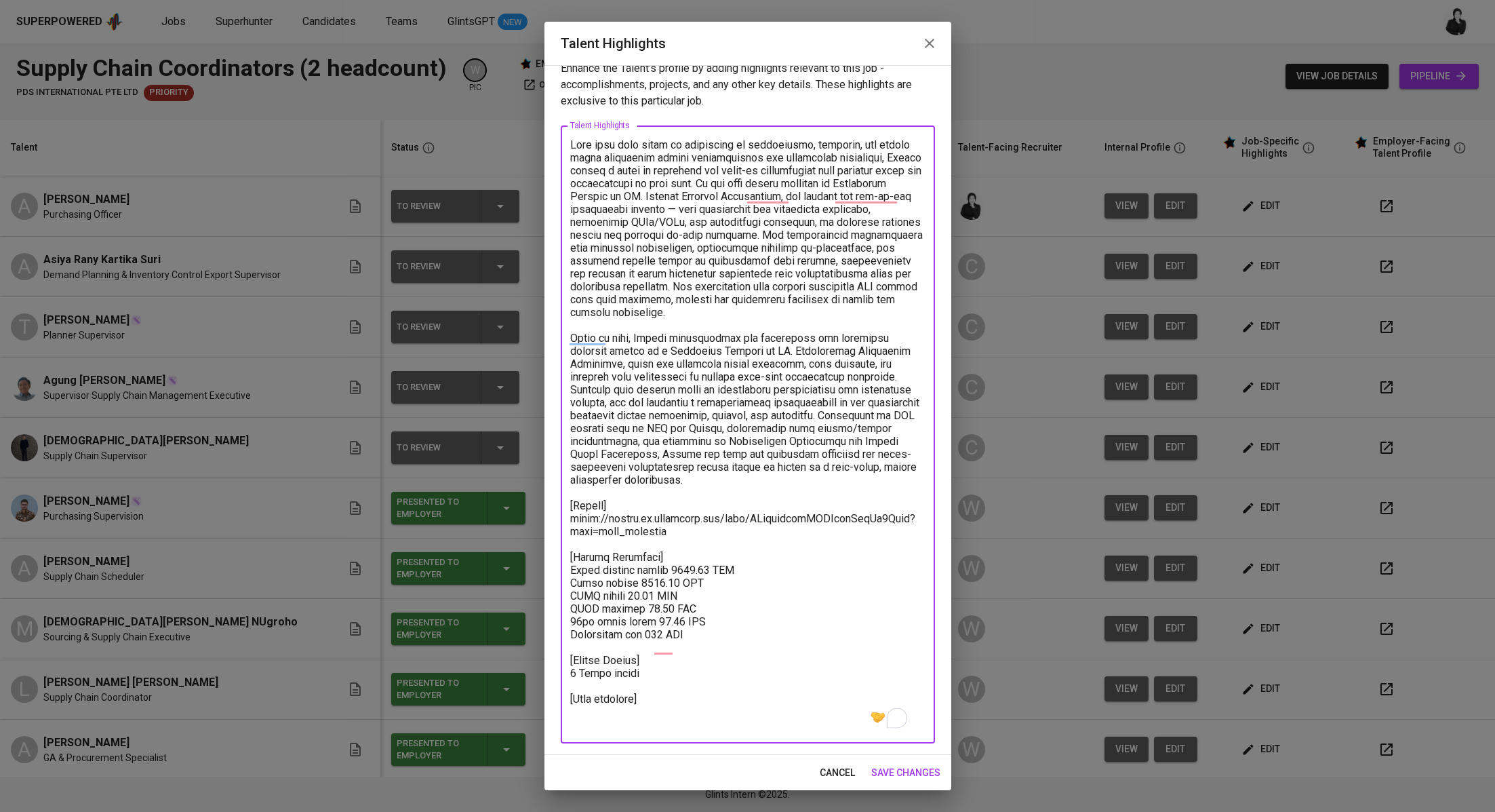
click at [651, 717] on textarea "To enrich screen reader interactions, please activate Accessibility in Grammarl…" at bounding box center [748, 434] width 355 height 593
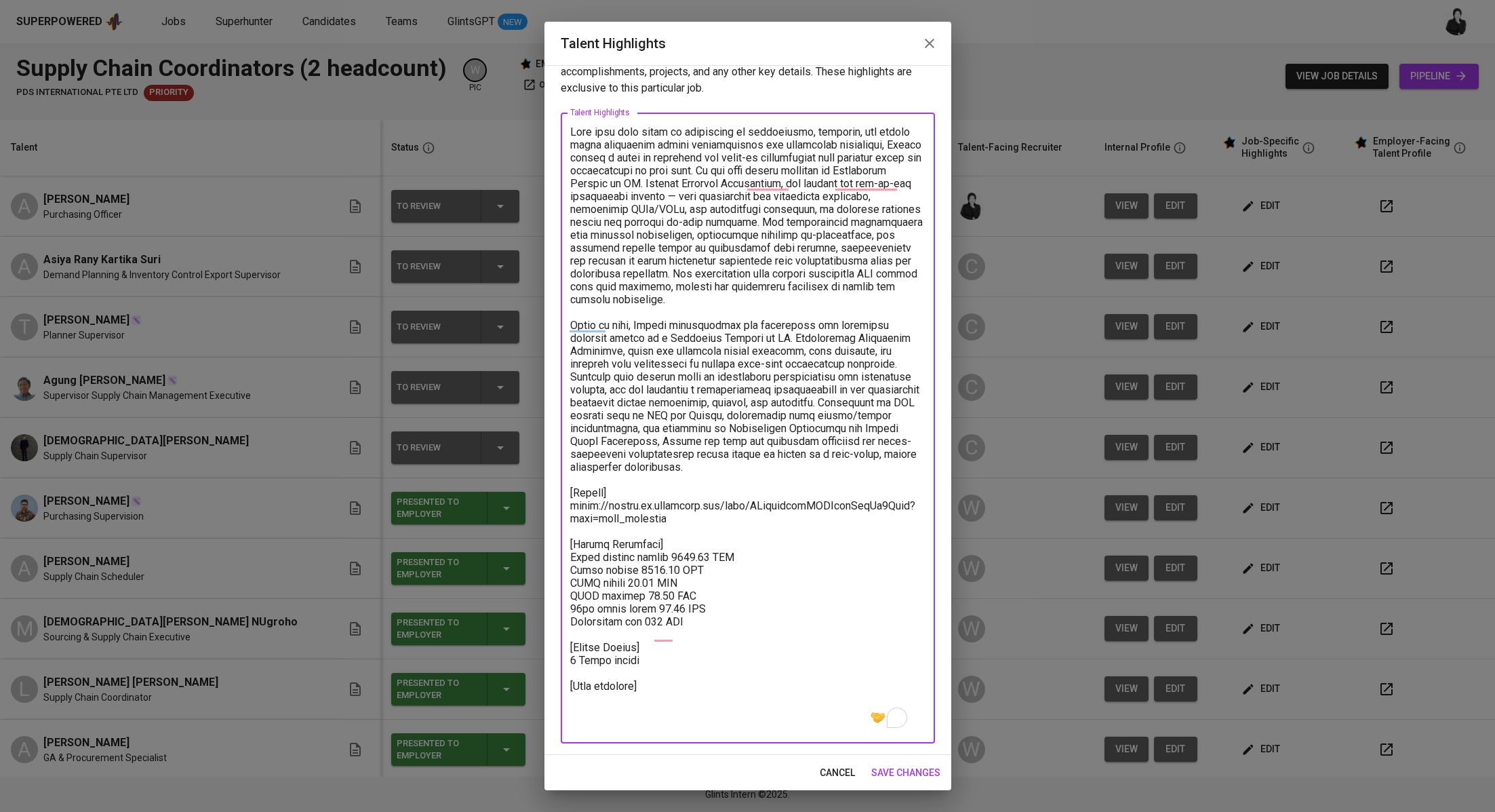
paste textarea "https://glints.sg.larksuite.com/minutes/obsgar1w55e2bd2v71z5y539?from=from_copy…"
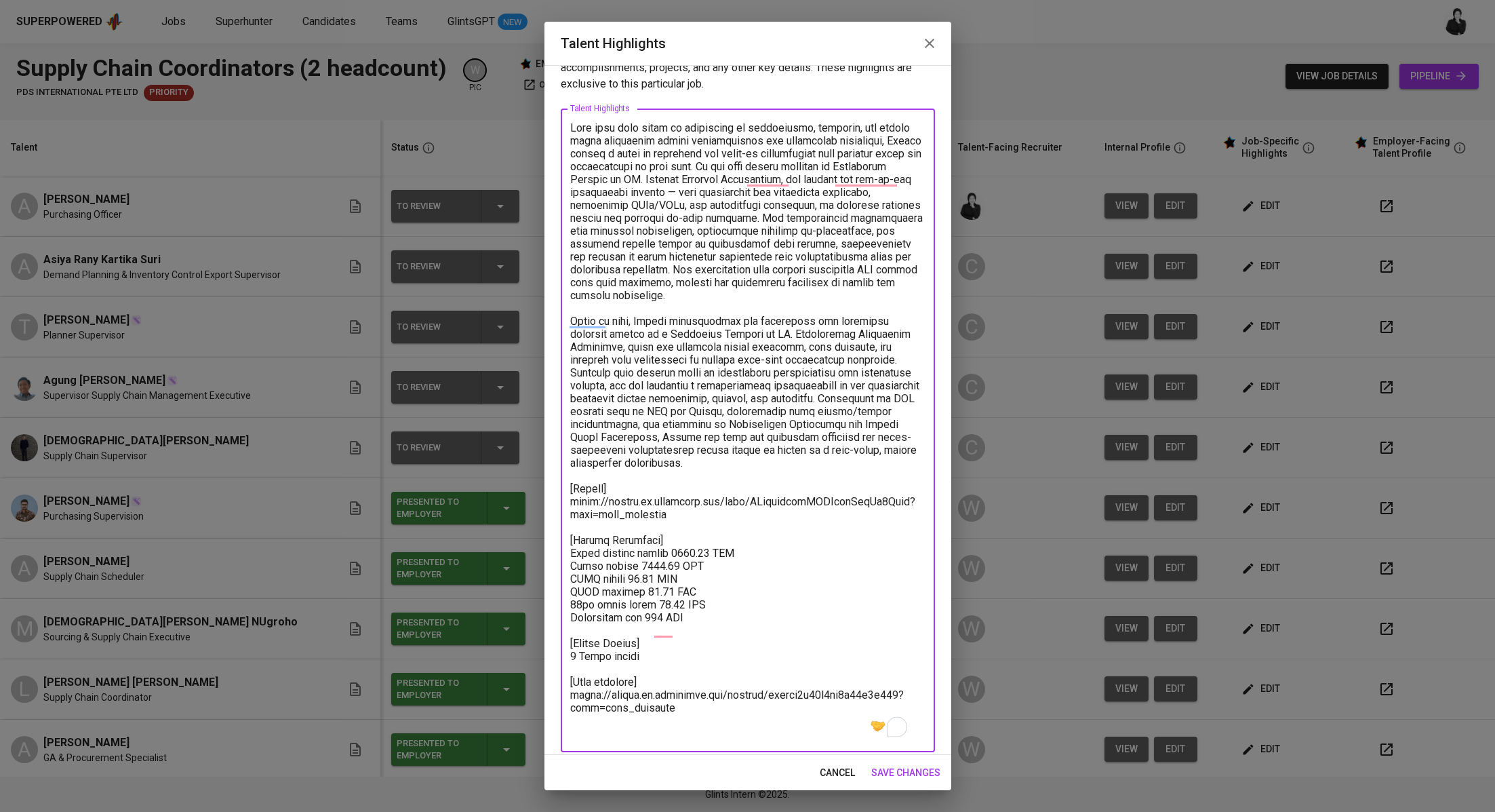
type textarea "With over five years of experience in procurement, sourcing, and supply chain o…"
click at [661, 740] on div "x Talent Highlights" at bounding box center [748, 430] width 374 height 644
click at [894, 771] on span "save changes" at bounding box center [906, 773] width 70 height 17
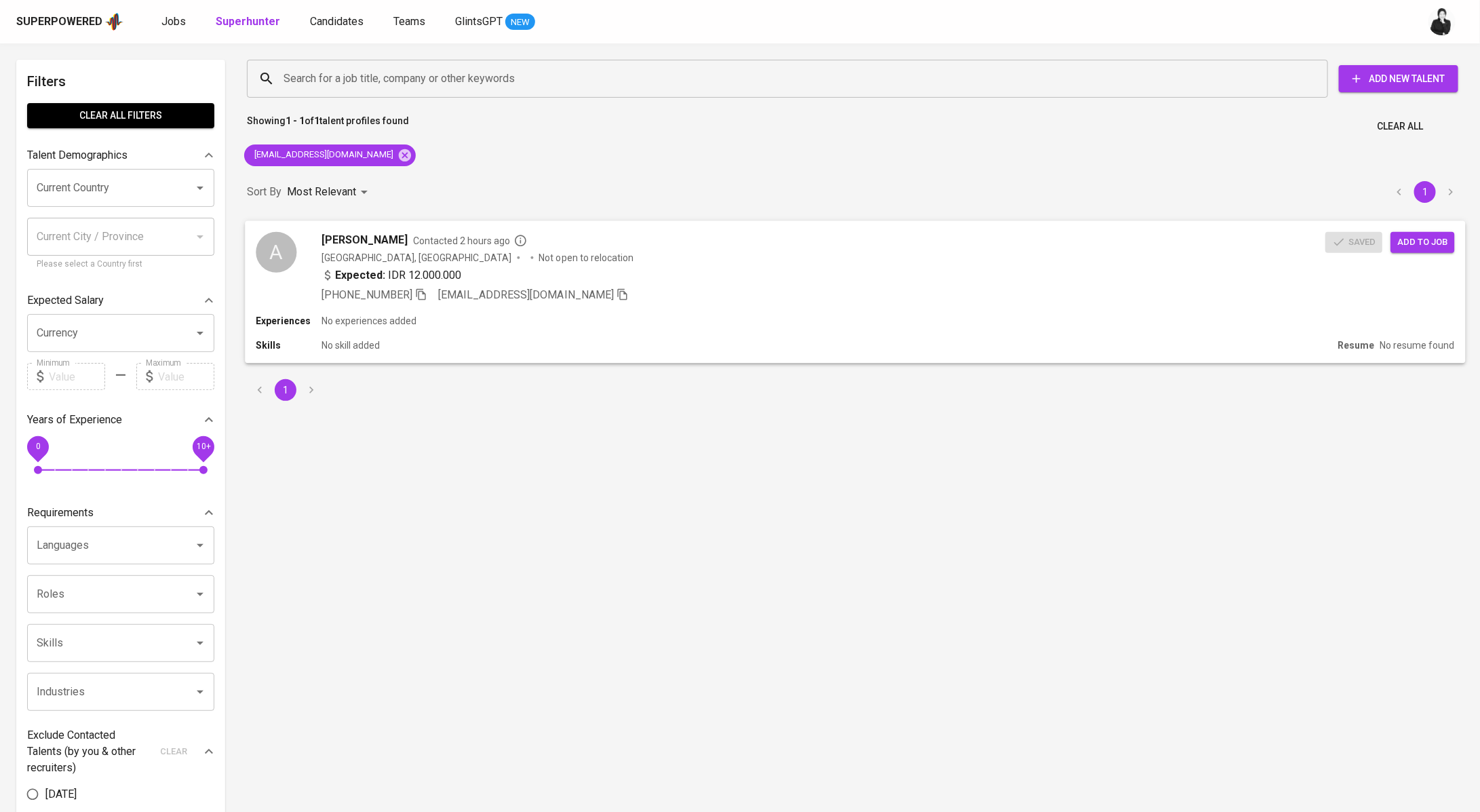
click at [368, 235] on span "[PERSON_NAME]" at bounding box center [364, 239] width 86 height 16
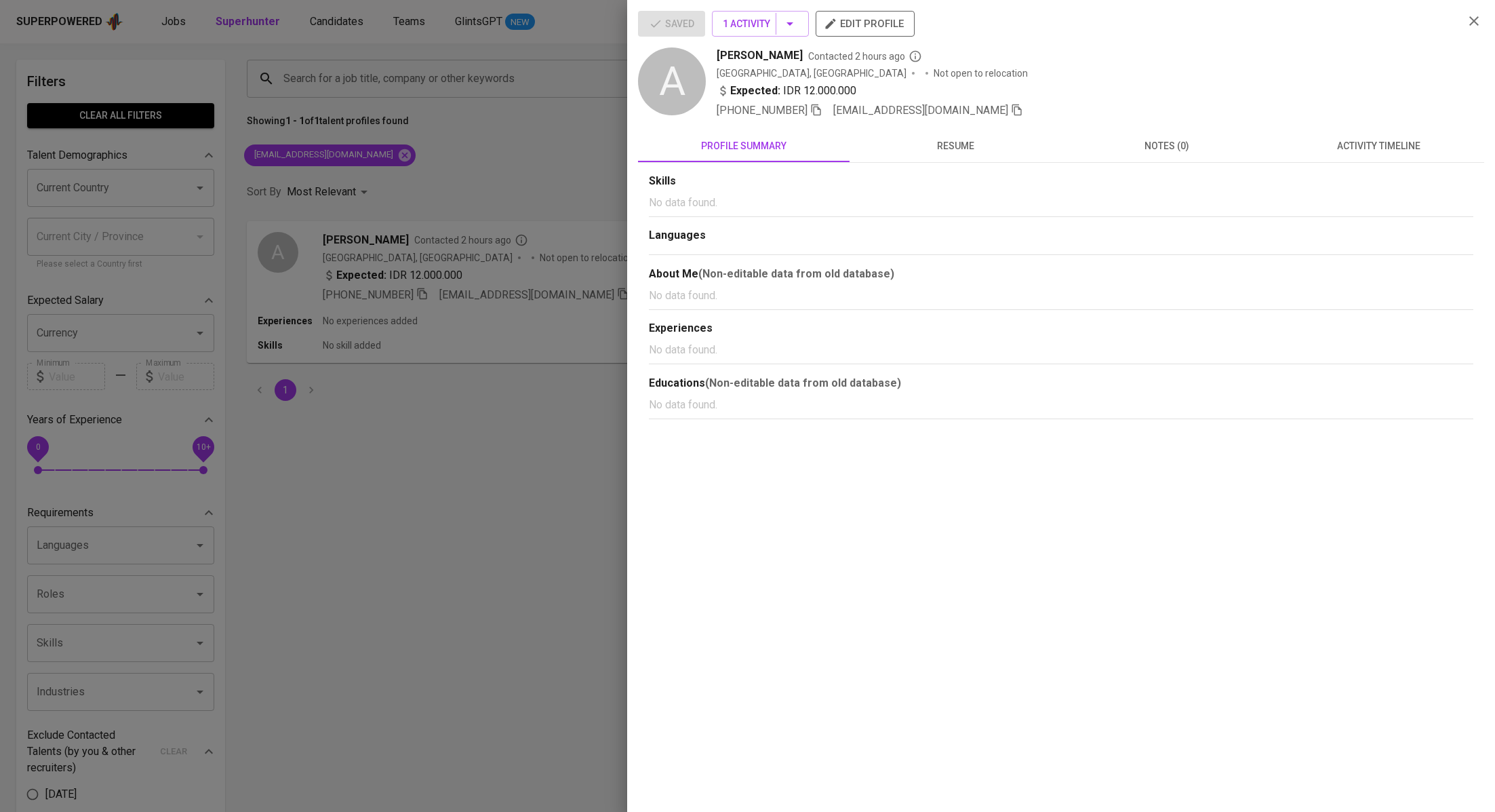
click at [1380, 143] on span "activity timeline" at bounding box center [1378, 146] width 195 height 17
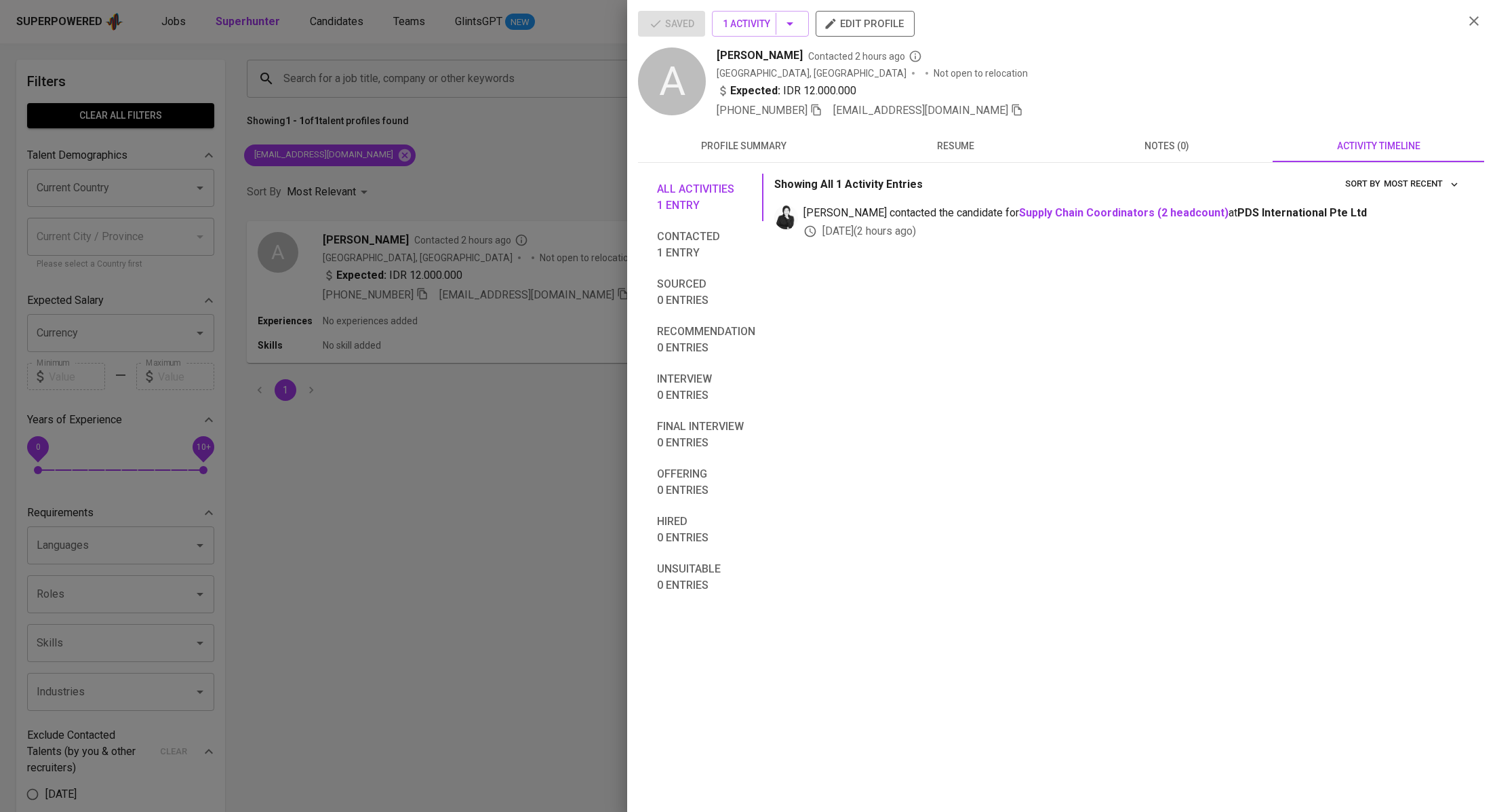
click at [1011, 114] on icon "button" at bounding box center [1017, 110] width 12 height 12
click at [350, 57] on div at bounding box center [748, 406] width 1495 height 812
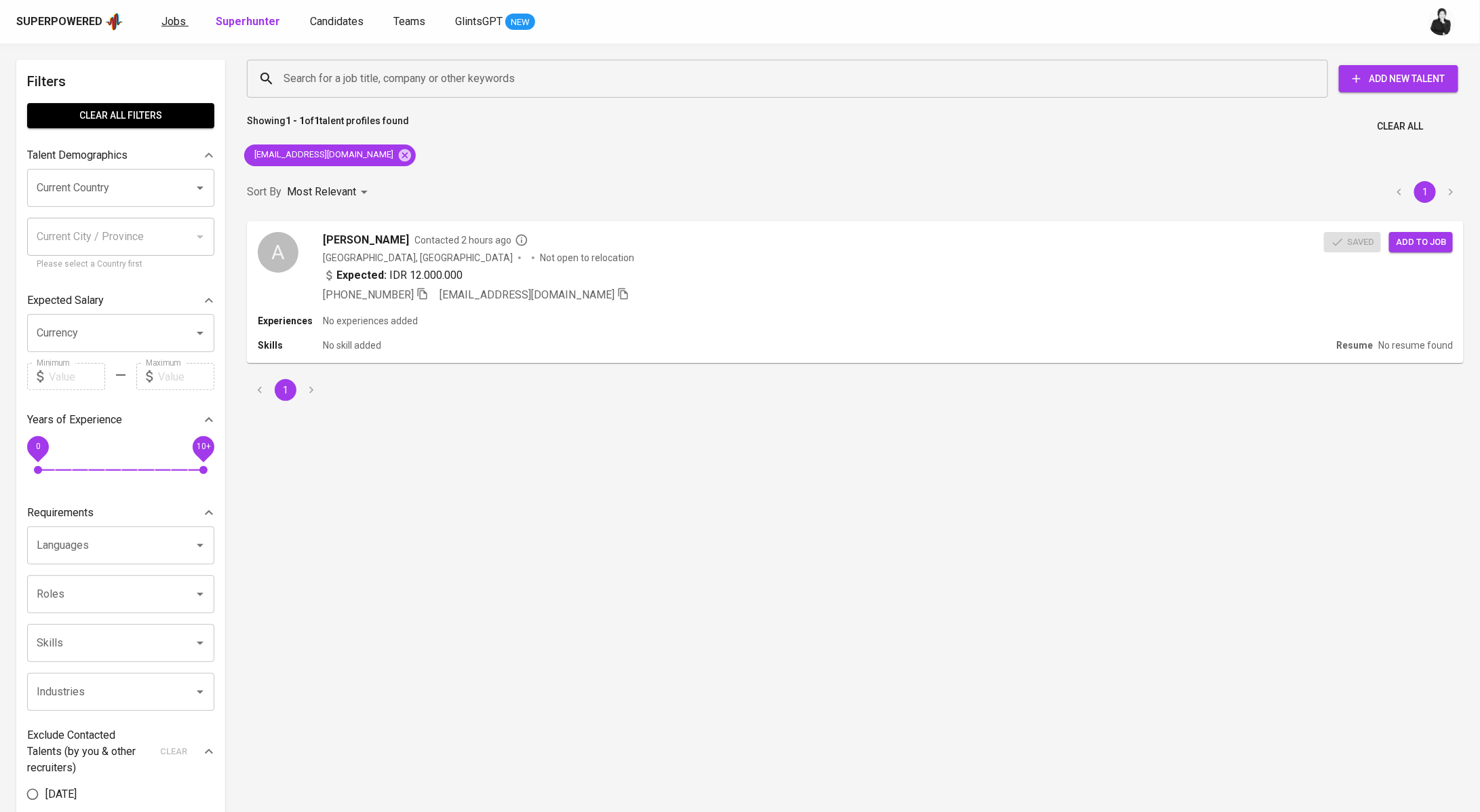
click at [180, 24] on span "Jobs" at bounding box center [173, 22] width 24 height 13
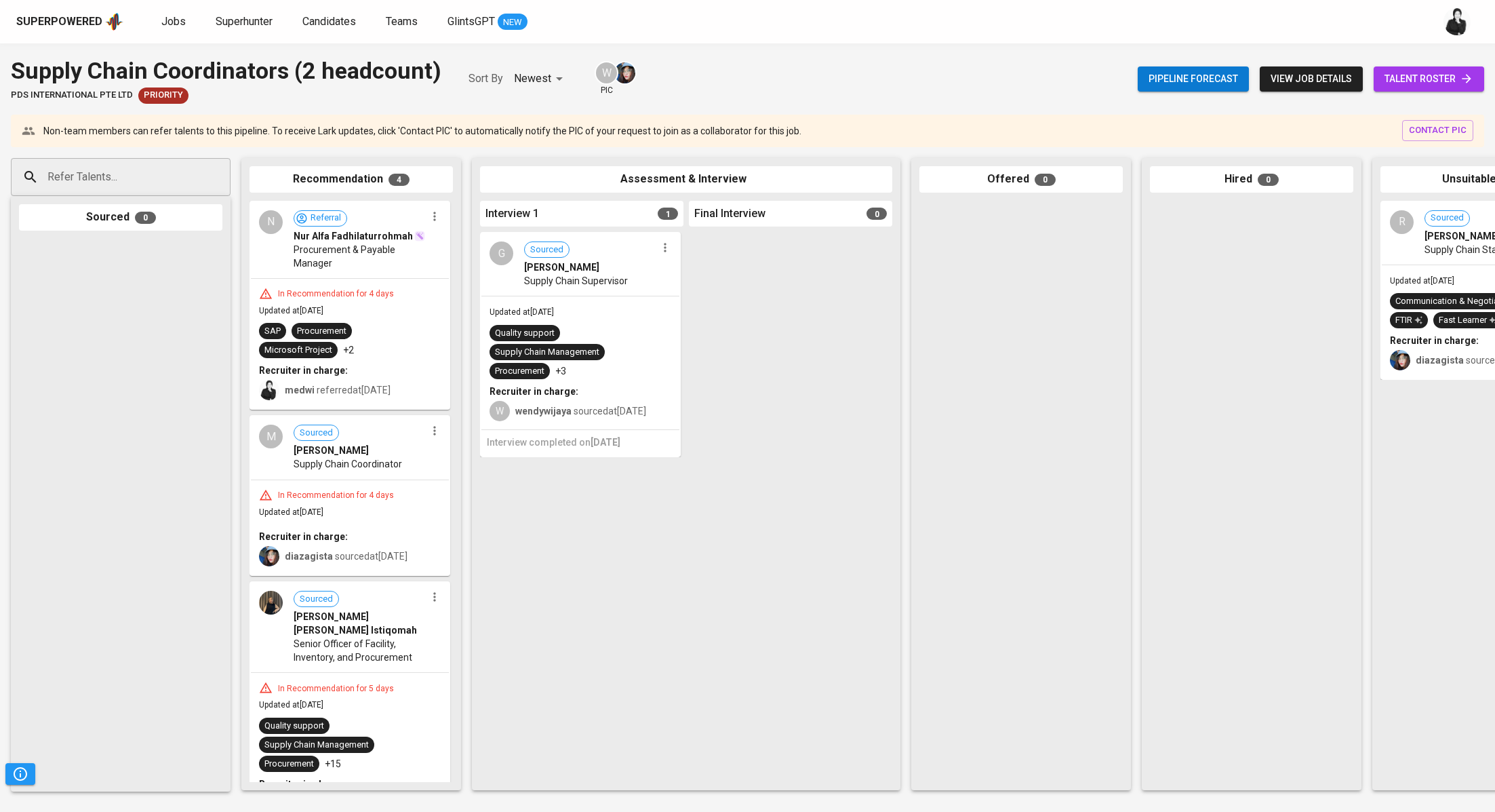
click at [1406, 83] on span "talent roster" at bounding box center [1429, 79] width 89 height 17
click at [114, 183] on input "Refer Talents..." at bounding box center [115, 177] width 143 height 26
paste input "[EMAIL_ADDRESS][DOMAIN_NAME]"
type input "[EMAIL_ADDRESS][DOMAIN_NAME]"
click at [136, 220] on div "[PERSON_NAME]" at bounding box center [120, 214] width 128 height 14
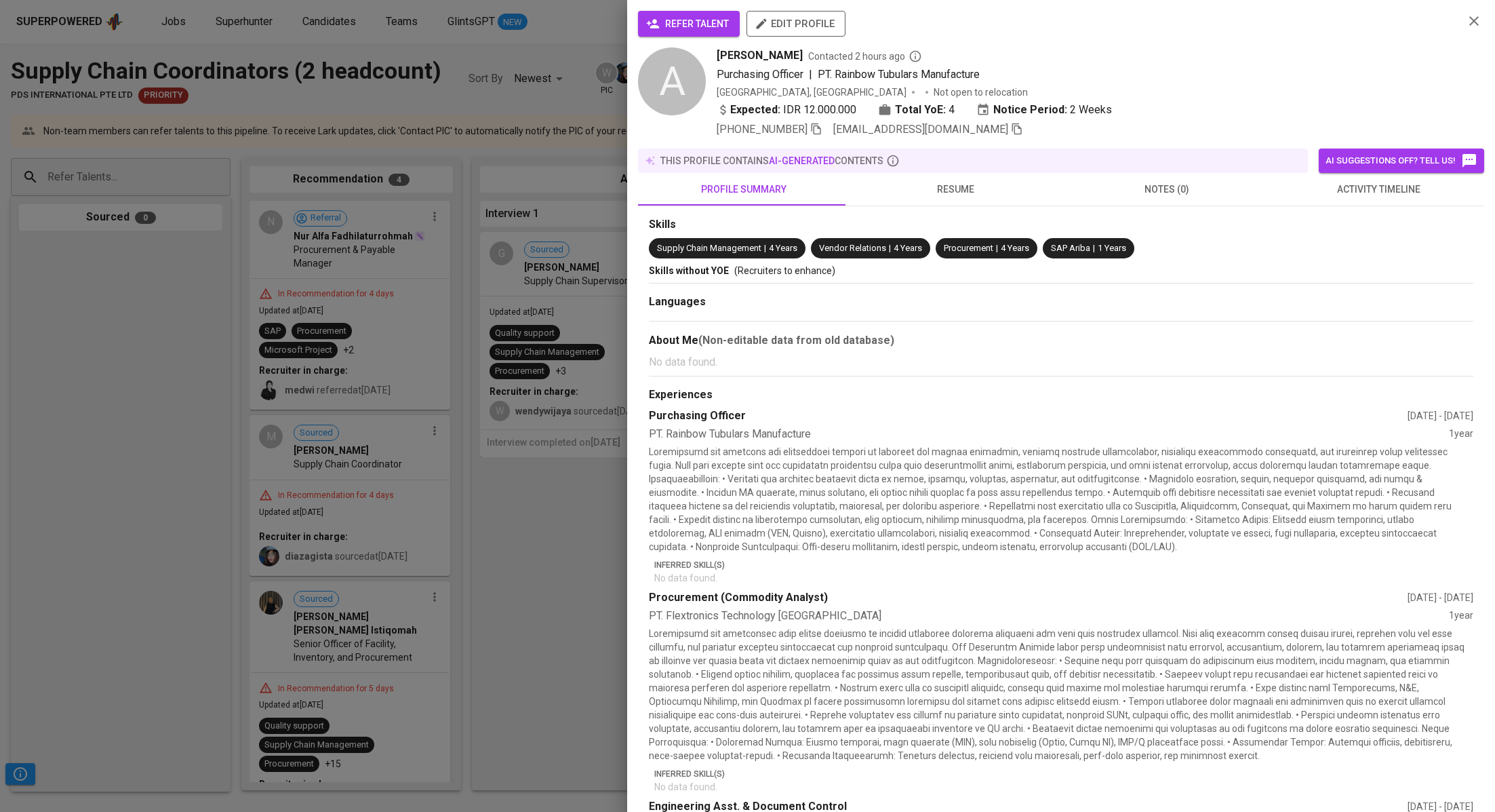
click at [709, 22] on span "refer talent" at bounding box center [689, 24] width 80 height 17
